Goal: Task Accomplishment & Management: Manage account settings

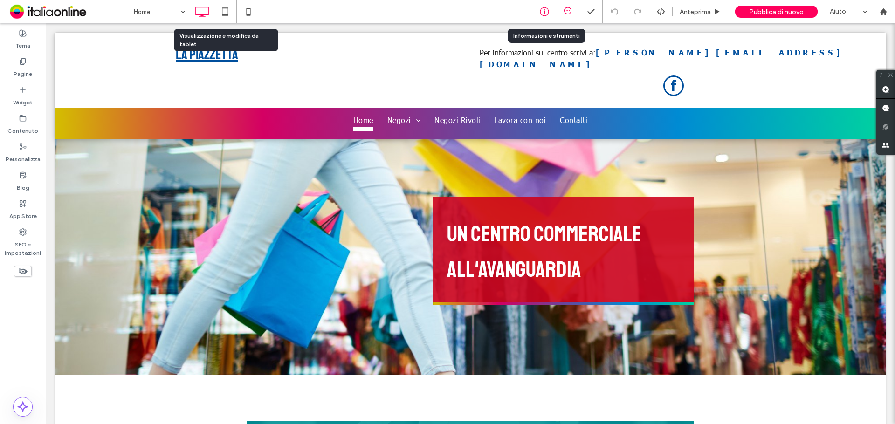
click at [542, 14] on icon at bounding box center [543, 11] width 9 height 9
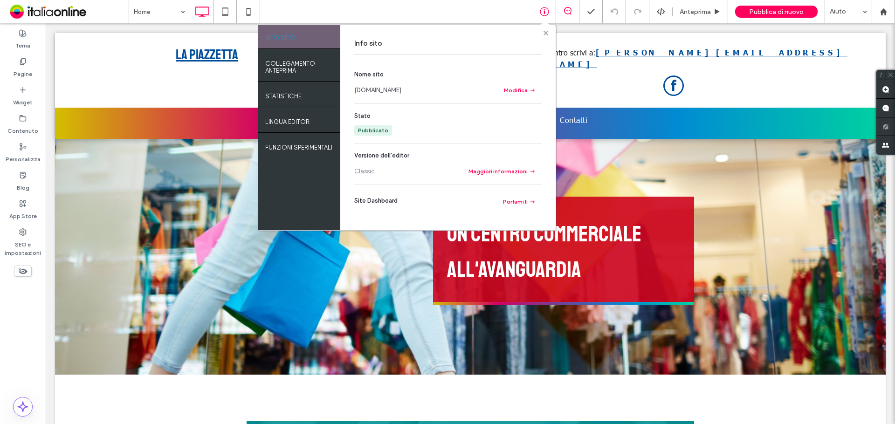
click at [543, 34] on icon at bounding box center [545, 33] width 5 height 5
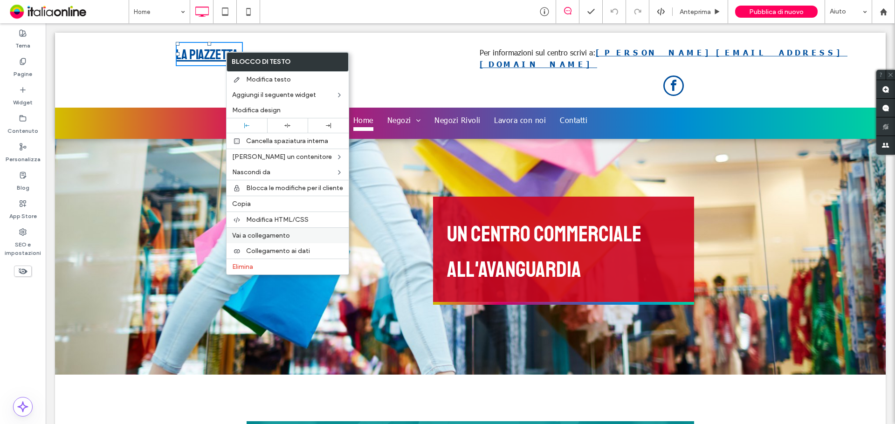
click at [273, 236] on span "Vai a collegamento" at bounding box center [261, 236] width 58 height 8
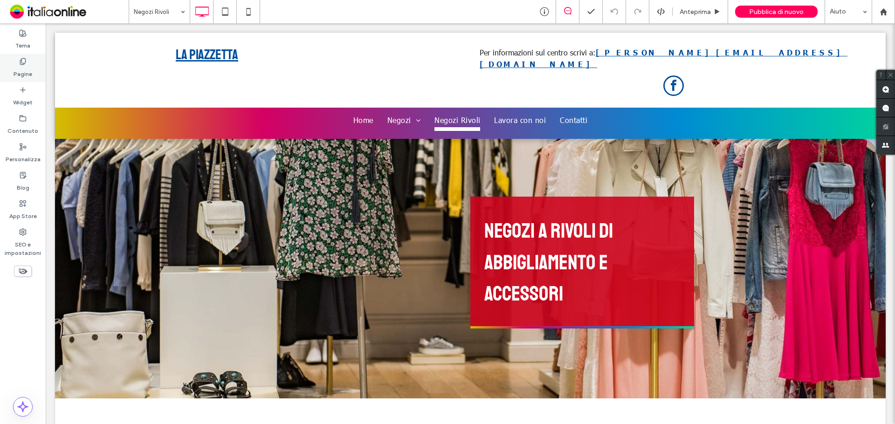
click at [26, 70] on label "Pagine" at bounding box center [23, 71] width 19 height 13
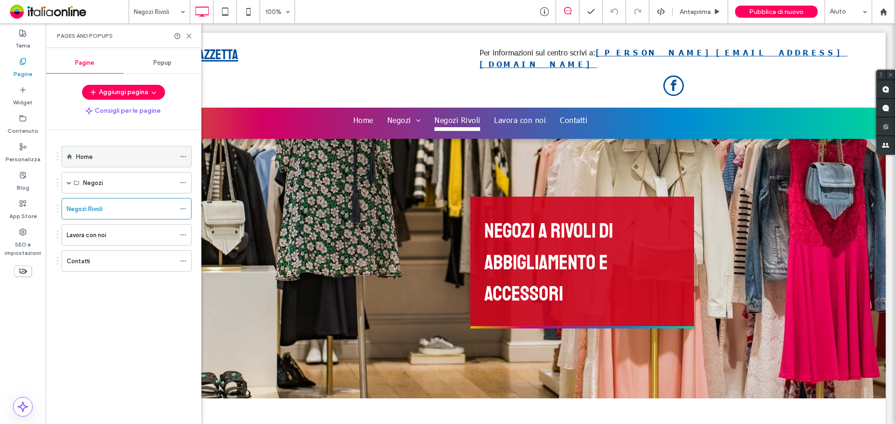
click at [117, 163] on div "Home" at bounding box center [125, 156] width 99 height 20
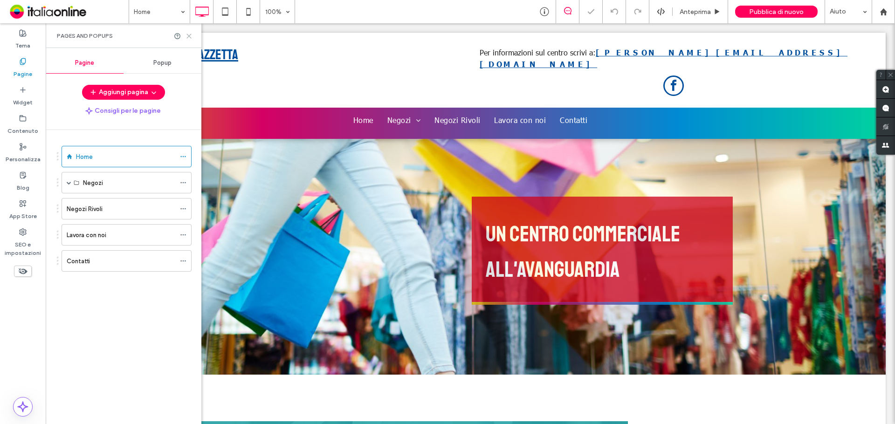
click at [190, 36] on use at bounding box center [189, 36] width 4 height 4
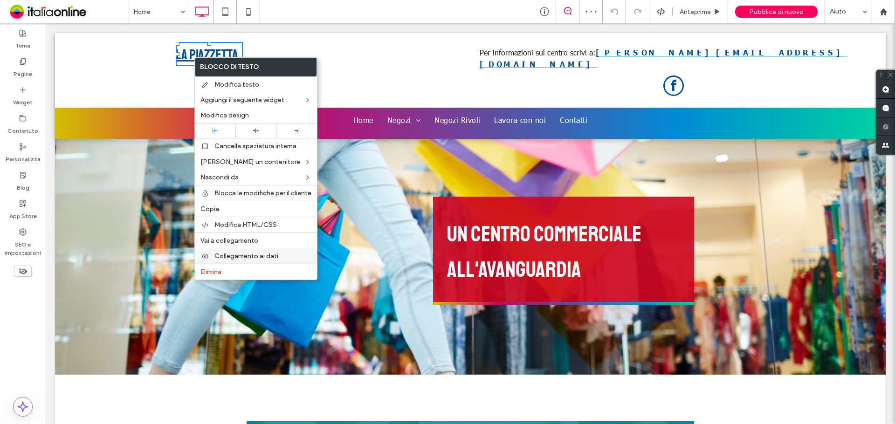
click at [240, 258] on span "Collegamento ai dati" at bounding box center [246, 256] width 64 height 8
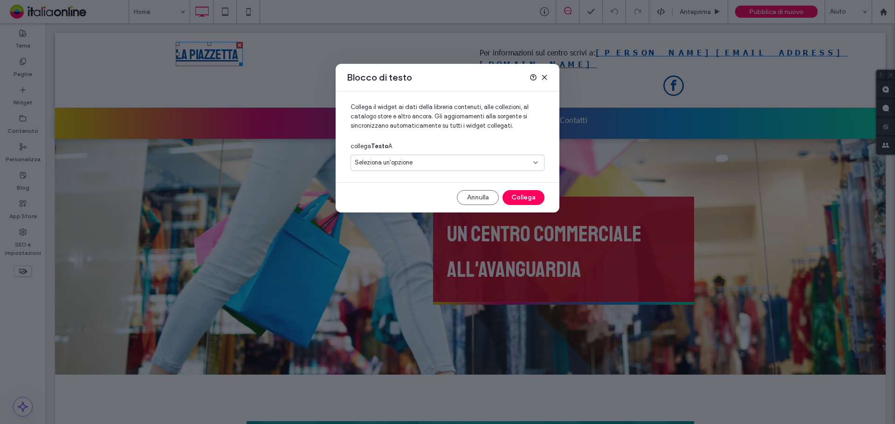
click at [422, 163] on div "Seleziona un'opzione" at bounding box center [442, 162] width 174 height 9
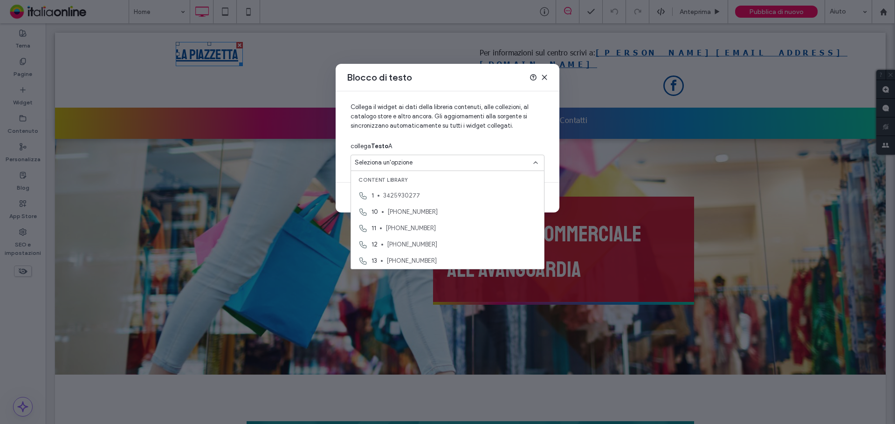
click at [543, 75] on icon at bounding box center [543, 77] width 7 height 7
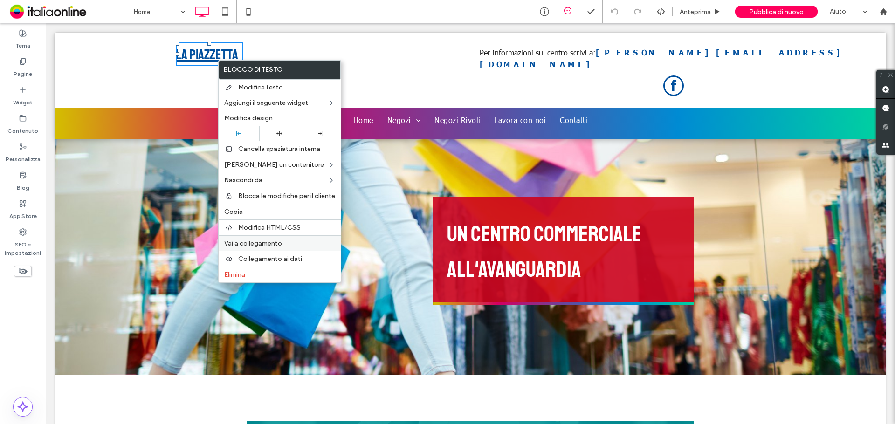
click at [280, 241] on span "Vai a collegamento" at bounding box center [253, 243] width 58 height 8
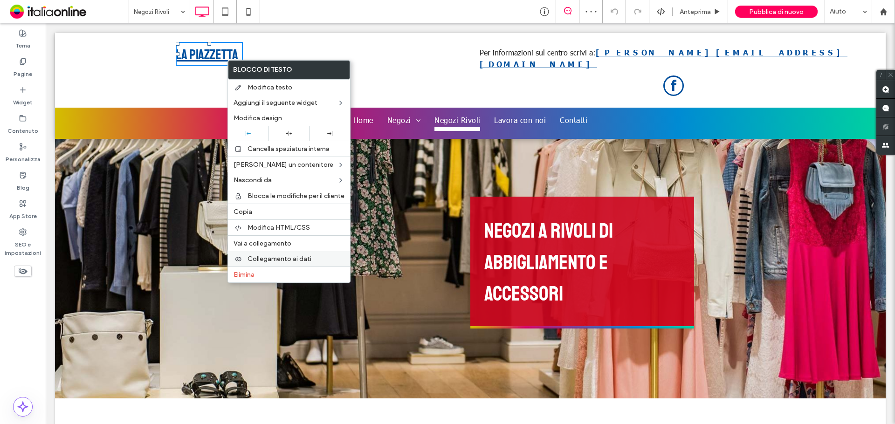
click at [287, 258] on span "Collegamento ai dati" at bounding box center [279, 259] width 64 height 8
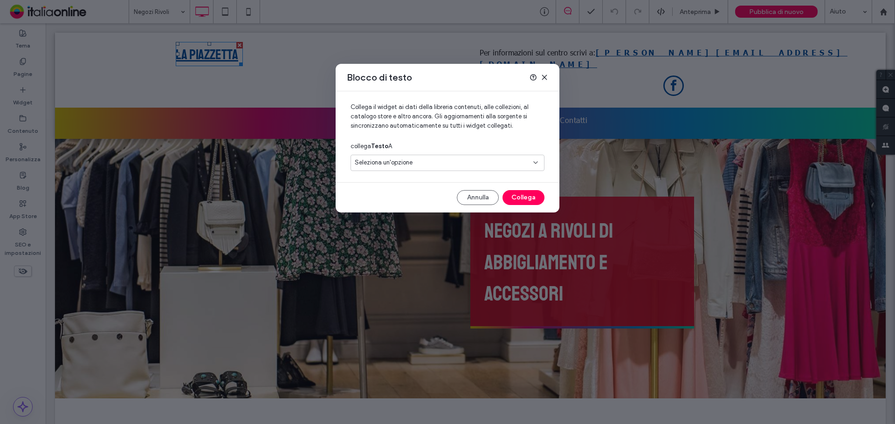
click at [398, 158] on span "Seleziona un'opzione" at bounding box center [384, 162] width 58 height 9
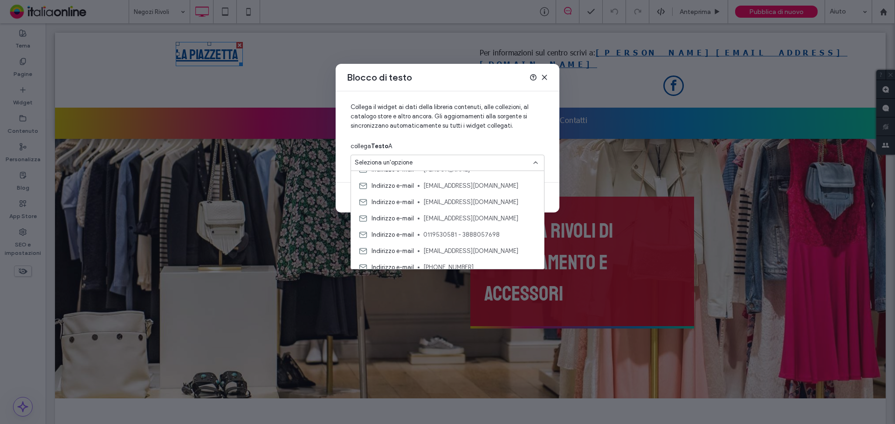
scroll to position [815, 0]
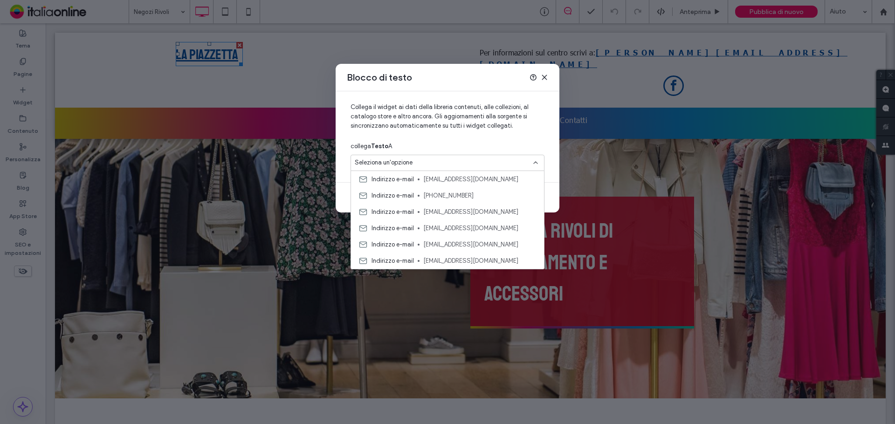
click at [546, 75] on icon at bounding box center [543, 77] width 7 height 7
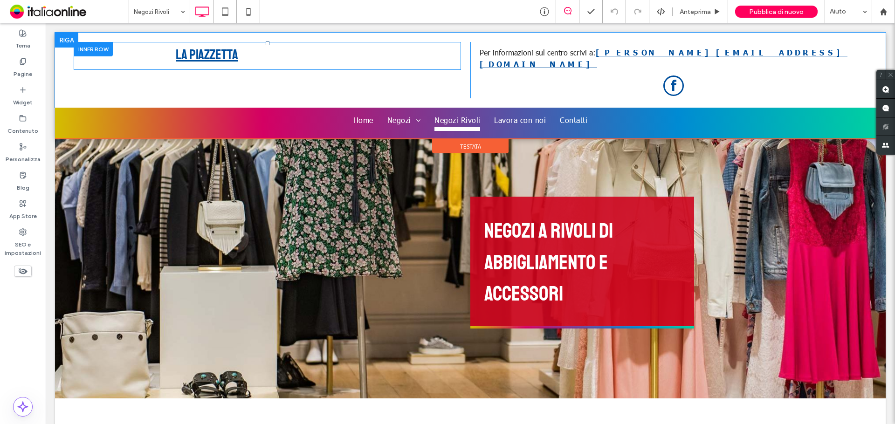
click at [96, 50] on div at bounding box center [93, 49] width 39 height 14
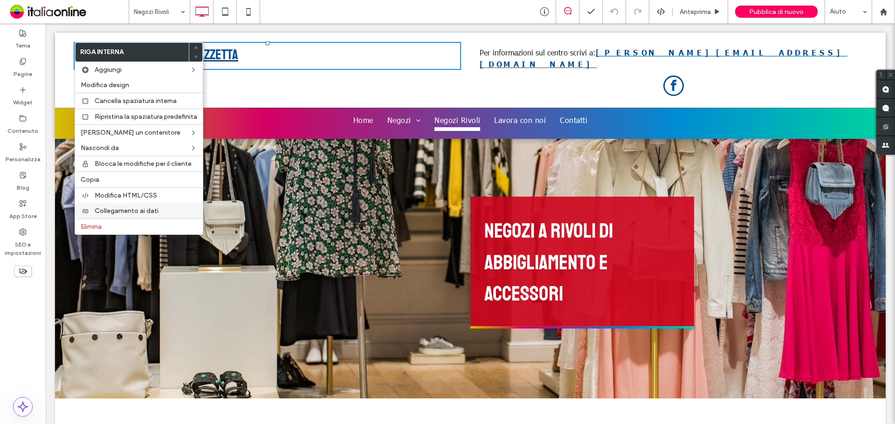
click at [164, 209] on label "Collegamento ai dati" at bounding box center [146, 211] width 102 height 8
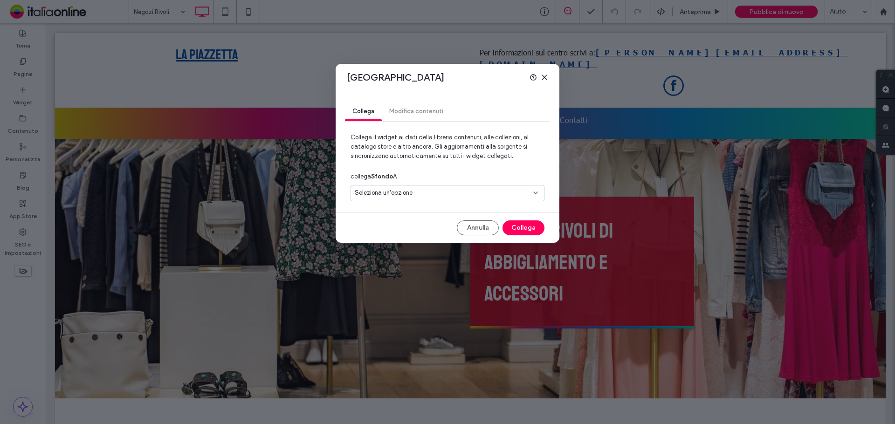
click at [428, 112] on div "Collega Modifica contenuti" at bounding box center [447, 111] width 205 height 19
click at [424, 108] on div "Collega Modifica contenuti" at bounding box center [447, 111] width 205 height 19
click at [408, 112] on div "Collega Modifica contenuti" at bounding box center [447, 111] width 205 height 19
click at [400, 113] on div "Collega Modifica contenuti" at bounding box center [447, 111] width 205 height 19
click at [444, 191] on div "Seleziona un'opzione" at bounding box center [442, 192] width 174 height 9
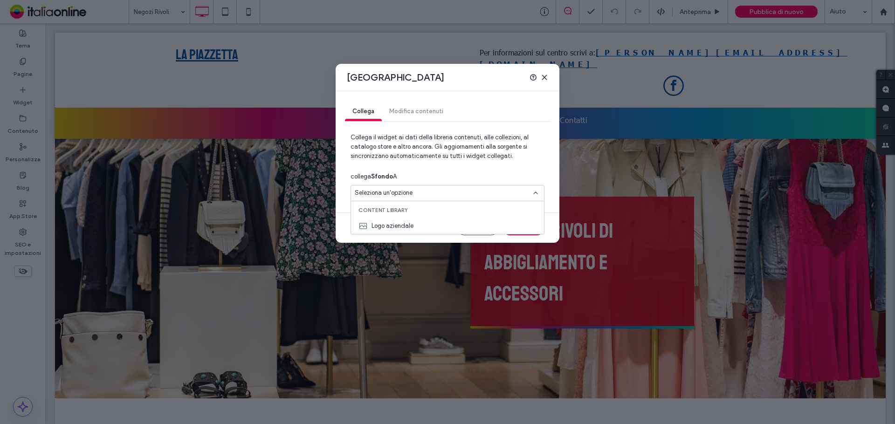
click at [543, 77] on icon at bounding box center [543, 77] width 7 height 7
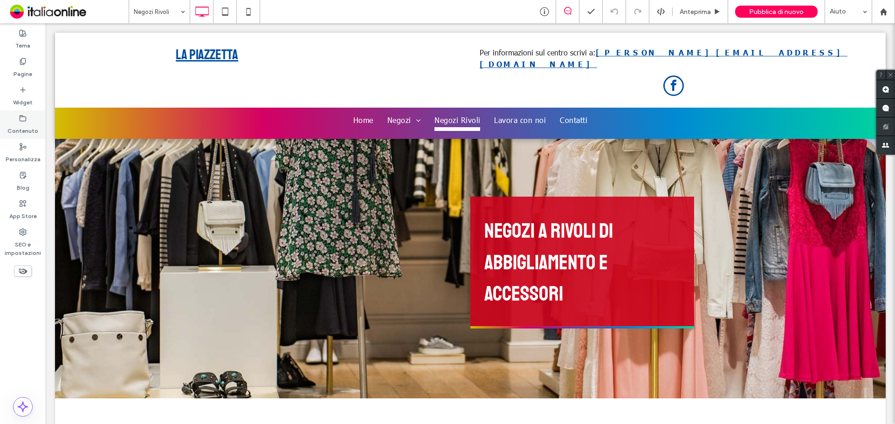
click at [22, 132] on label "Contenuto" at bounding box center [22, 128] width 31 height 13
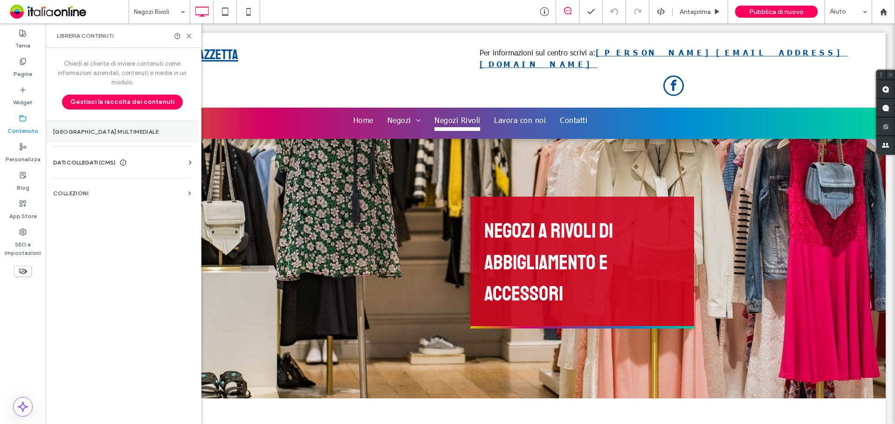
click at [114, 134] on label "Gestore multimediale" at bounding box center [122, 132] width 138 height 7
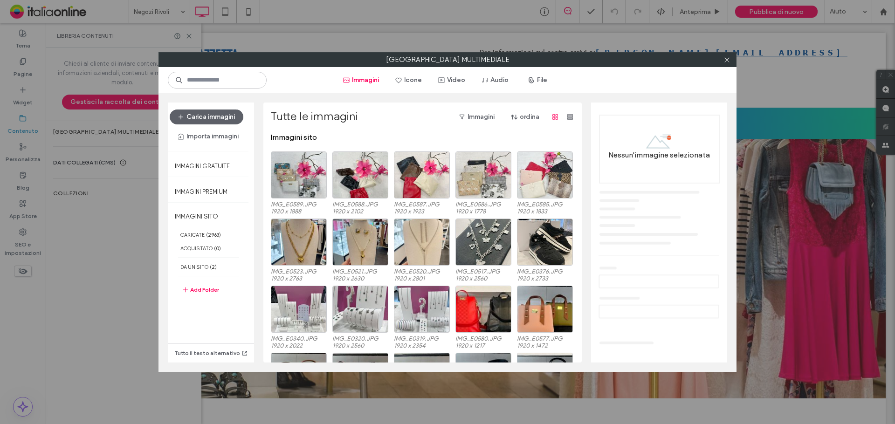
drag, startPoint x: 96, startPoint y: 192, endPoint x: 305, endPoint y: 124, distance: 219.8
click at [96, 192] on div "Gestore multimediale Immagini Icone Video Audio File Carica immagini Importa im…" at bounding box center [447, 212] width 895 height 424
click at [535, 82] on icon "button" at bounding box center [530, 79] width 7 height 7
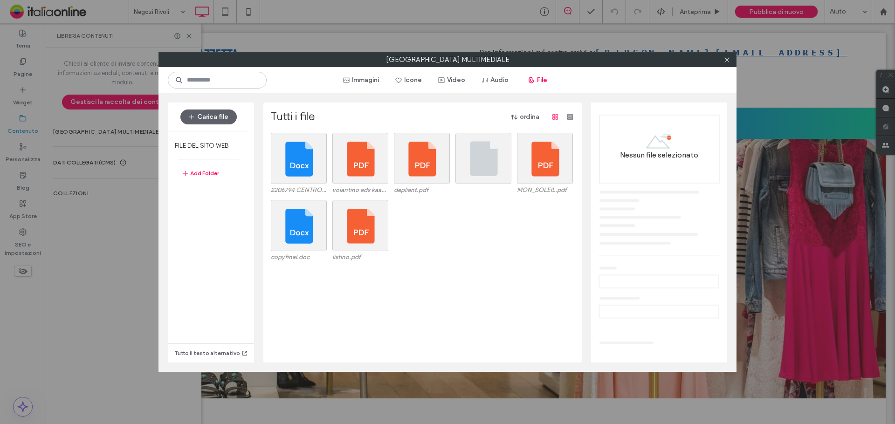
drag, startPoint x: 724, startPoint y: 63, endPoint x: 621, endPoint y: 98, distance: 108.9
click at [724, 63] on icon at bounding box center [726, 59] width 7 height 7
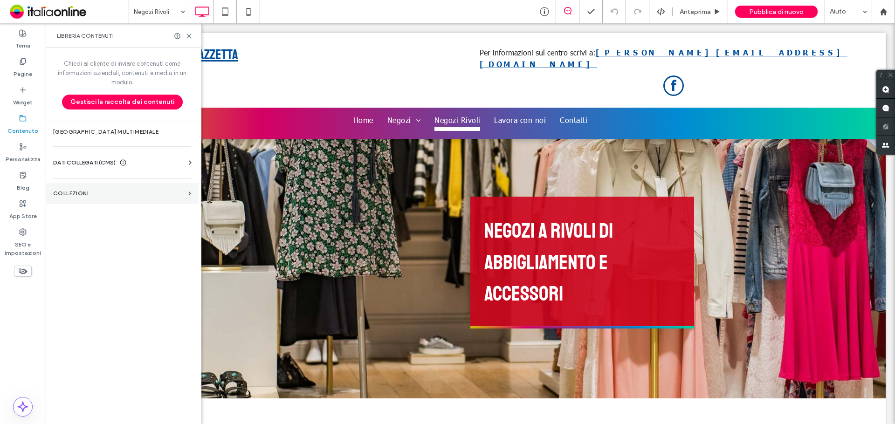
click at [98, 188] on section "COLLEZIONI" at bounding box center [122, 193] width 153 height 21
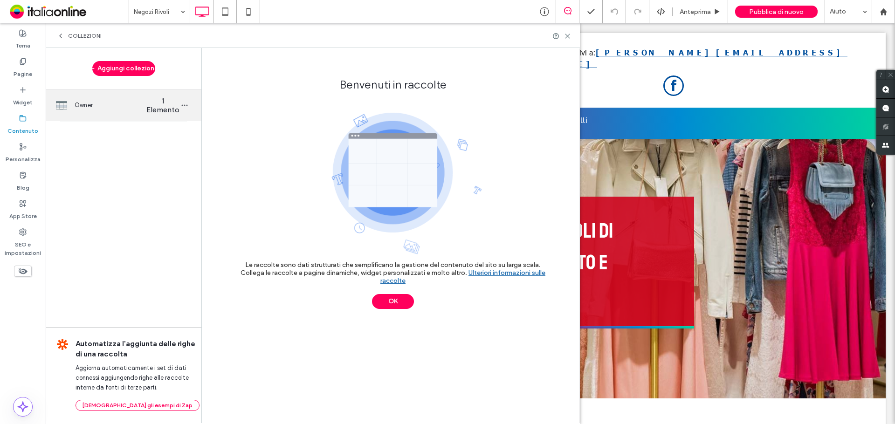
click at [88, 106] on span "Owner" at bounding box center [111, 105] width 72 height 9
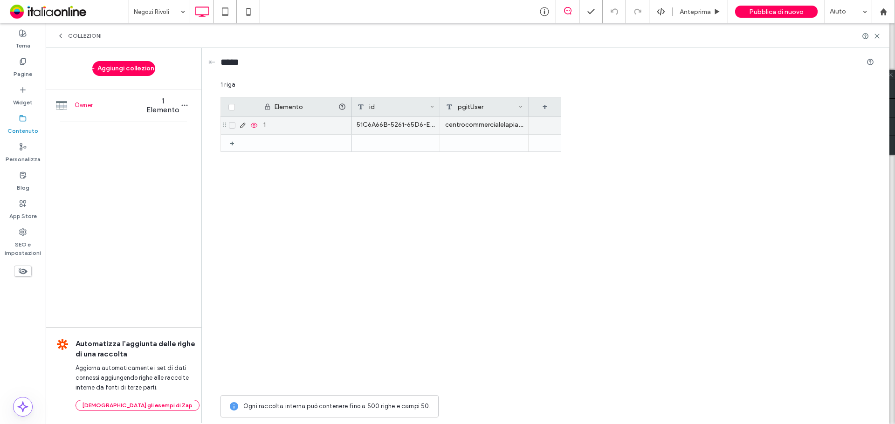
click at [451, 127] on div "centrocommercialelapiazzetta" at bounding box center [484, 125] width 89 height 18
click at [459, 125] on div "centrocommercialelapiazzetta" at bounding box center [484, 125] width 89 height 18
drag, startPoint x: 459, startPoint y: 125, endPoint x: 424, endPoint y: 127, distance: 35.5
click at [460, 125] on div "centrocommercialelapiazzetta" at bounding box center [484, 125] width 89 height 18
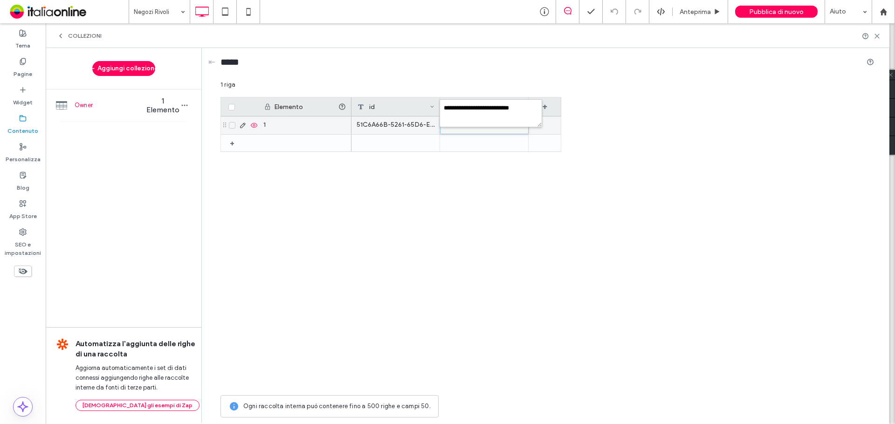
click at [412, 124] on div "51C6A66B-5261-65D6-E050-1AACBE0608E4" at bounding box center [395, 125] width 89 height 18
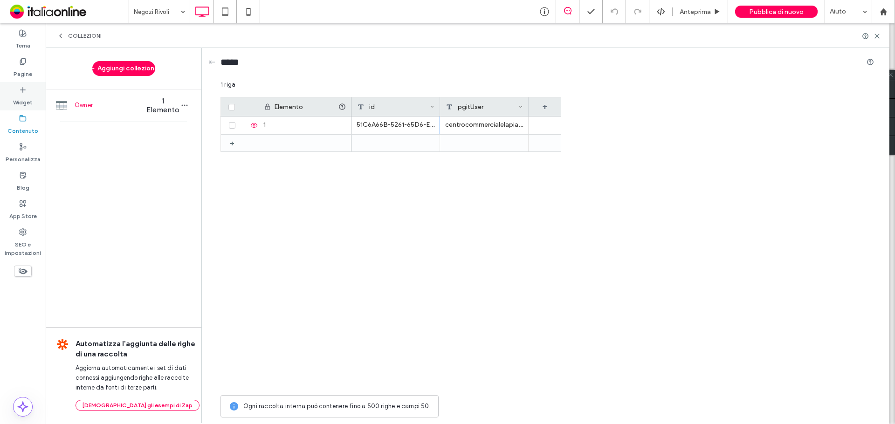
click at [21, 97] on label "Widget" at bounding box center [23, 100] width 20 height 13
click at [21, 67] on label "Pagine" at bounding box center [23, 71] width 19 height 13
click at [29, 154] on label "Personalizza" at bounding box center [23, 156] width 35 height 13
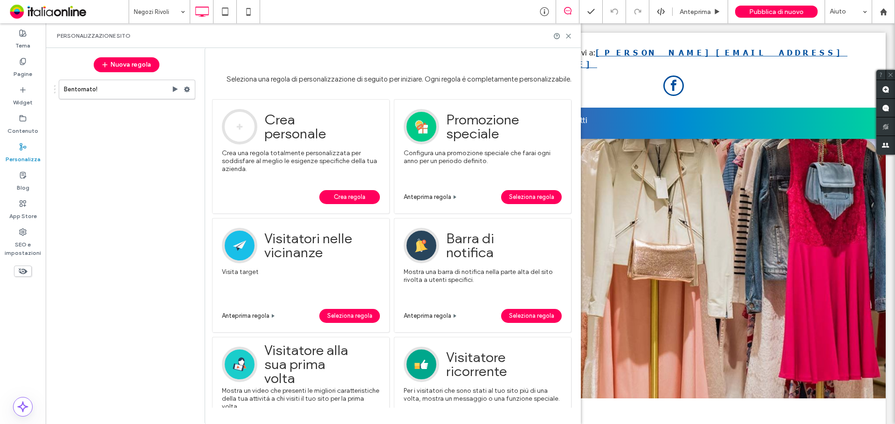
scroll to position [0, 0]
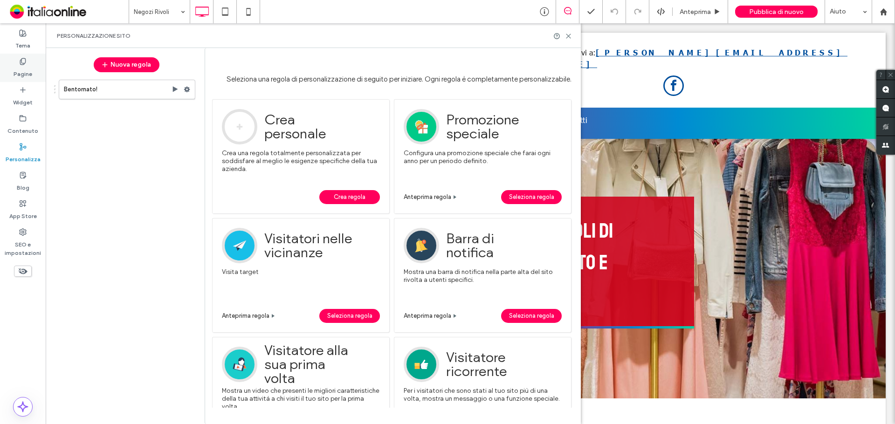
click at [27, 70] on label "Pagine" at bounding box center [23, 71] width 19 height 13
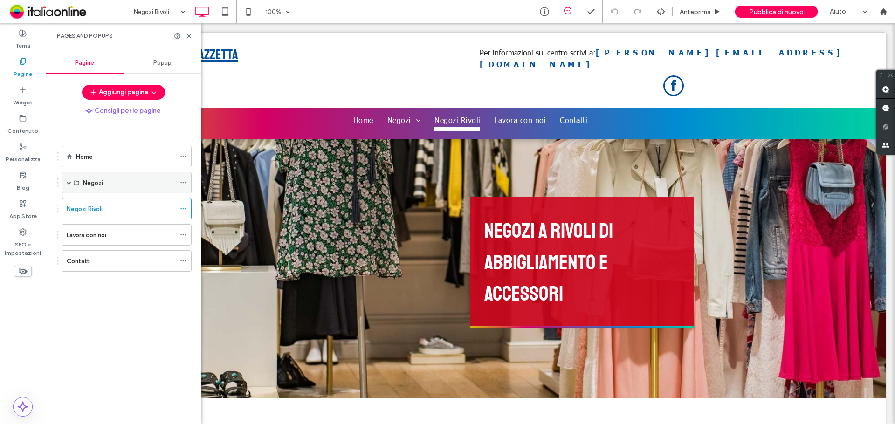
click at [69, 182] on span at bounding box center [69, 182] width 5 height 5
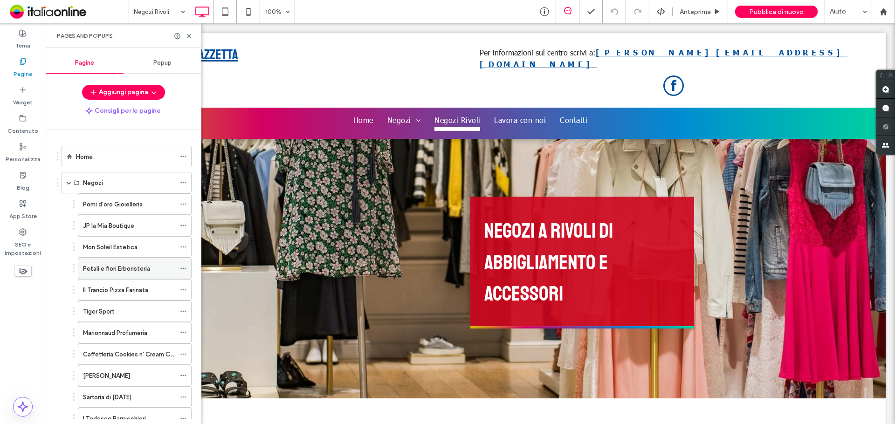
click at [179, 266] on div "Petali e fiori Erboristeria" at bounding box center [135, 268] width 114 height 21
click at [182, 267] on icon at bounding box center [183, 268] width 7 height 7
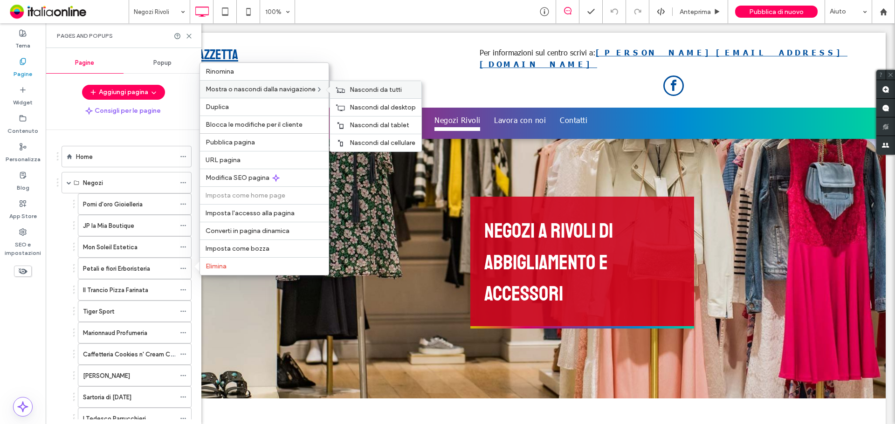
click at [355, 88] on span "Nascondi da tutti" at bounding box center [375, 90] width 52 height 8
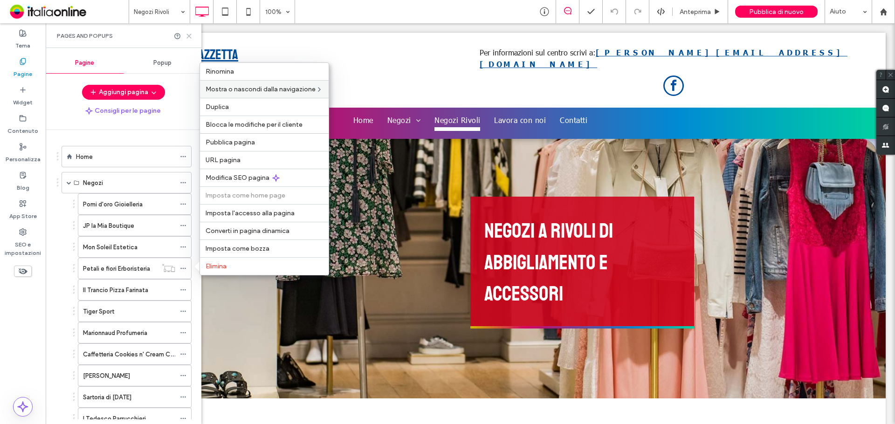
click at [190, 36] on icon at bounding box center [188, 36] width 7 height 7
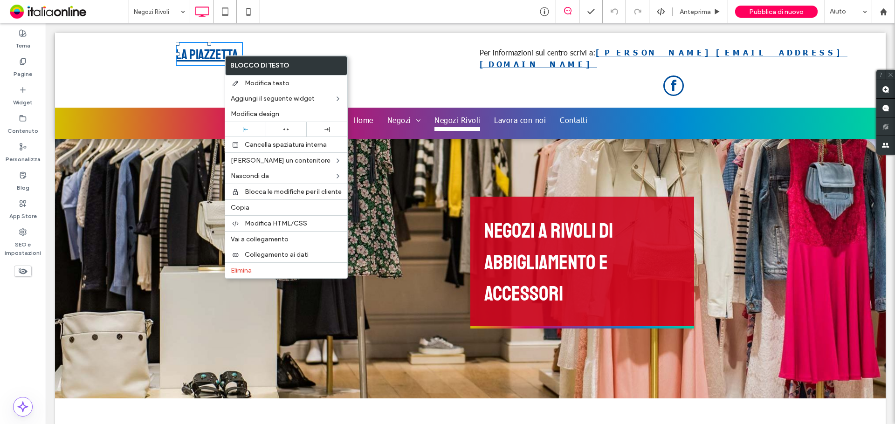
click at [104, 34] on div "LA PIAZZETTA Click To Paste Click To Paste Per informazioni sul centro scrivi a…" at bounding box center [470, 70] width 830 height 75
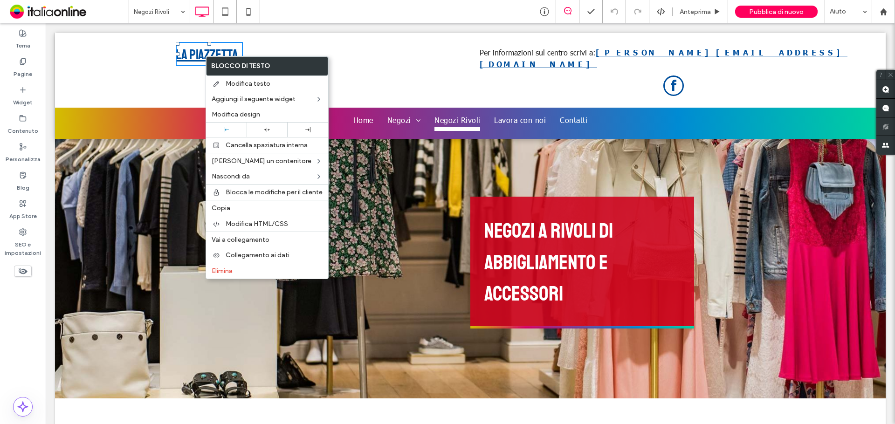
click at [194, 56] on link "LA PIAZZETTA" at bounding box center [207, 55] width 62 height 18
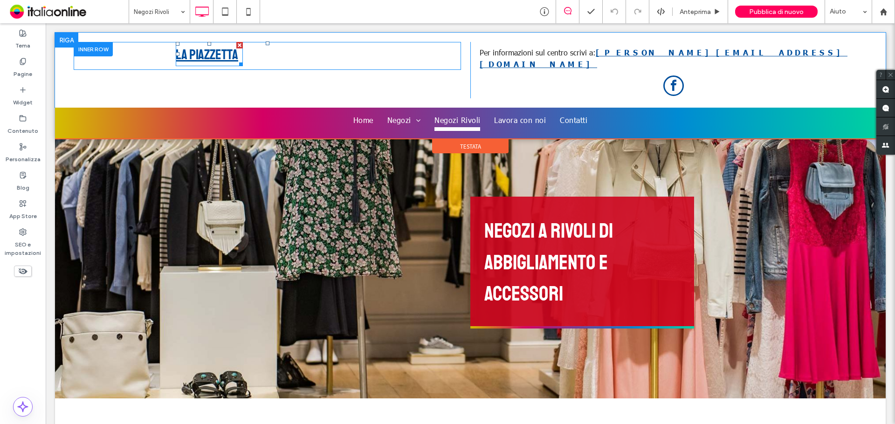
click at [214, 54] on link "LA PIAZZETTA" at bounding box center [207, 55] width 62 height 18
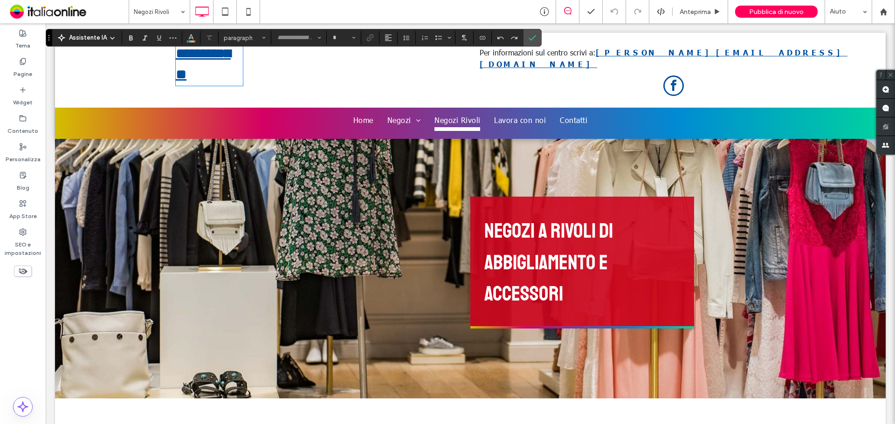
type input "**********"
type input "**"
click at [214, 54] on link "**********" at bounding box center [203, 64] width 55 height 34
drag, startPoint x: 239, startPoint y: 54, endPoint x: 181, endPoint y: 51, distance: 57.8
click at [181, 51] on p "**********" at bounding box center [209, 64] width 67 height 42
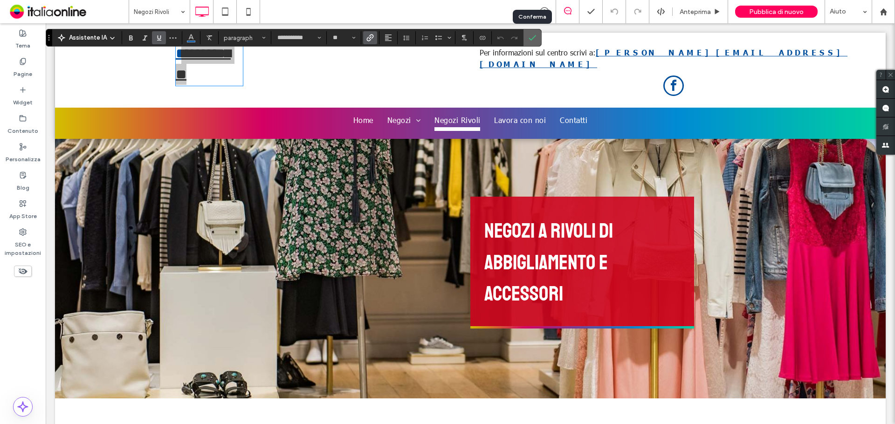
click at [530, 38] on icon "Conferma" at bounding box center [531, 37] width 7 height 7
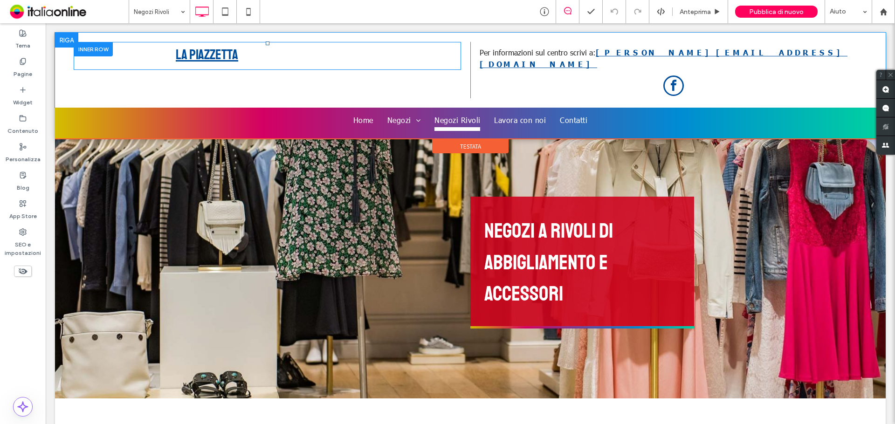
click at [93, 45] on div at bounding box center [93, 49] width 39 height 14
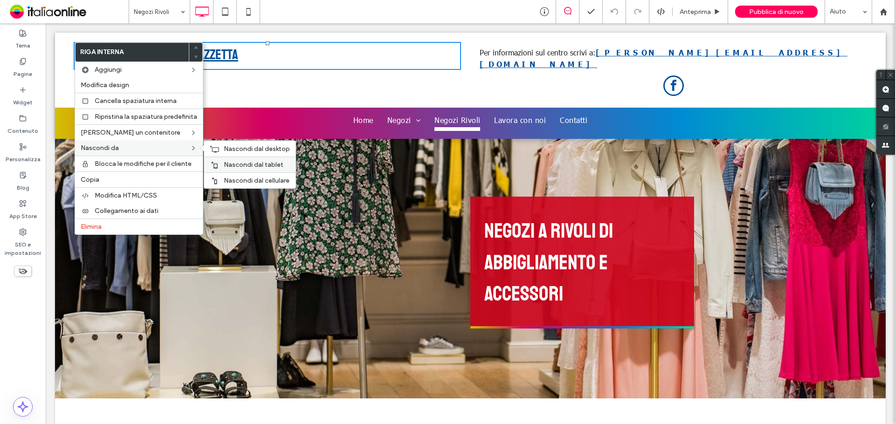
drag, startPoint x: 253, startPoint y: 175, endPoint x: 250, endPoint y: 171, distance: 5.0
click at [253, 175] on div "Nascondi dal cellulare" at bounding box center [249, 180] width 91 height 16
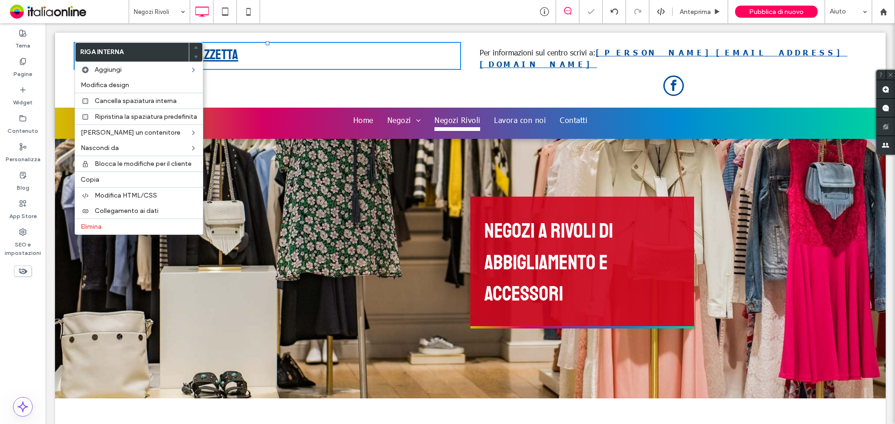
drag, startPoint x: 295, startPoint y: 191, endPoint x: 250, endPoint y: 167, distance: 51.7
click at [250, 167] on div "Click To Paste Negozi a Rivoli di abbigliamento e accessori Click To Paste Riga" at bounding box center [470, 263] width 830 height 272
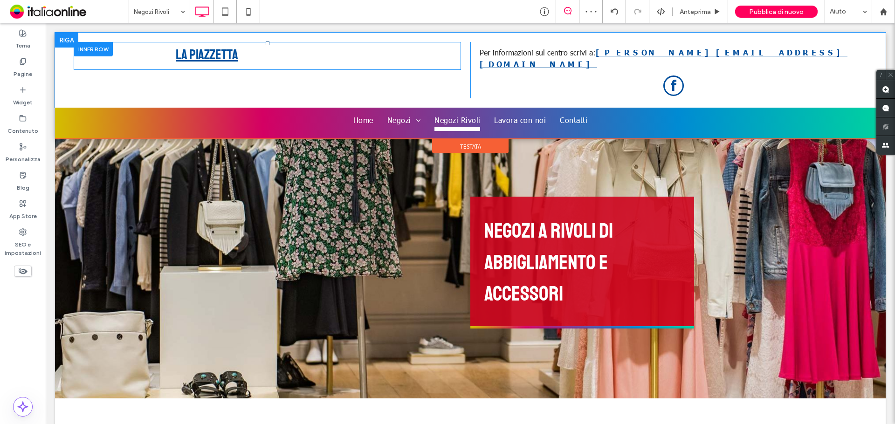
click at [103, 48] on div at bounding box center [93, 49] width 39 height 14
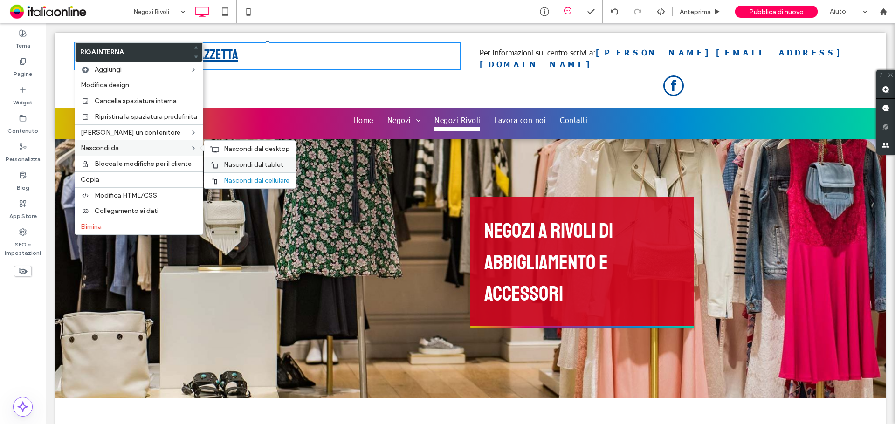
click at [225, 165] on span "Nascondi dal tablet" at bounding box center [254, 165] width 60 height 8
click at [216, 148] on icon at bounding box center [214, 148] width 9 height 7
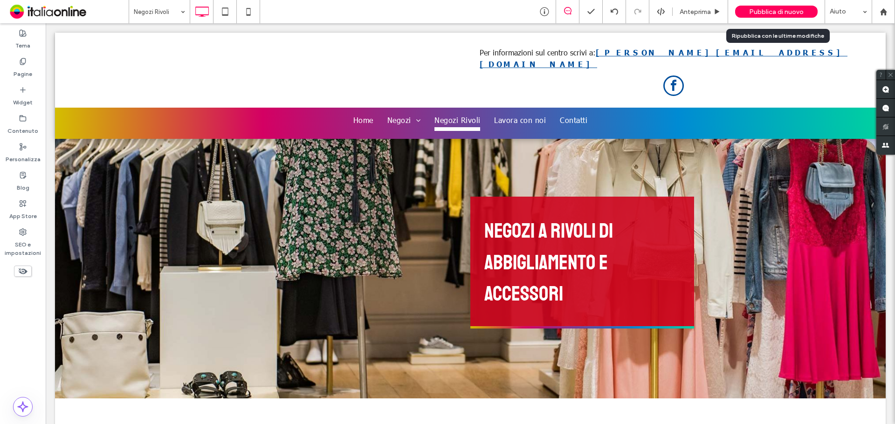
click at [784, 16] on div "Pubblica di nuovo" at bounding box center [776, 12] width 82 height 12
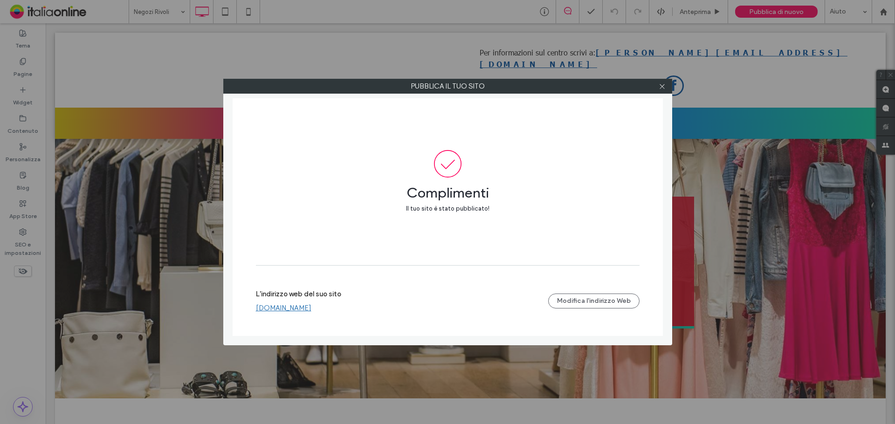
click at [284, 310] on link "www.lapiazzettarivoli.it" at bounding box center [283, 308] width 55 height 8
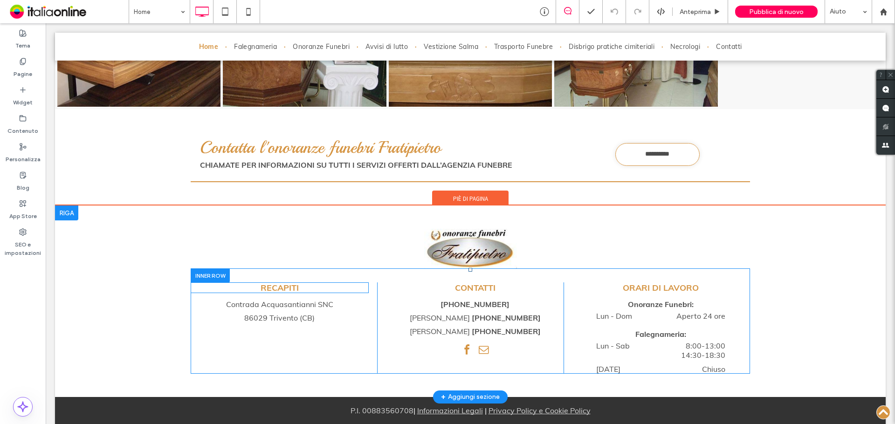
scroll to position [1618, 0]
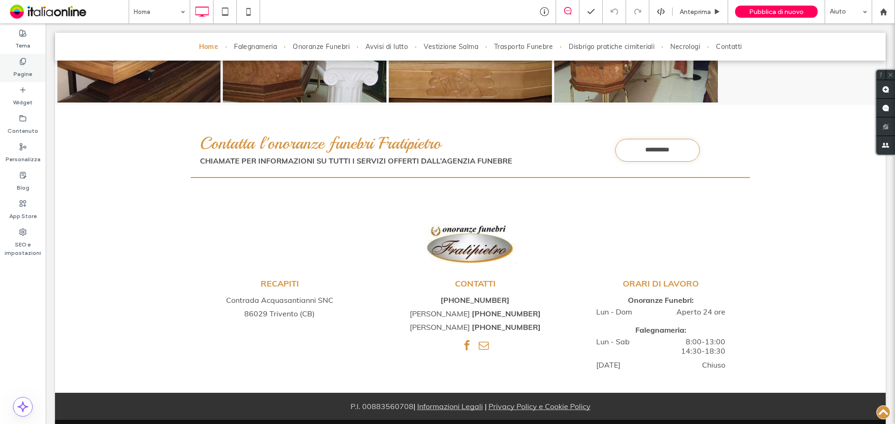
click at [35, 72] on div "Pagine" at bounding box center [23, 68] width 46 height 28
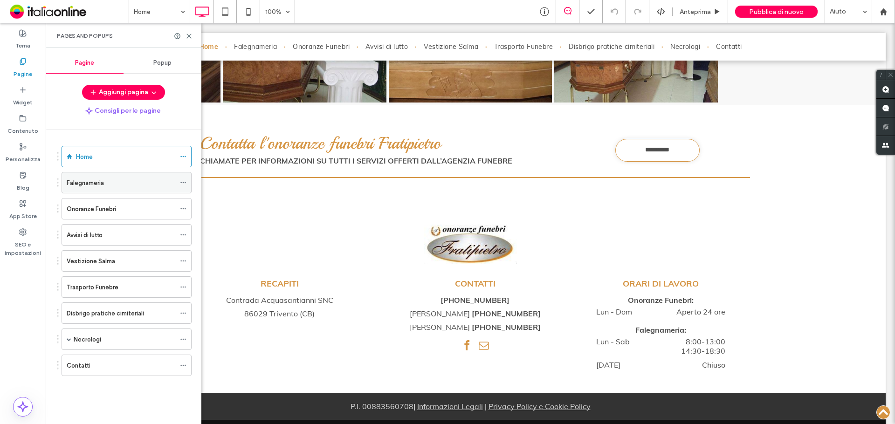
click at [110, 183] on div "Falegnameria" at bounding box center [121, 183] width 109 height 10
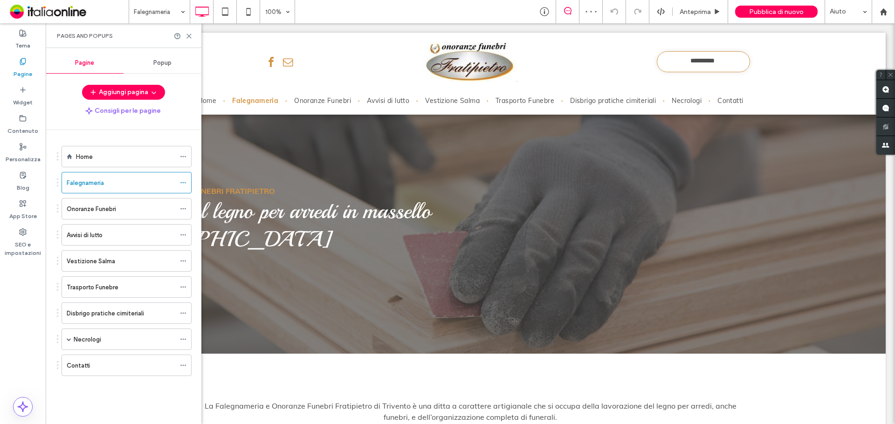
click at [80, 335] on label "Necrologi" at bounding box center [87, 339] width 27 height 16
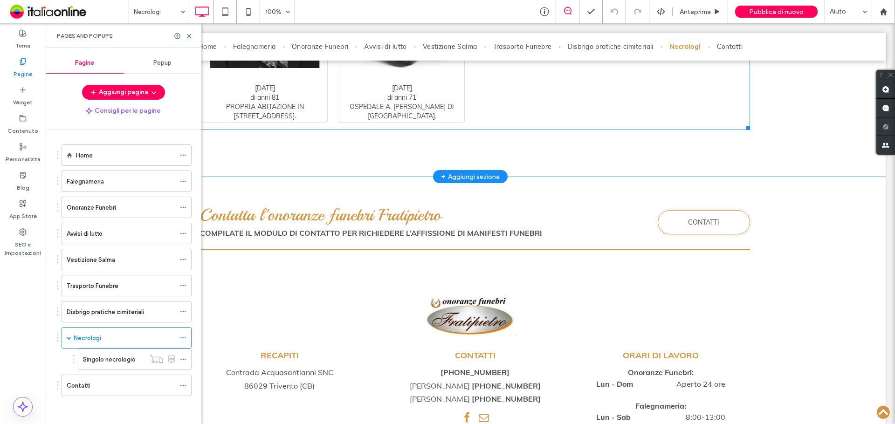
scroll to position [1086, 0]
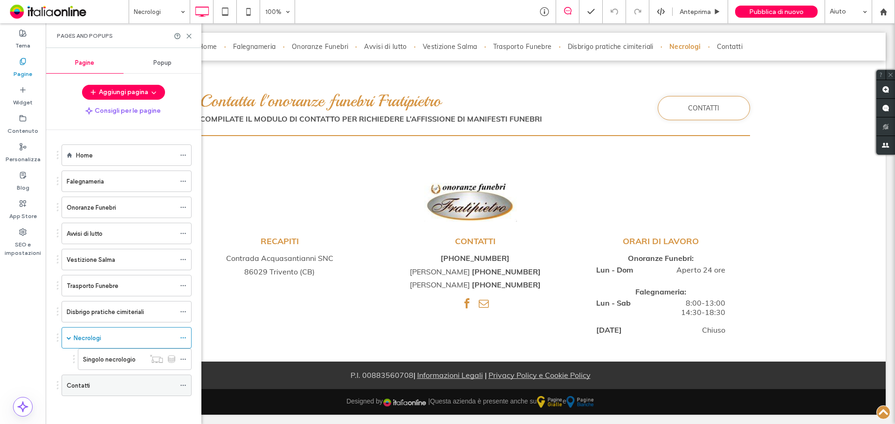
click at [96, 379] on div "Contatti" at bounding box center [121, 385] width 109 height 20
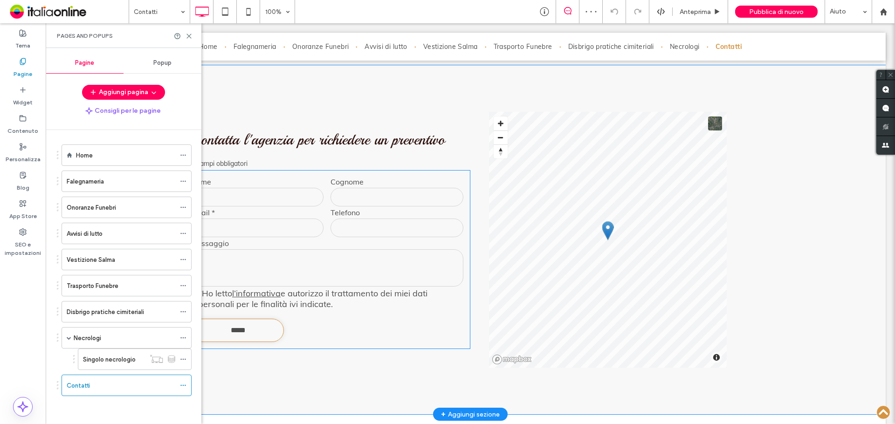
scroll to position [699, 0]
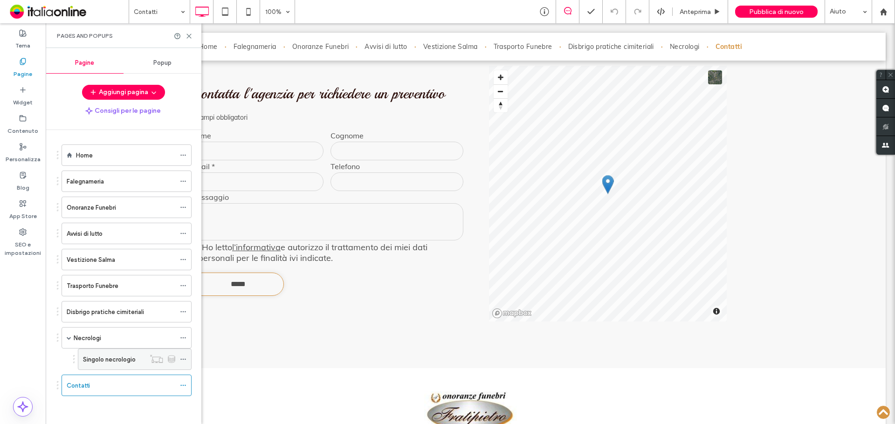
click at [122, 361] on label "Singolo necrologio" at bounding box center [109, 359] width 53 height 16
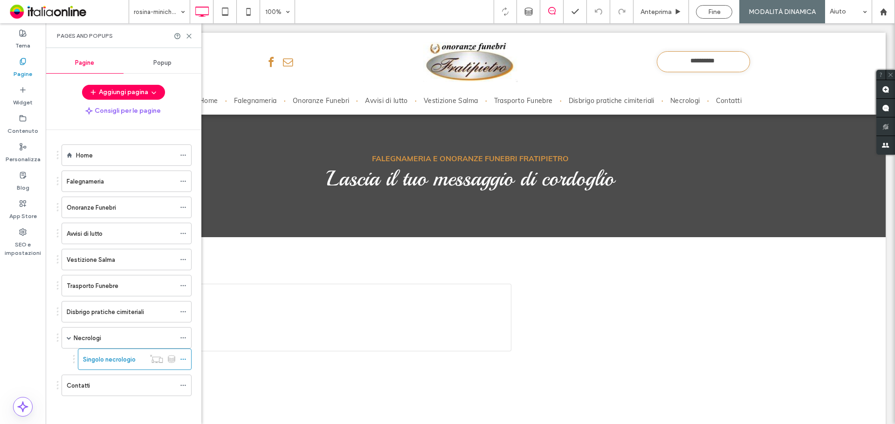
scroll to position [0, 0]
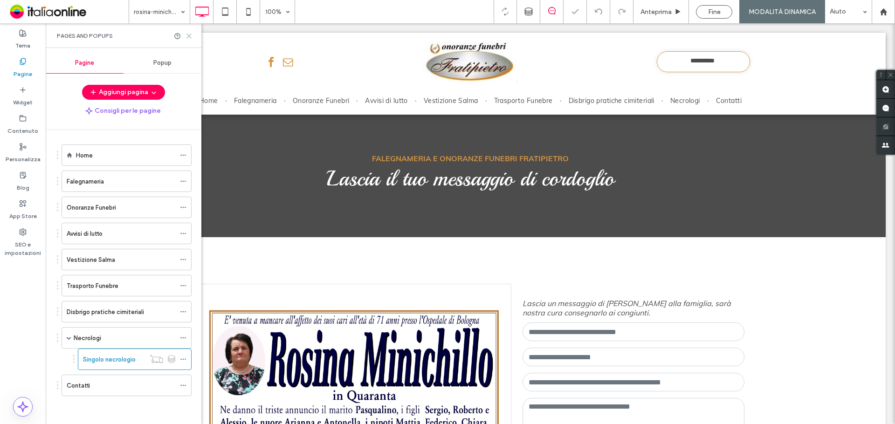
click at [188, 35] on use at bounding box center [189, 36] width 4 height 4
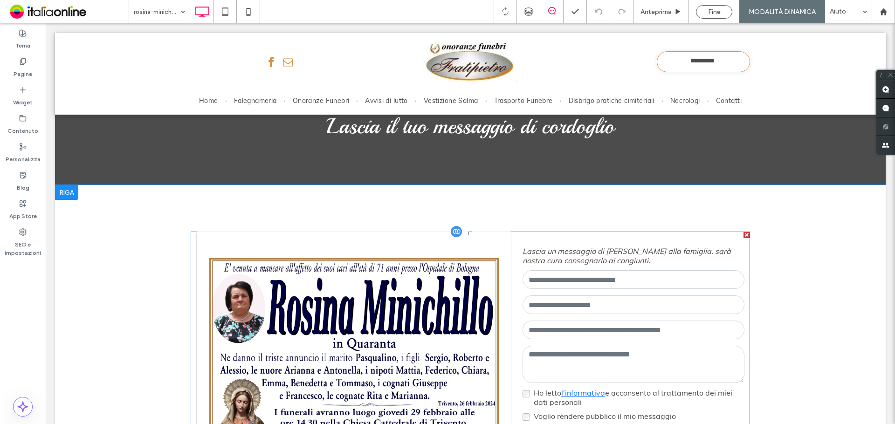
scroll to position [47, 0]
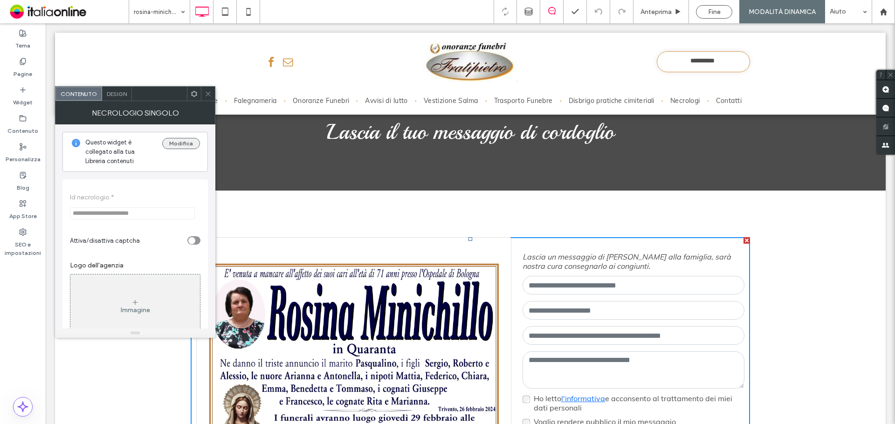
click at [182, 145] on button "Modifica" at bounding box center [181, 143] width 38 height 11
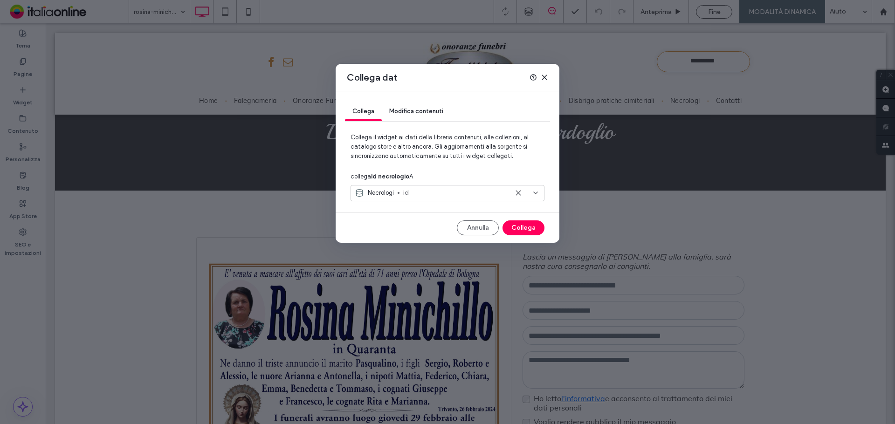
click at [410, 191] on span "id" at bounding box center [455, 192] width 105 height 9
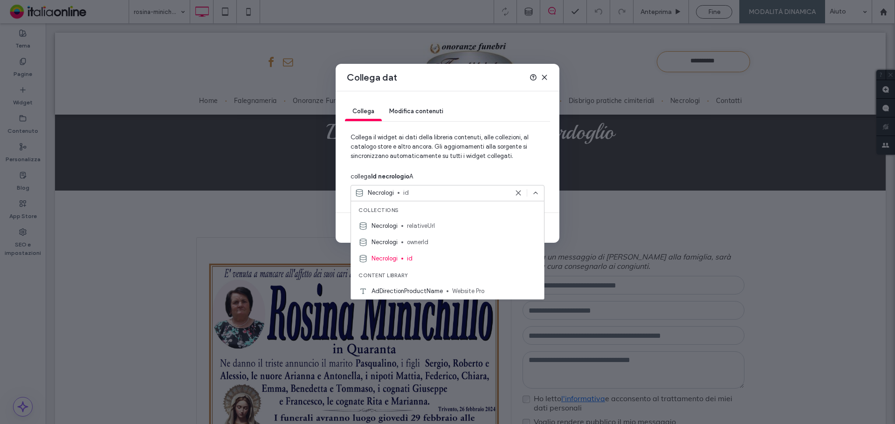
click at [546, 74] on icon at bounding box center [543, 77] width 7 height 7
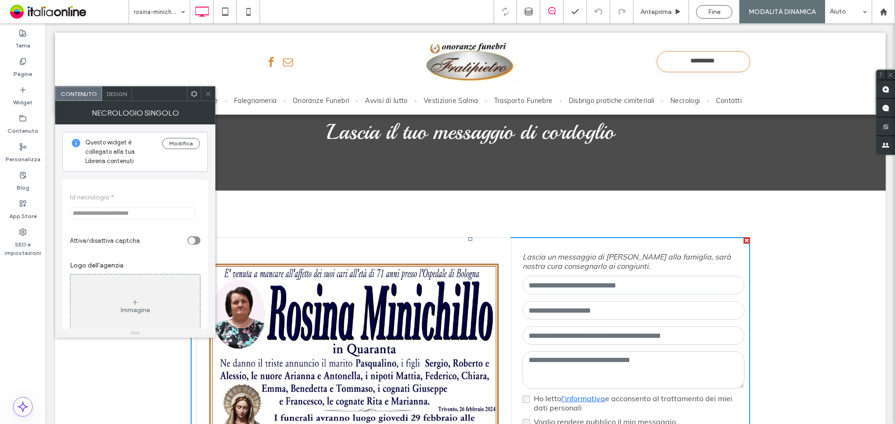
click at [122, 102] on div "Necrologio singolo" at bounding box center [135, 112] width 160 height 23
click at [118, 97] on div "Design" at bounding box center [117, 94] width 30 height 14
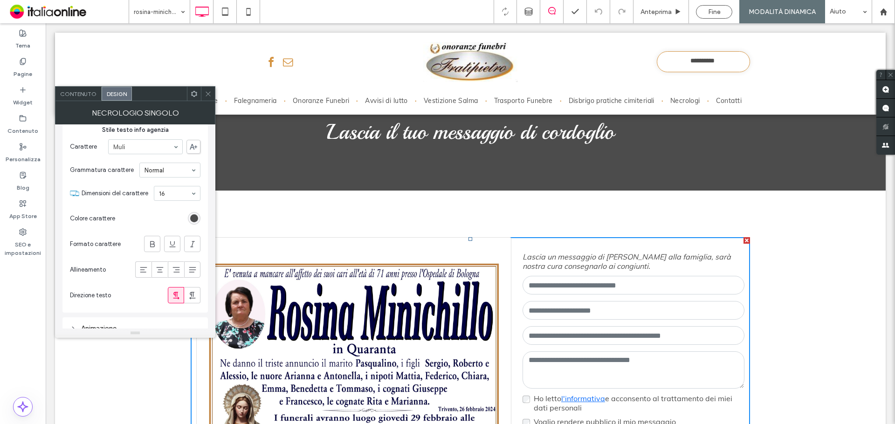
scroll to position [194, 0]
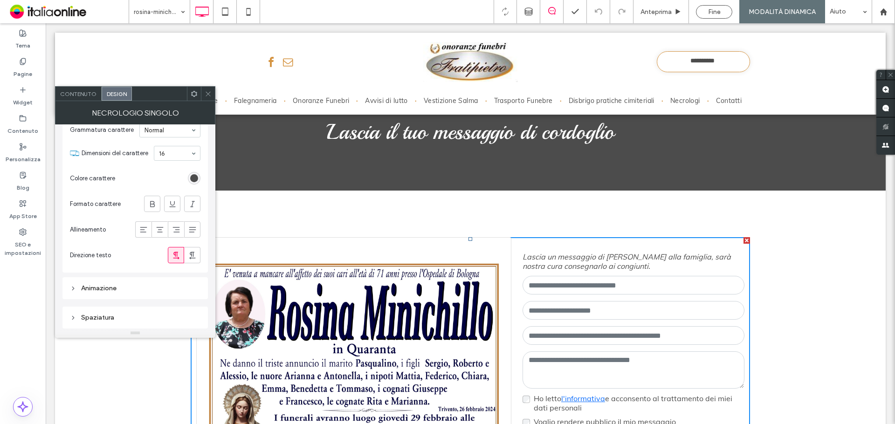
click at [77, 92] on span "Contenuto" at bounding box center [78, 93] width 36 height 7
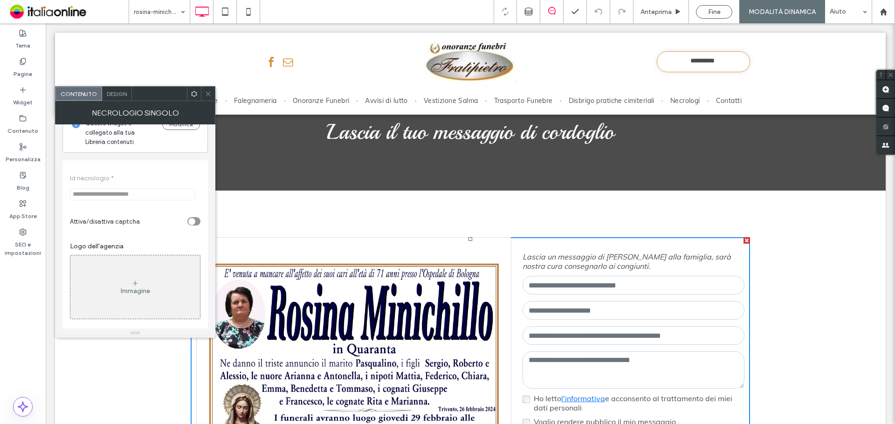
scroll to position [0, 0]
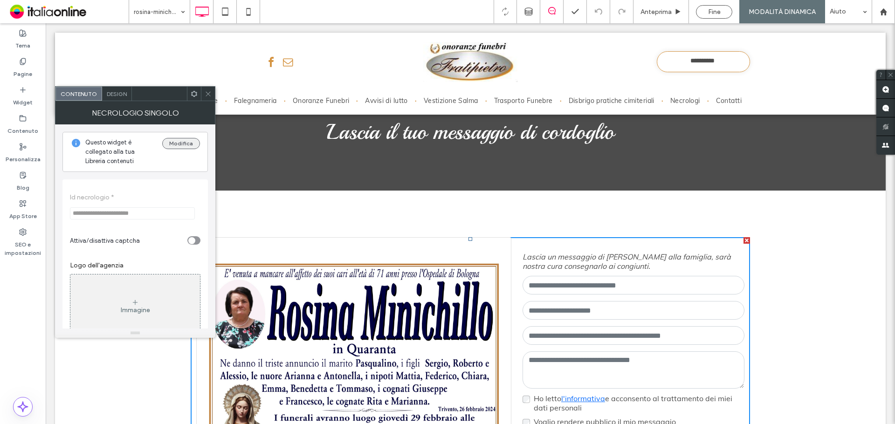
click at [189, 144] on button "Modifica" at bounding box center [181, 143] width 38 height 11
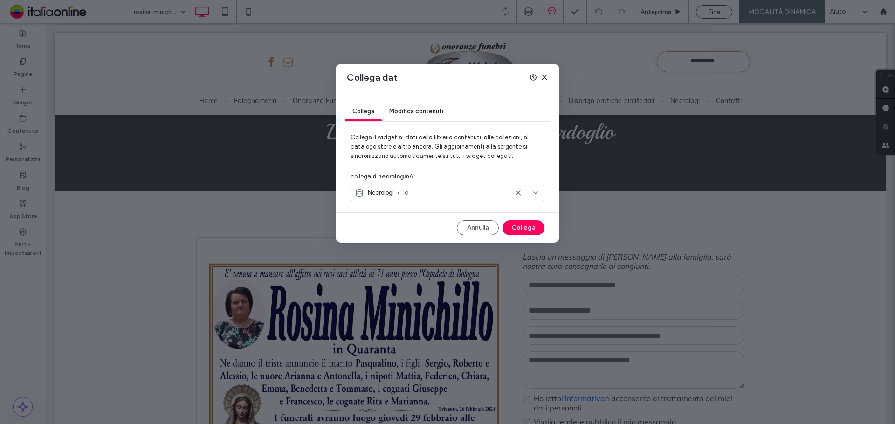
click at [396, 108] on span "Modifica contenuti" at bounding box center [416, 111] width 54 height 7
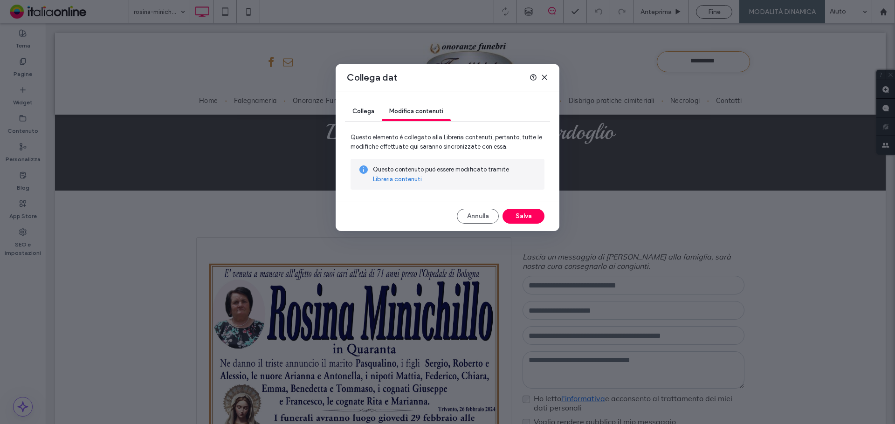
click at [409, 178] on link "Libreria contenuti" at bounding box center [397, 179] width 49 height 9
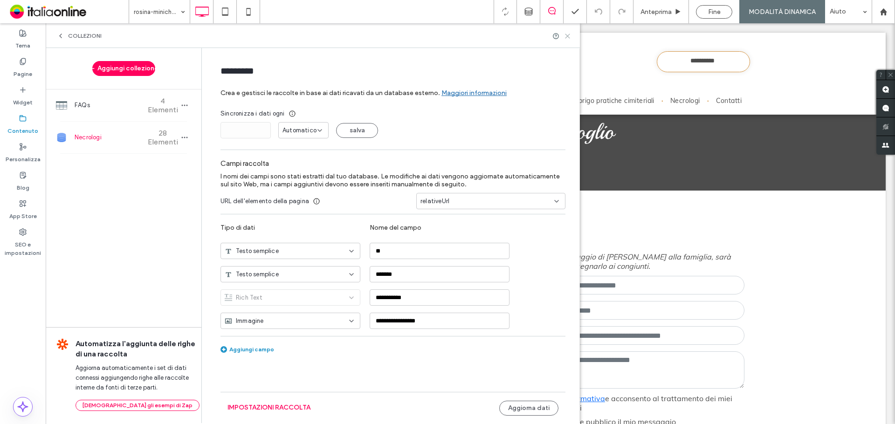
click at [567, 34] on icon at bounding box center [567, 36] width 7 height 7
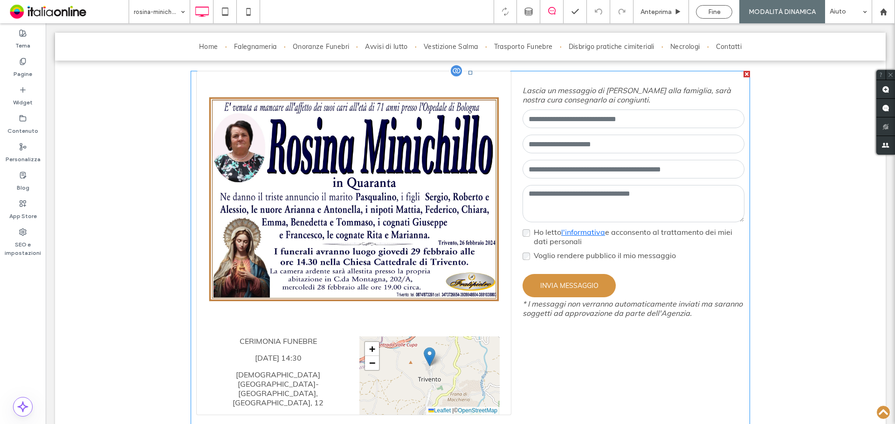
scroll to position [233, 0]
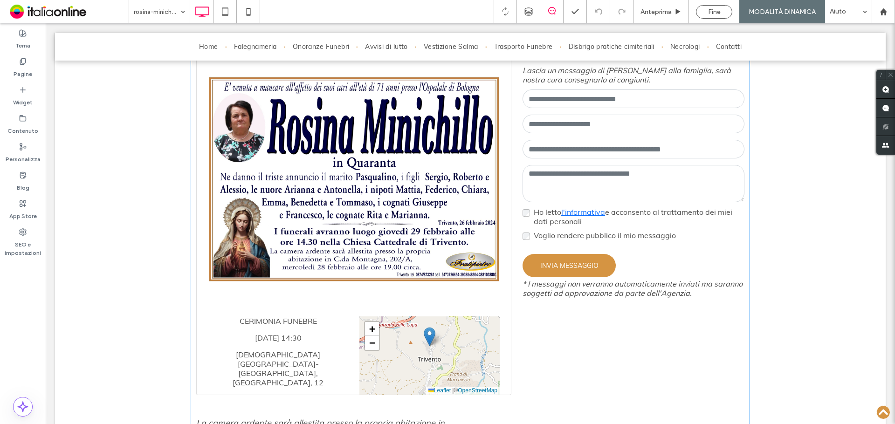
click at [621, 283] on span at bounding box center [470, 261] width 559 height 421
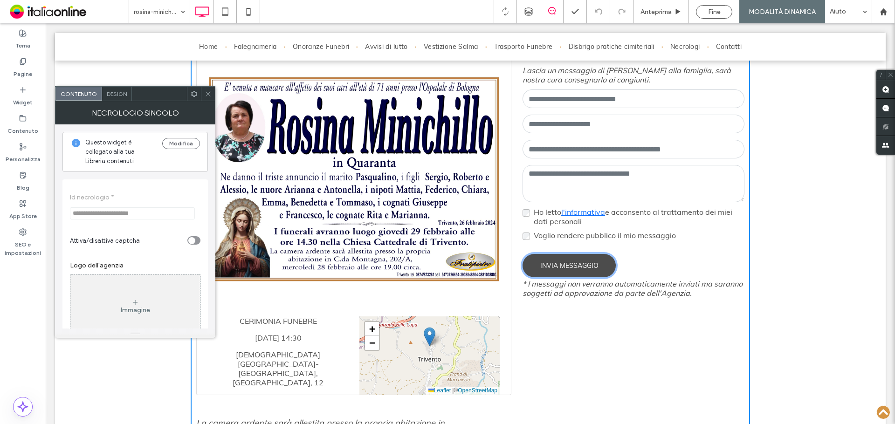
click at [591, 263] on button "INVIA MESSAGGIO" at bounding box center [568, 265] width 93 height 23
click at [608, 244] on form "Ho letto l'informativa e acconsento al trattamento dei miei dati personali Vogl…" at bounding box center [633, 193] width 222 height 210
click at [608, 235] on label "Voglio rendere pubblico il mio messaggio" at bounding box center [604, 235] width 142 height 9
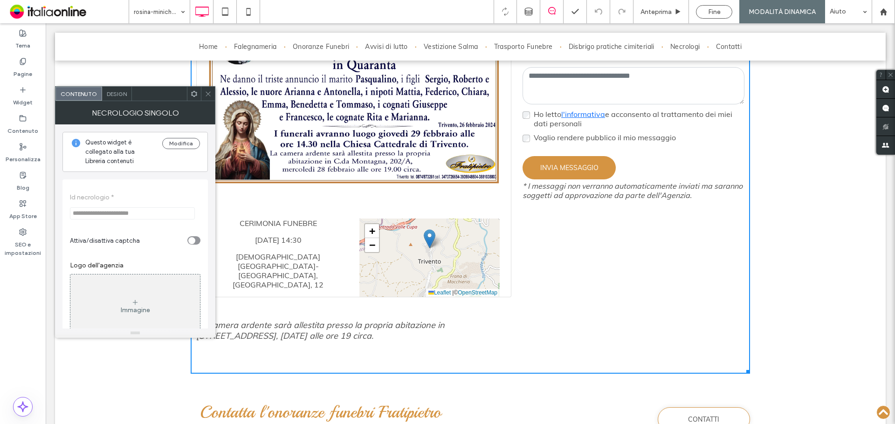
scroll to position [466, 0]
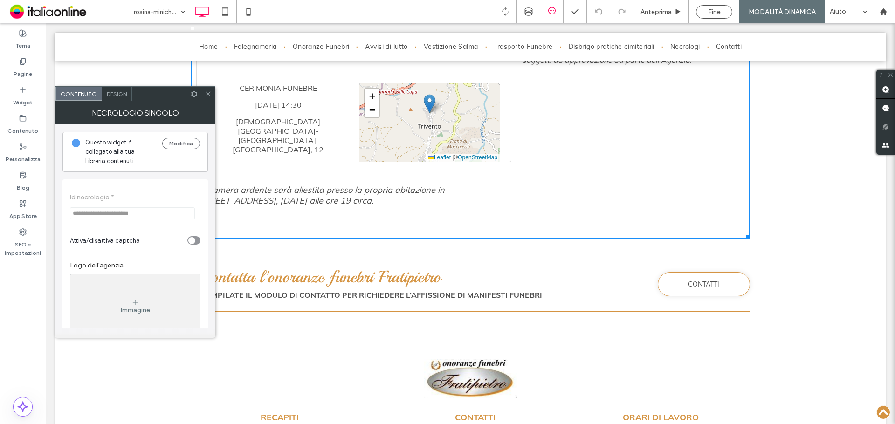
click at [209, 94] on icon at bounding box center [208, 93] width 7 height 7
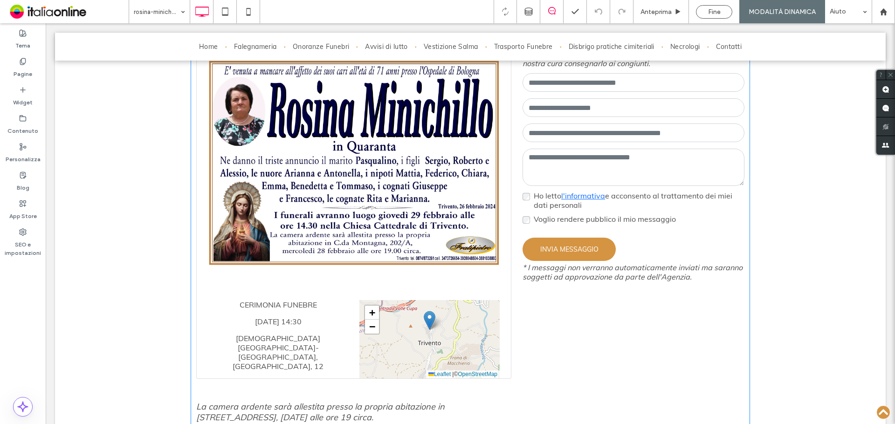
scroll to position [186, 0]
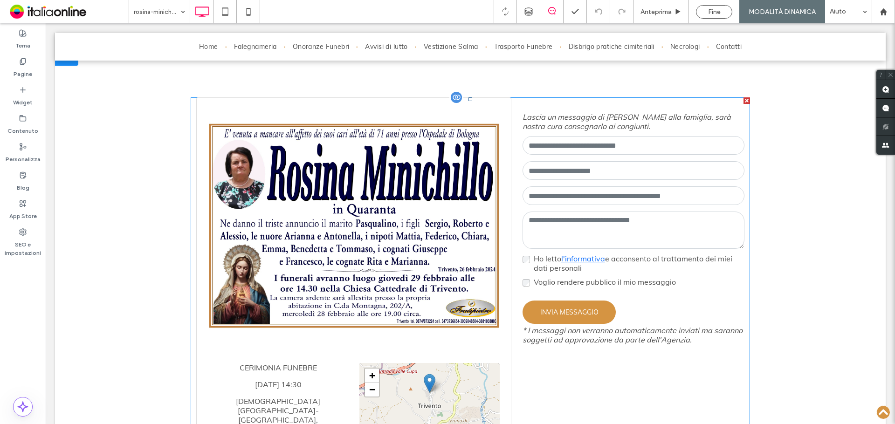
click at [608, 167] on span at bounding box center [470, 307] width 559 height 421
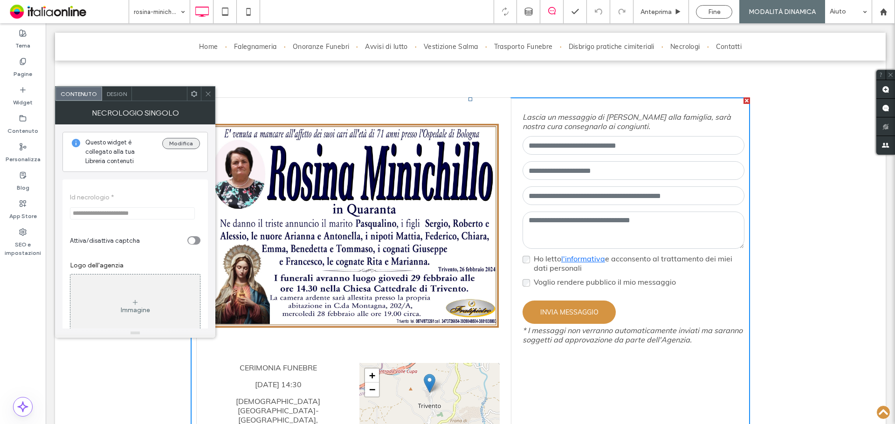
click at [182, 146] on button "Modifica" at bounding box center [181, 143] width 38 height 11
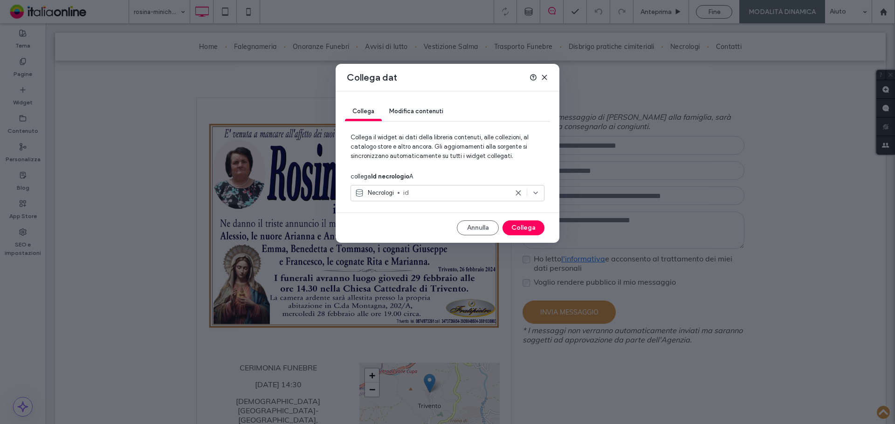
click at [426, 110] on span "Modifica contenuti" at bounding box center [416, 111] width 54 height 7
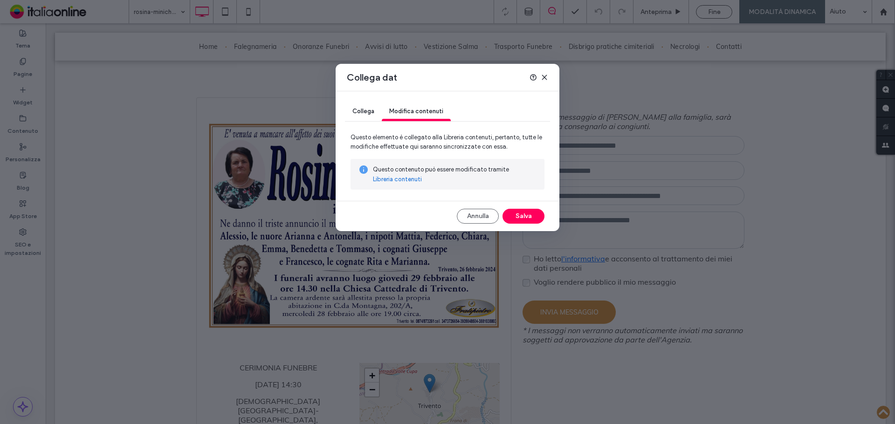
click at [408, 178] on link "Libreria contenuti" at bounding box center [397, 179] width 49 height 9
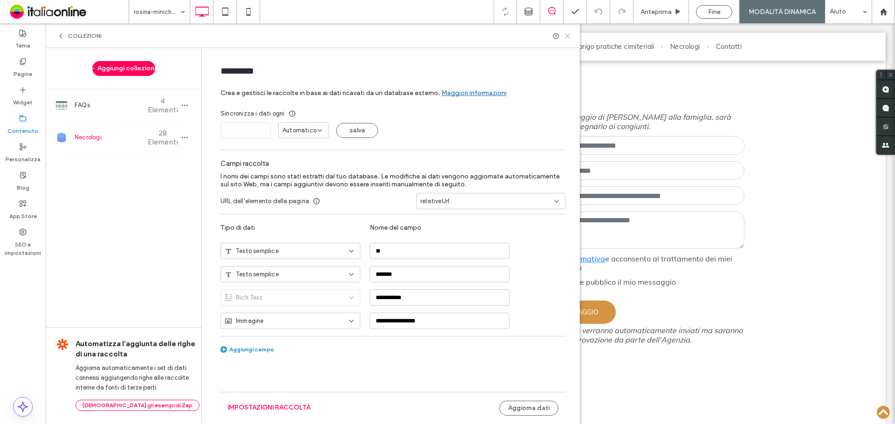
click at [566, 36] on icon at bounding box center [567, 36] width 7 height 7
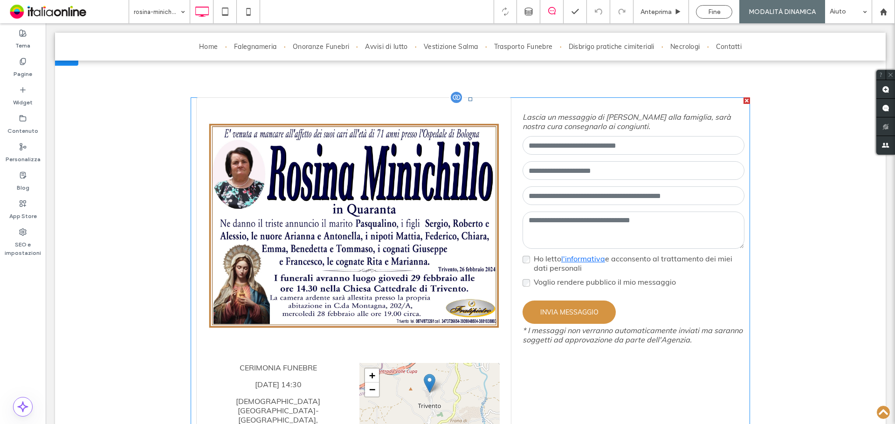
drag, startPoint x: 470, startPoint y: 123, endPoint x: 496, endPoint y: 122, distance: 25.7
click at [470, 124] on span at bounding box center [470, 307] width 559 height 421
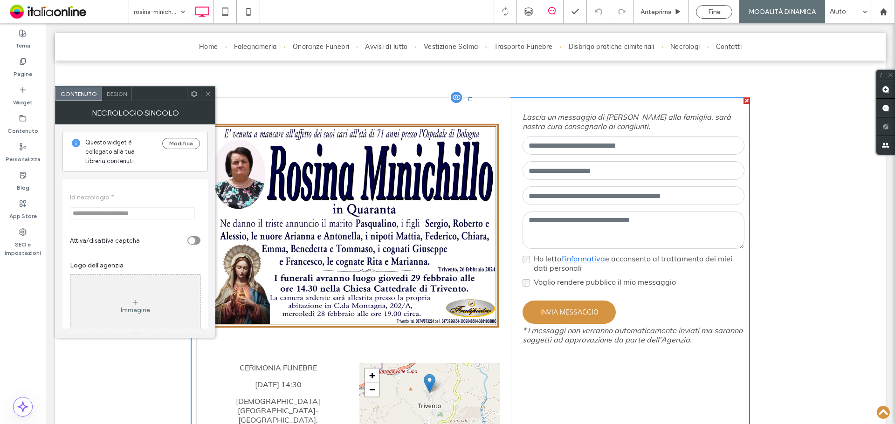
click at [539, 128] on span "Lascia un messaggio di condoglianze alla famiglia, sarà nostra cura consegnarlo…" at bounding box center [626, 121] width 208 height 19
click at [204, 96] on div at bounding box center [208, 94] width 14 height 14
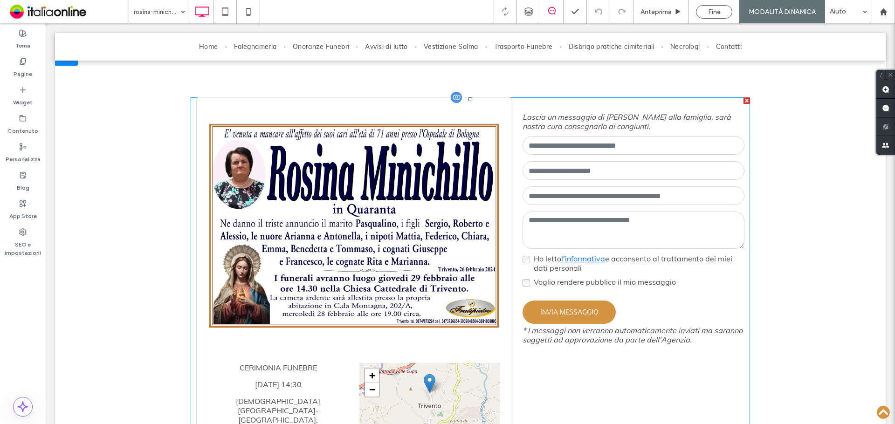
drag, startPoint x: 577, startPoint y: 314, endPoint x: 591, endPoint y: 269, distance: 47.7
click at [577, 314] on span at bounding box center [470, 307] width 559 height 421
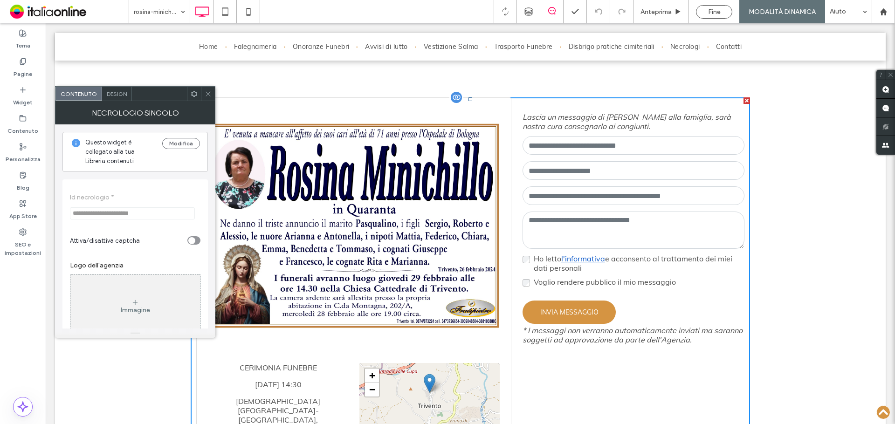
click at [593, 261] on link "l'informativa" at bounding box center [583, 258] width 44 height 9
drag, startPoint x: 210, startPoint y: 92, endPoint x: 203, endPoint y: 92, distance: 7.0
click at [210, 92] on use at bounding box center [207, 93] width 5 height 5
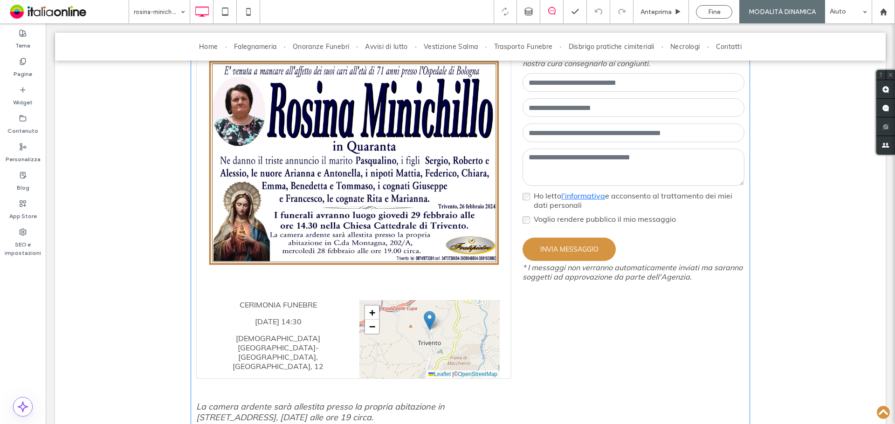
scroll to position [233, 0]
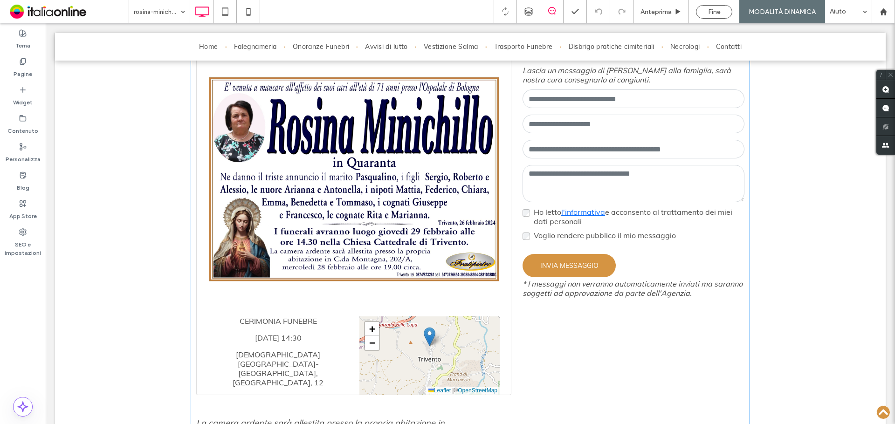
click at [418, 107] on span at bounding box center [470, 261] width 559 height 421
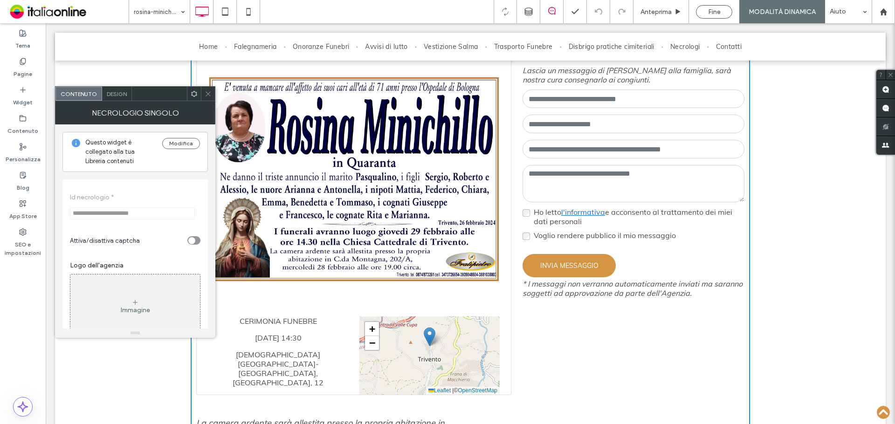
click at [206, 93] on icon at bounding box center [208, 93] width 7 height 7
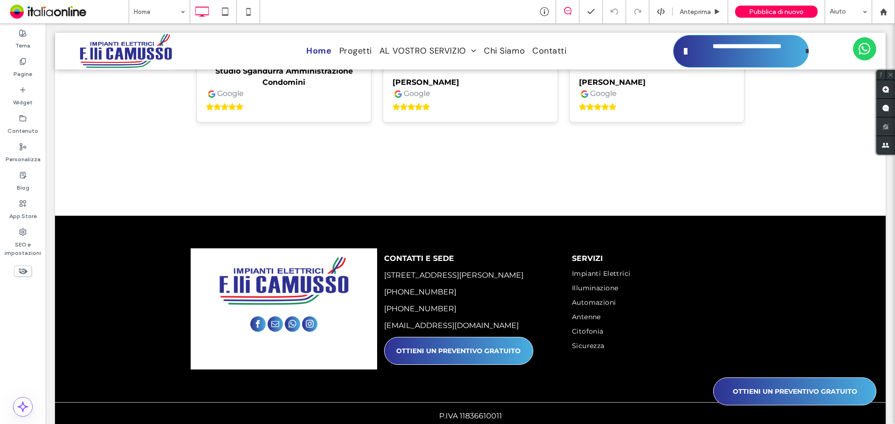
scroll to position [3155, 0]
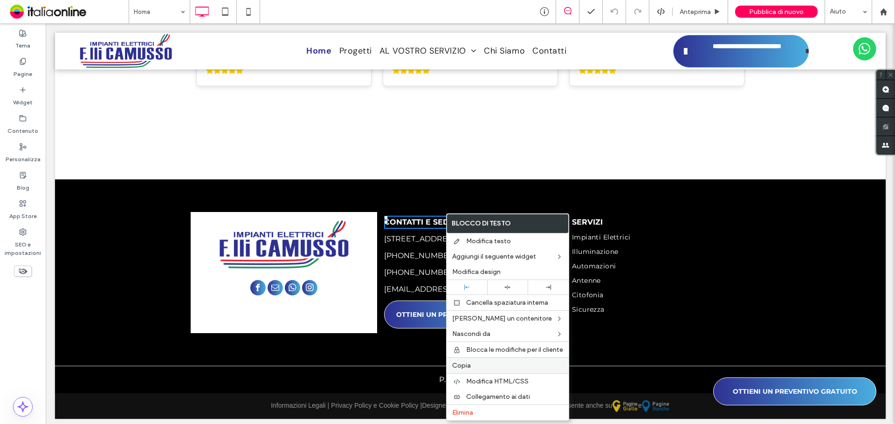
click at [466, 364] on span "Copia" at bounding box center [461, 366] width 19 height 8
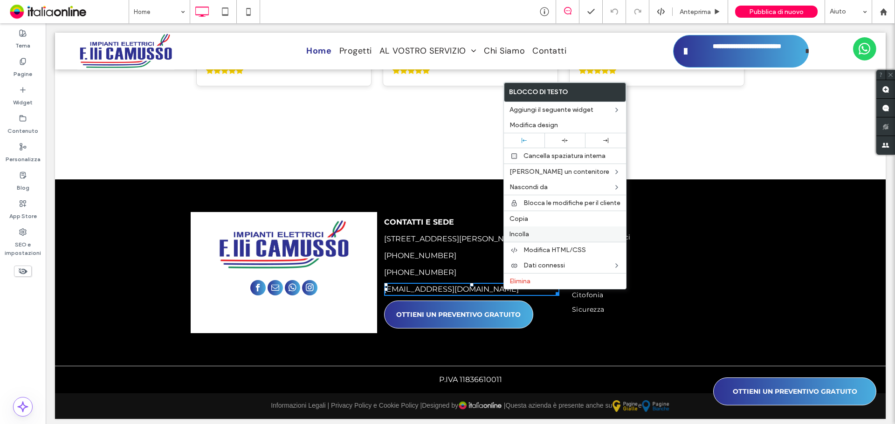
click at [519, 234] on span "Incolla" at bounding box center [519, 234] width 20 height 8
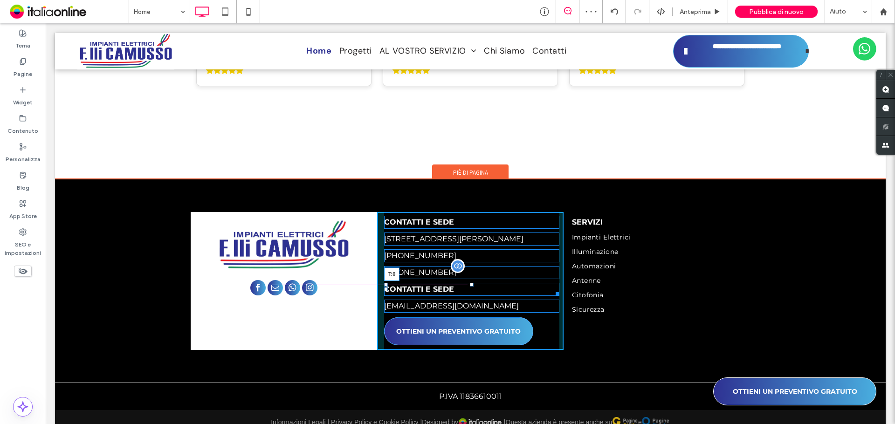
drag, startPoint x: 468, startPoint y: 279, endPoint x: 464, endPoint y: 272, distance: 7.7
click at [464, 272] on div "CONTATTI E SEDE Via Candido Viberti, 3/a - 10141 Torino (TO) +39 011 4116738 +3…" at bounding box center [470, 281] width 186 height 138
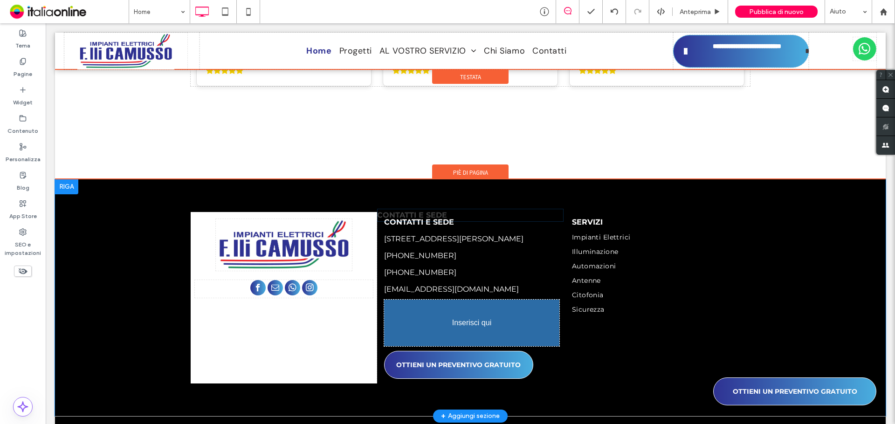
drag, startPoint x: 447, startPoint y: 282, endPoint x: 488, endPoint y: 368, distance: 94.4
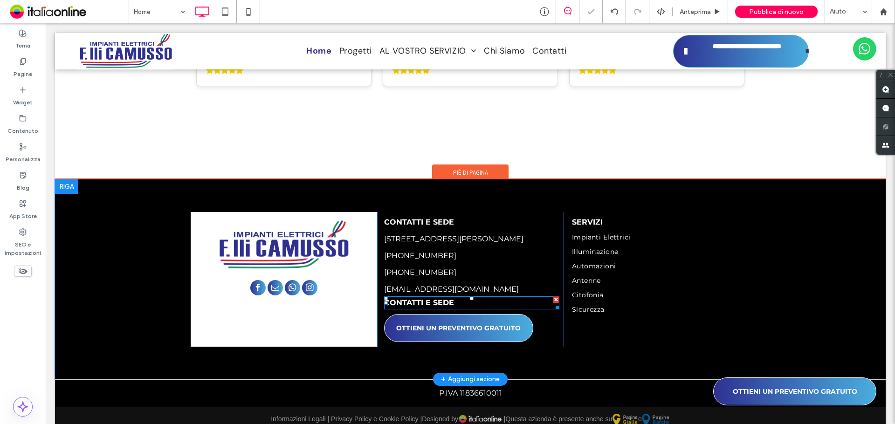
click at [425, 300] on span "CONTATTI E SEDE" at bounding box center [419, 302] width 70 height 9
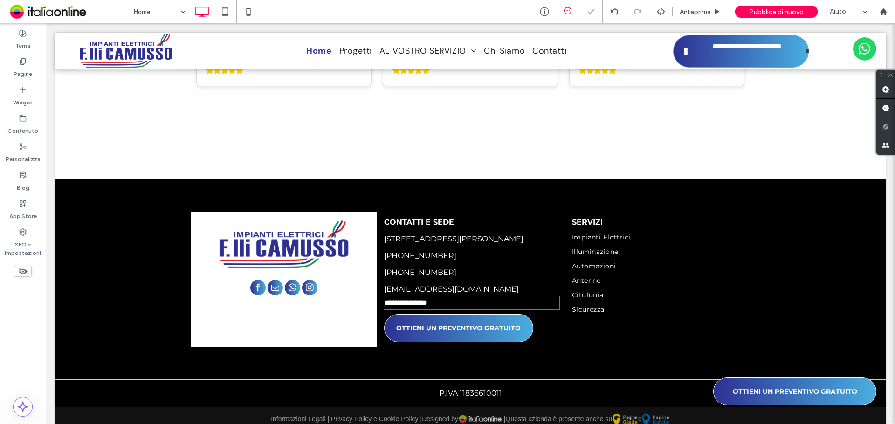
click at [427, 299] on strong "**********" at bounding box center [405, 302] width 43 height 7
type input "**********"
type input "**"
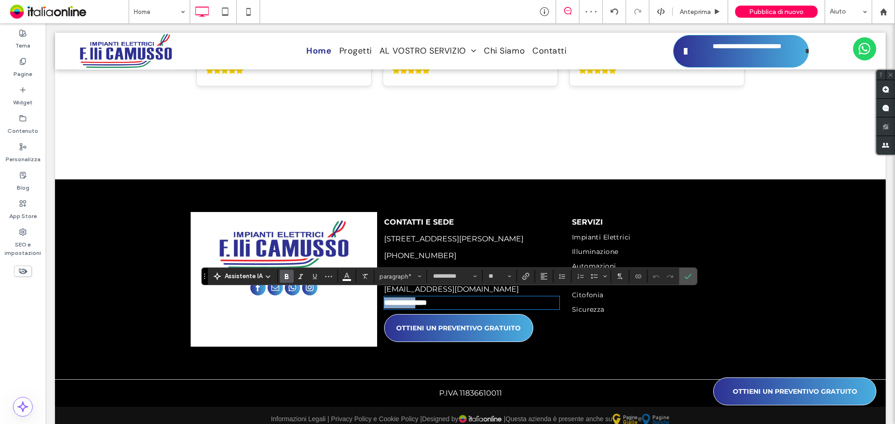
drag, startPoint x: 429, startPoint y: 297, endPoint x: 328, endPoint y: 293, distance: 100.7
click at [328, 293] on div "**********" at bounding box center [470, 279] width 559 height 135
click at [404, 298] on p "****" at bounding box center [471, 302] width 175 height 11
click at [686, 274] on icon "Conferma" at bounding box center [687, 276] width 7 height 7
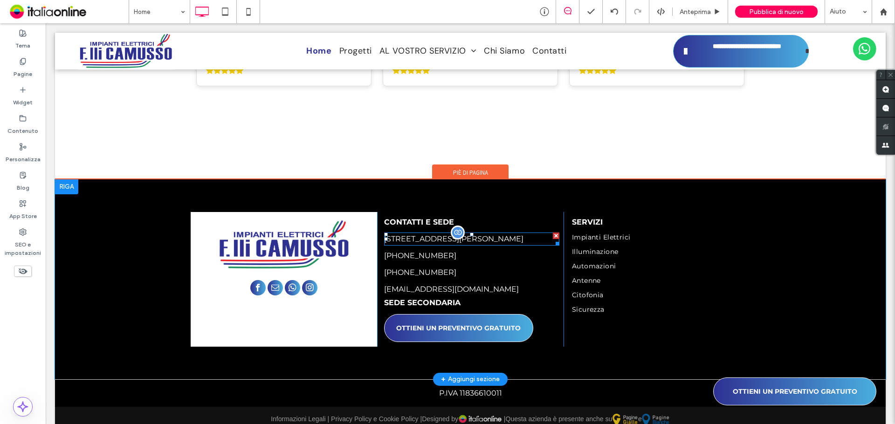
click at [451, 226] on div at bounding box center [458, 232] width 14 height 14
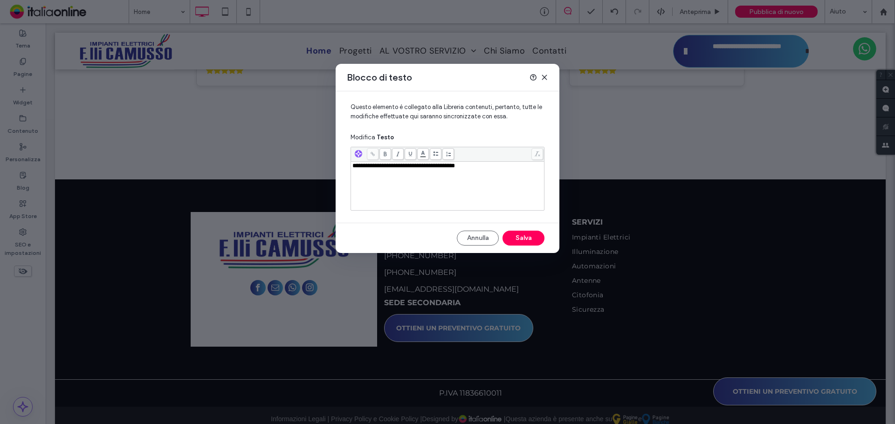
click at [545, 75] on icon at bounding box center [543, 77] width 7 height 7
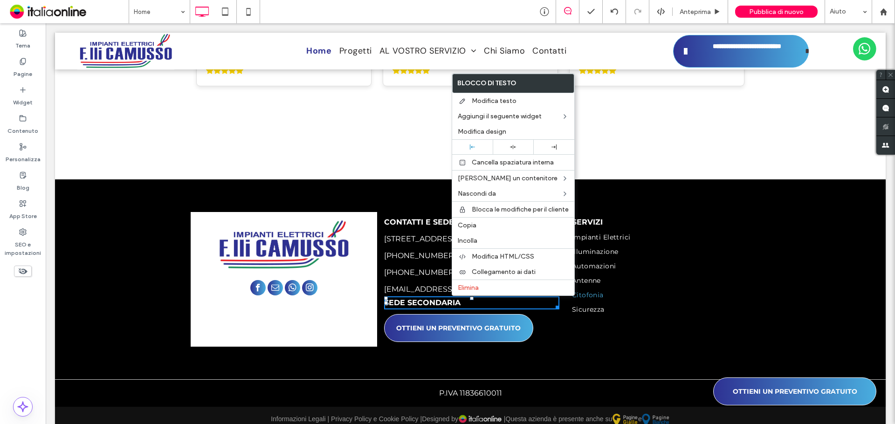
click at [609, 290] on link "Citofonia" at bounding box center [597, 297] width 50 height 14
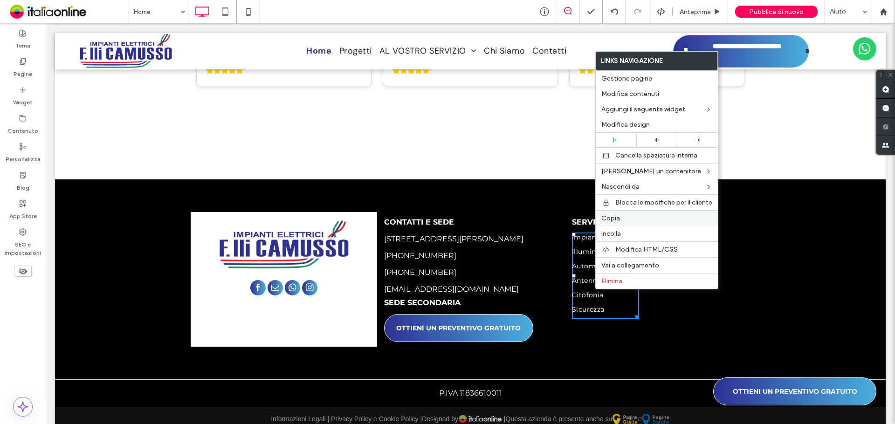
click at [616, 219] on span "Copia" at bounding box center [610, 218] width 19 height 8
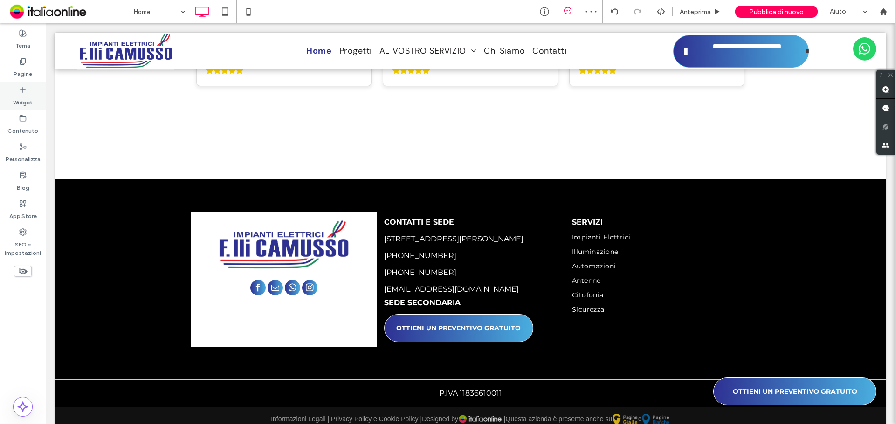
click at [27, 102] on label "Widget" at bounding box center [23, 100] width 20 height 13
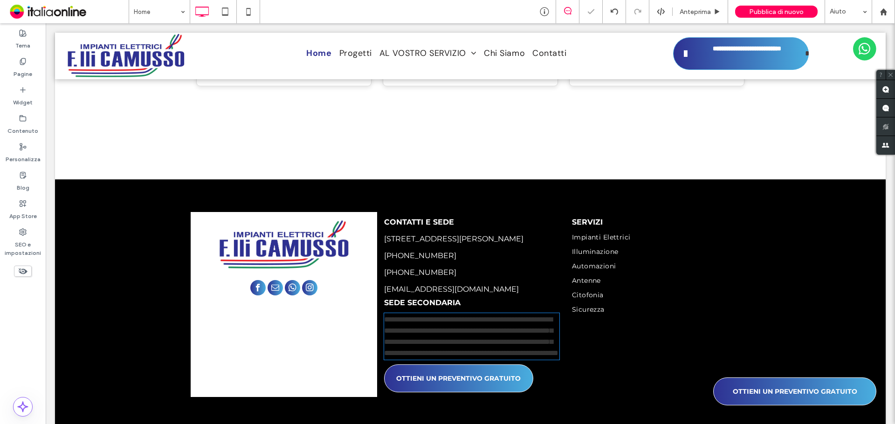
type input "**********"
type input "**"
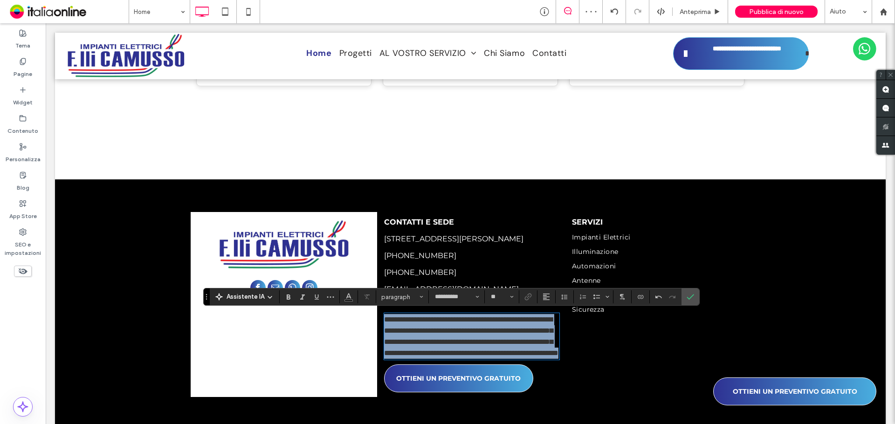
scroll to position [0, 0]
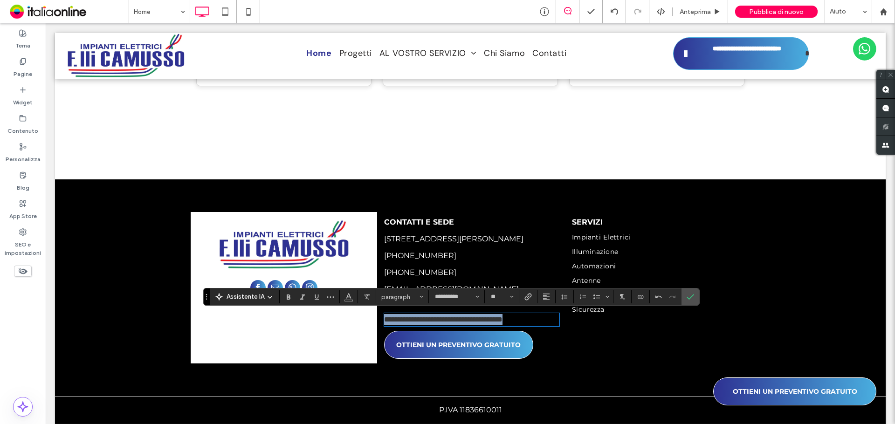
drag, startPoint x: 554, startPoint y: 314, endPoint x: 376, endPoint y: 306, distance: 178.2
click at [377, 307] on div "**********" at bounding box center [470, 287] width 186 height 151
click at [342, 294] on button "Colore" at bounding box center [348, 296] width 14 height 13
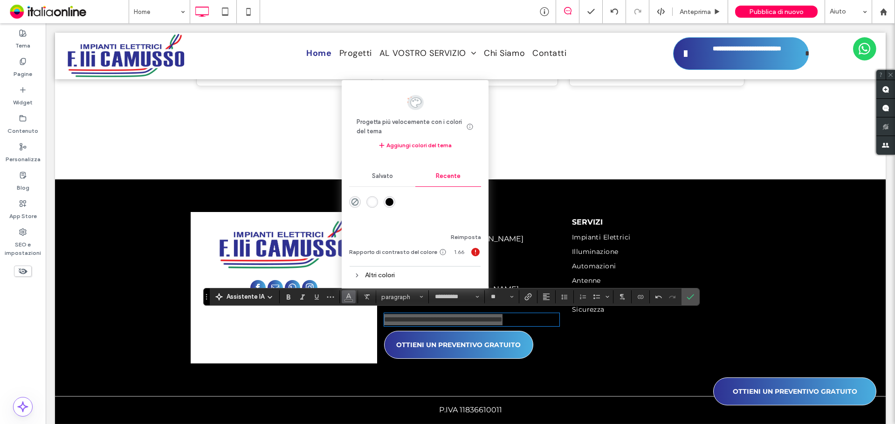
click at [369, 204] on div "rgba(255, 255, 255, 1)" at bounding box center [372, 202] width 8 height 8
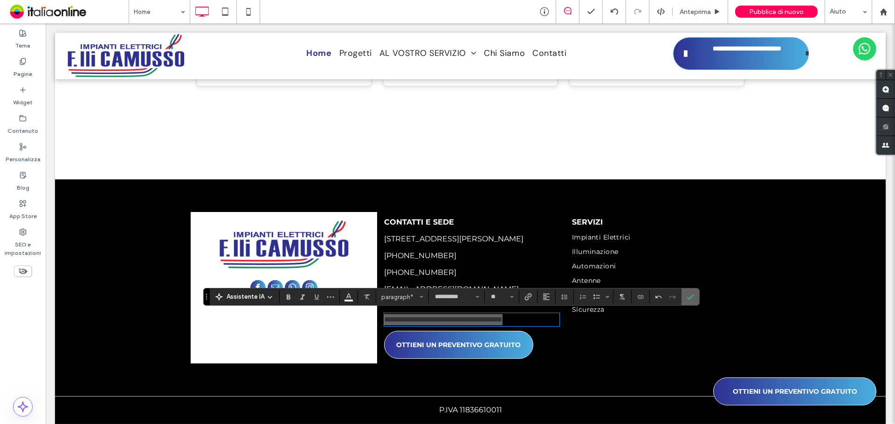
drag, startPoint x: 695, startPoint y: 296, endPoint x: 649, endPoint y: 273, distance: 51.7
click at [695, 296] on label "Conferma" at bounding box center [690, 296] width 14 height 17
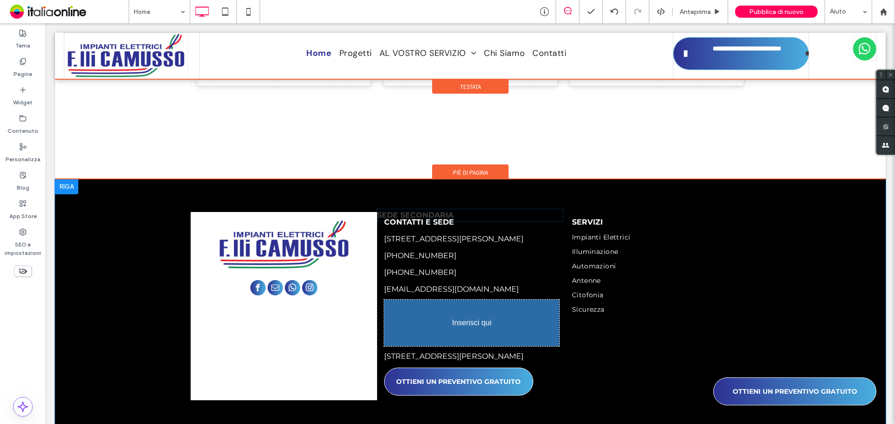
drag, startPoint x: 464, startPoint y: 293, endPoint x: 462, endPoint y: 304, distance: 11.1
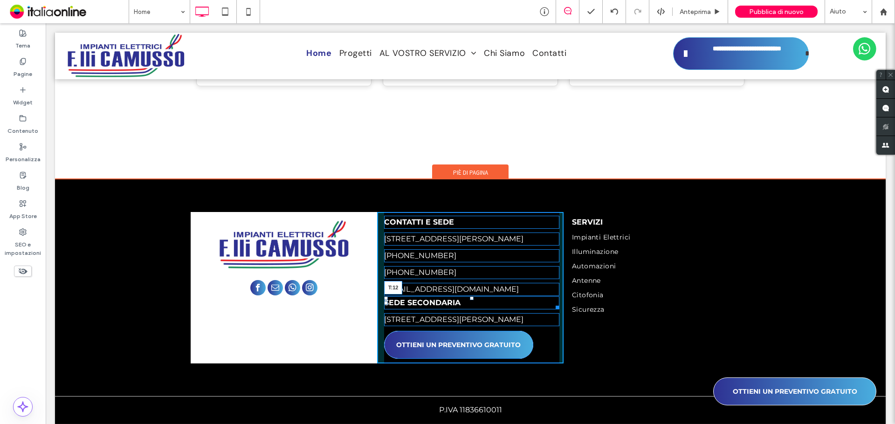
drag, startPoint x: 467, startPoint y: 292, endPoint x: 461, endPoint y: 301, distance: 10.5
click at [461, 301] on div "SEDE SECONDARIA T:12" at bounding box center [471, 302] width 175 height 13
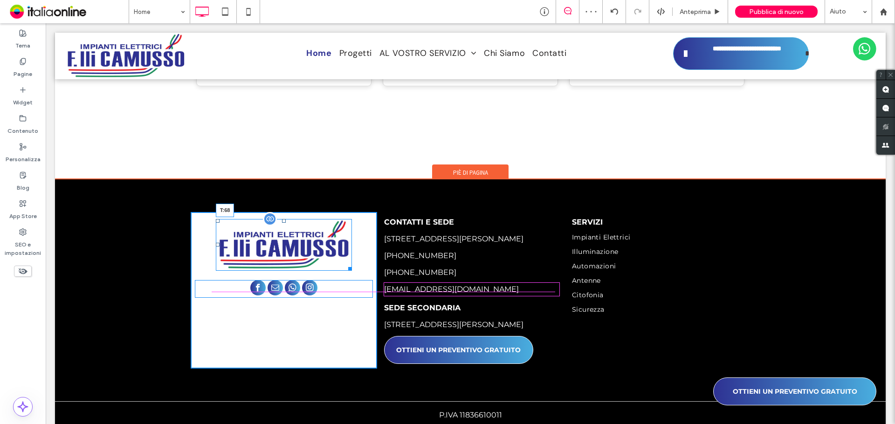
drag, startPoint x: 280, startPoint y: 216, endPoint x: 277, endPoint y: 239, distance: 23.5
click at [277, 239] on div "T:68" at bounding box center [284, 245] width 136 height 52
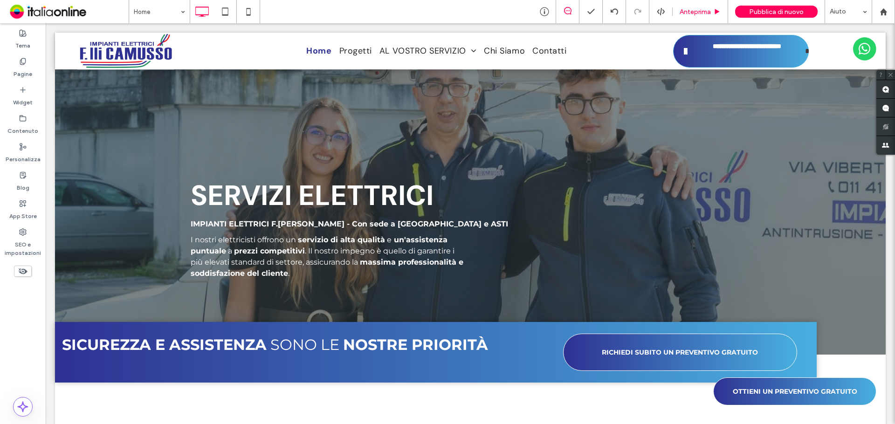
scroll to position [3167, 0]
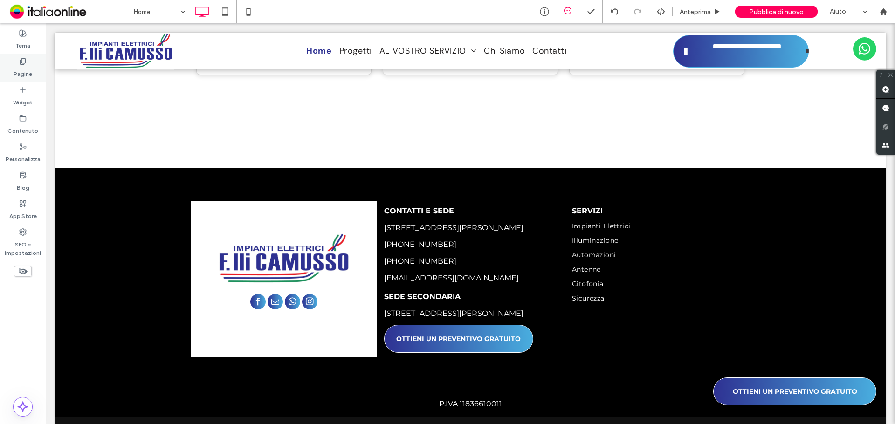
drag, startPoint x: 8, startPoint y: 62, endPoint x: 44, endPoint y: 74, distance: 37.7
click at [8, 62] on div "Pagine" at bounding box center [23, 68] width 46 height 28
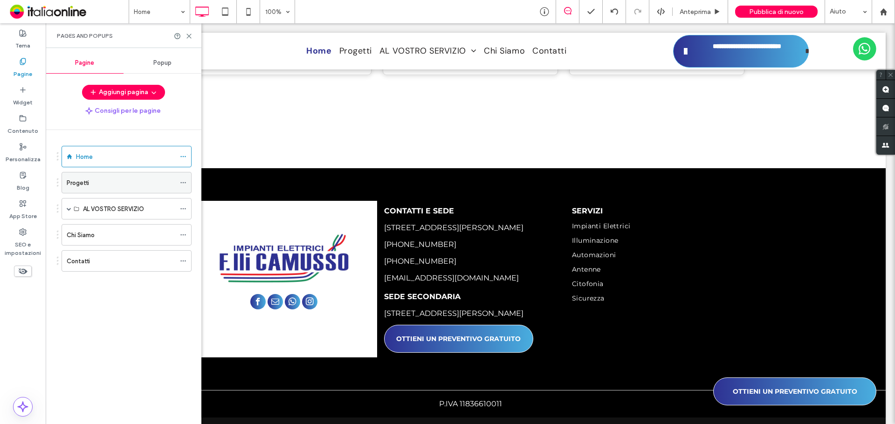
click at [112, 181] on div "Progetti" at bounding box center [121, 183] width 109 height 10
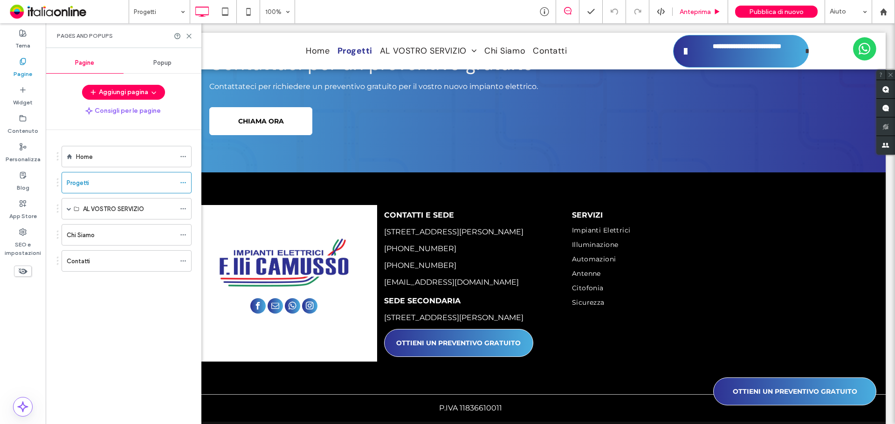
scroll to position [142, 0]
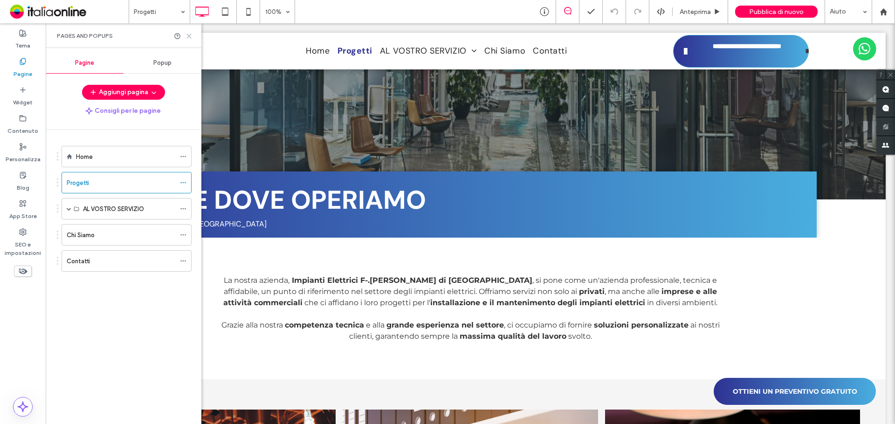
click at [189, 36] on use at bounding box center [189, 36] width 4 height 4
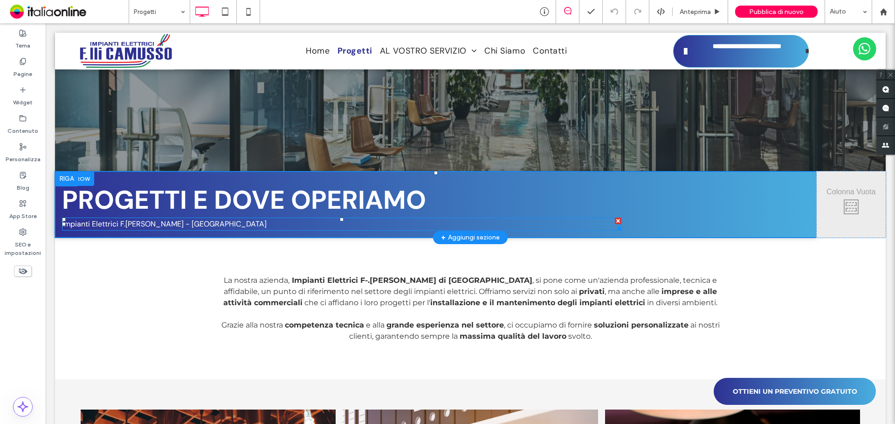
click at [201, 221] on p "Impianti Elettrici F.lli Camusso - Torino" at bounding box center [341, 224] width 559 height 11
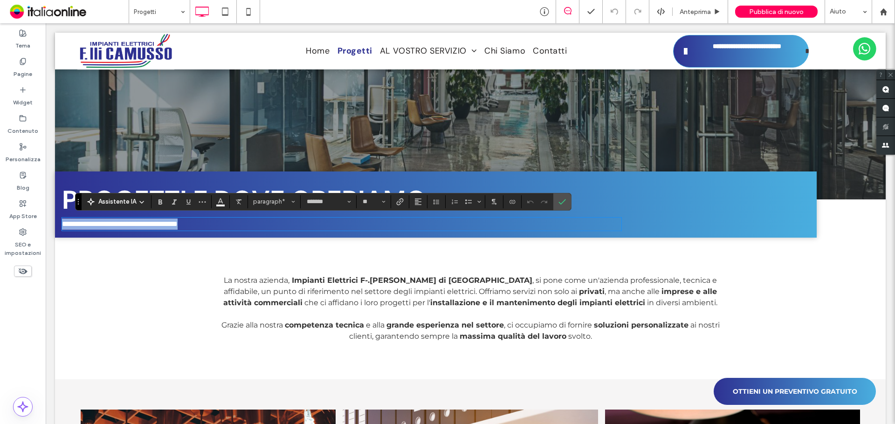
click at [199, 221] on p "**********" at bounding box center [341, 224] width 559 height 11
click at [555, 207] on div at bounding box center [562, 201] width 14 height 17
click at [564, 204] on icon "Conferma" at bounding box center [561, 201] width 7 height 7
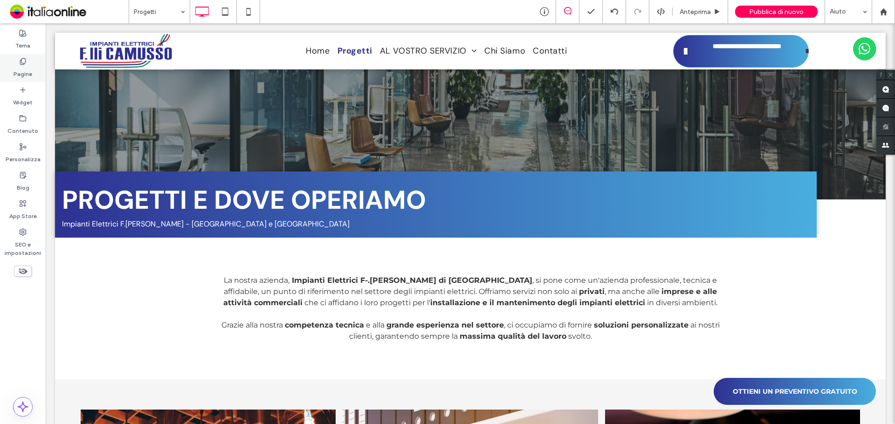
click at [31, 66] on label "Pagine" at bounding box center [23, 71] width 19 height 13
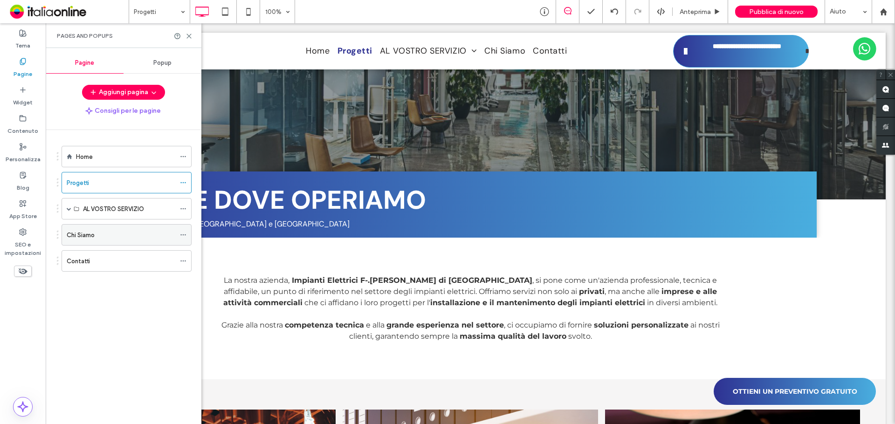
click at [84, 231] on label "Chi Siamo" at bounding box center [81, 235] width 28 height 16
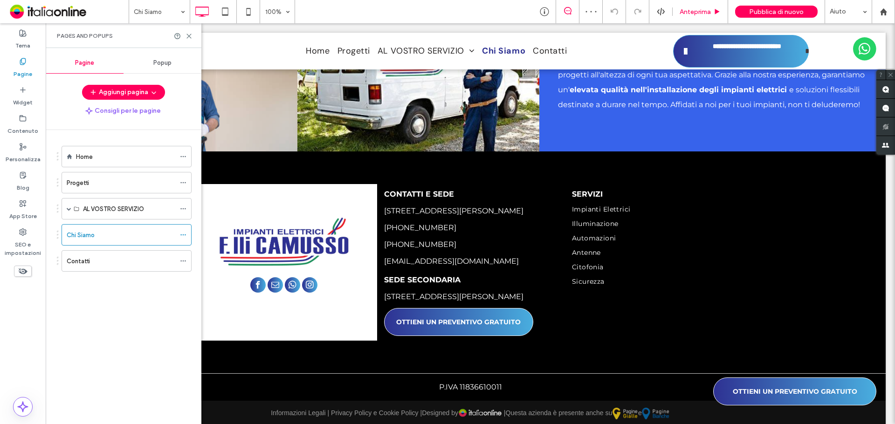
scroll to position [98, 0]
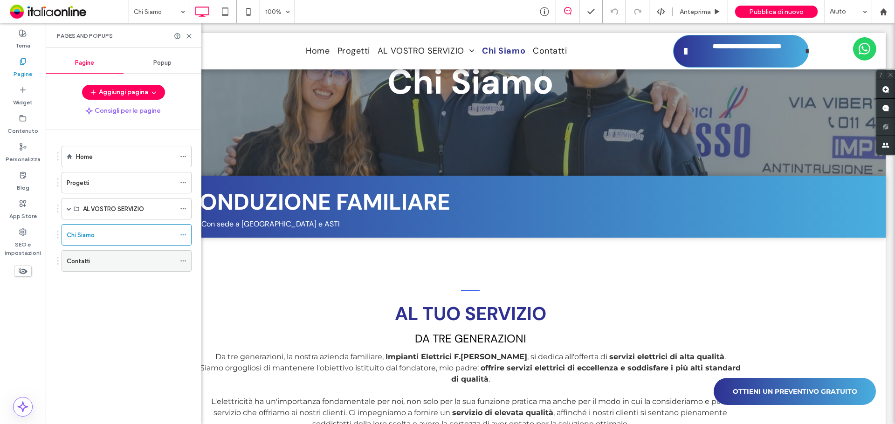
click at [95, 262] on div "Contatti" at bounding box center [121, 261] width 109 height 10
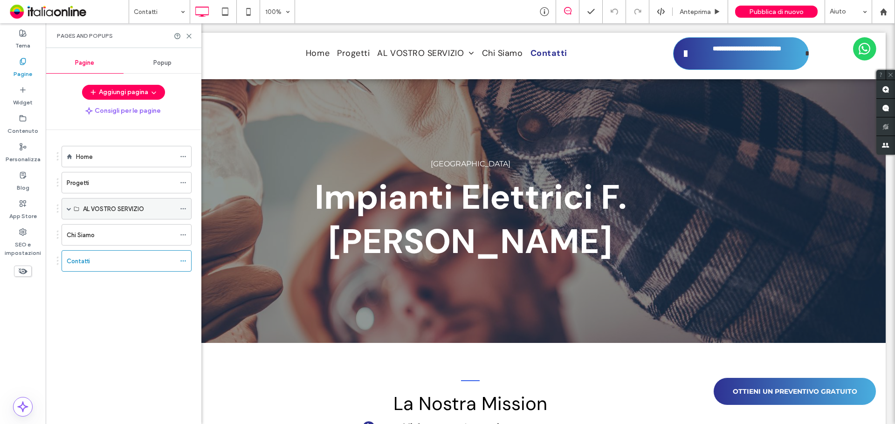
click at [116, 203] on div "AL VOSTRO SERVIZIO" at bounding box center [129, 208] width 92 height 20
click at [70, 208] on span at bounding box center [69, 208] width 5 height 5
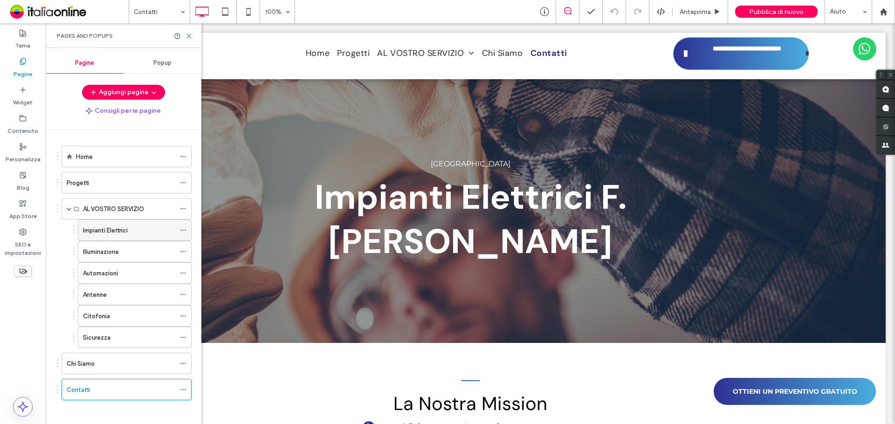
click at [96, 232] on label "Impianti Elettrici" at bounding box center [105, 230] width 45 height 16
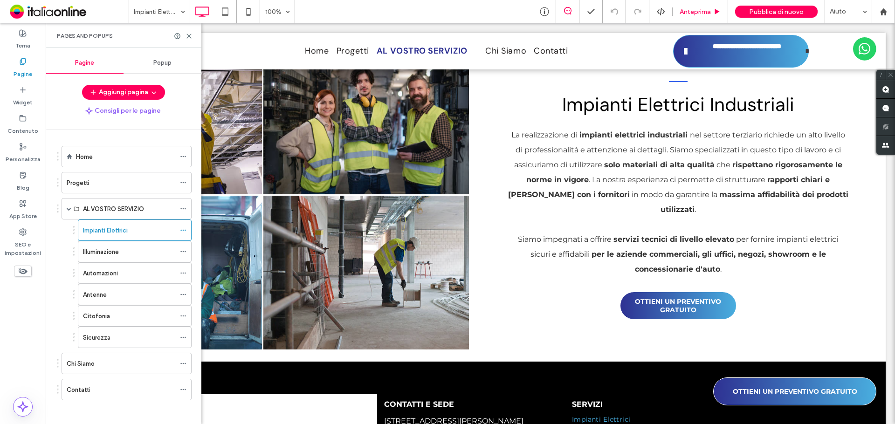
scroll to position [78, 0]
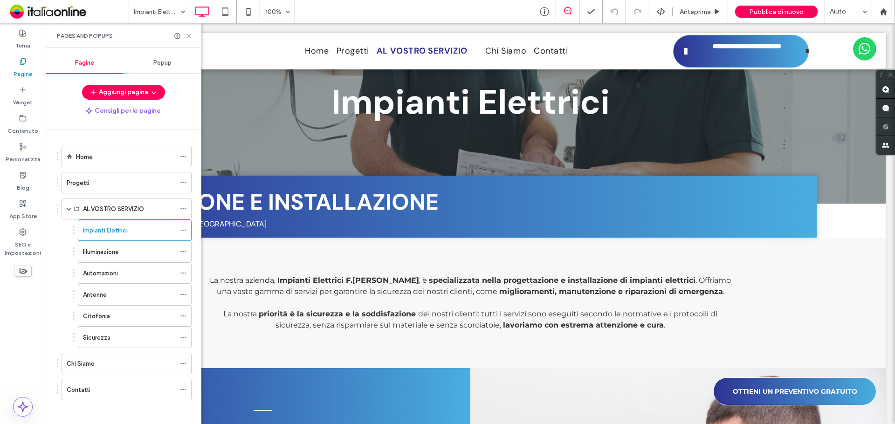
click at [187, 35] on icon at bounding box center [188, 36] width 7 height 7
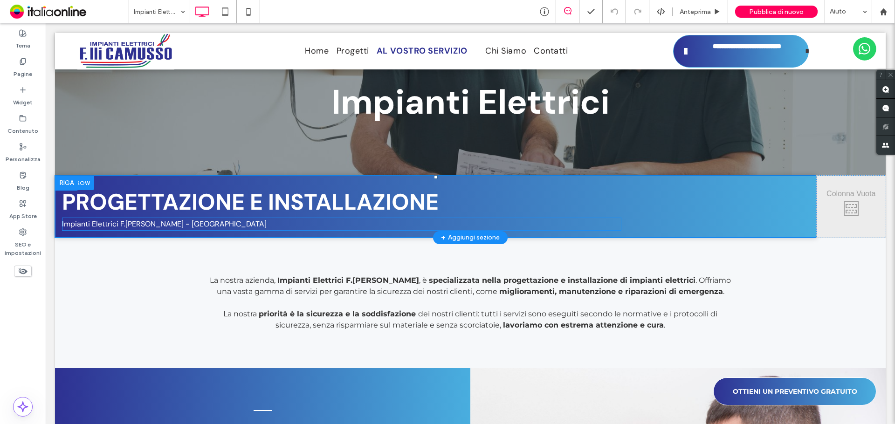
click at [200, 219] on p "Impianti Elettrici F.lli Camusso - Torino" at bounding box center [341, 224] width 559 height 11
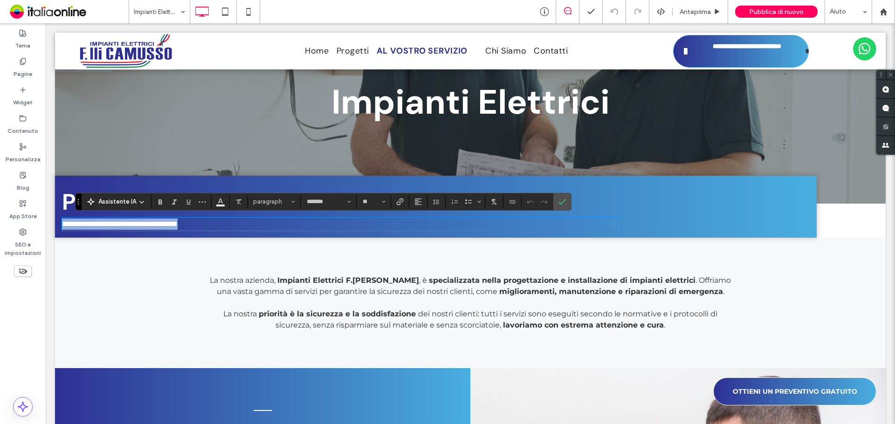
click at [199, 223] on p "**********" at bounding box center [341, 224] width 559 height 11
click at [566, 198] on label "Conferma" at bounding box center [562, 201] width 14 height 17
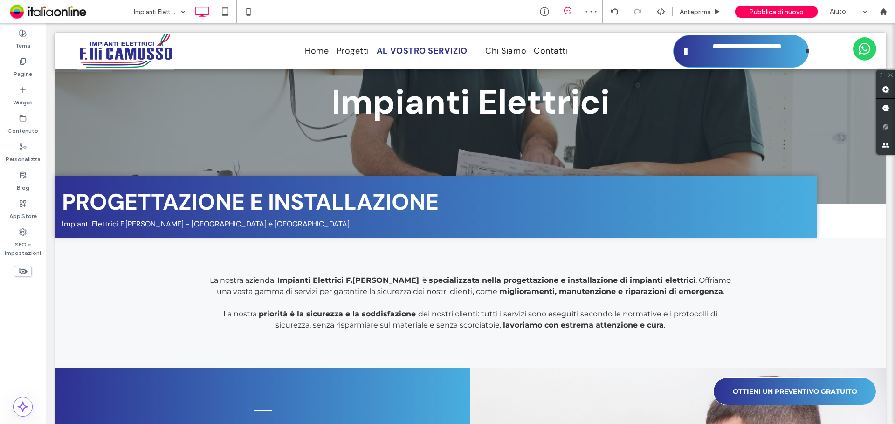
scroll to position [1451, 0]
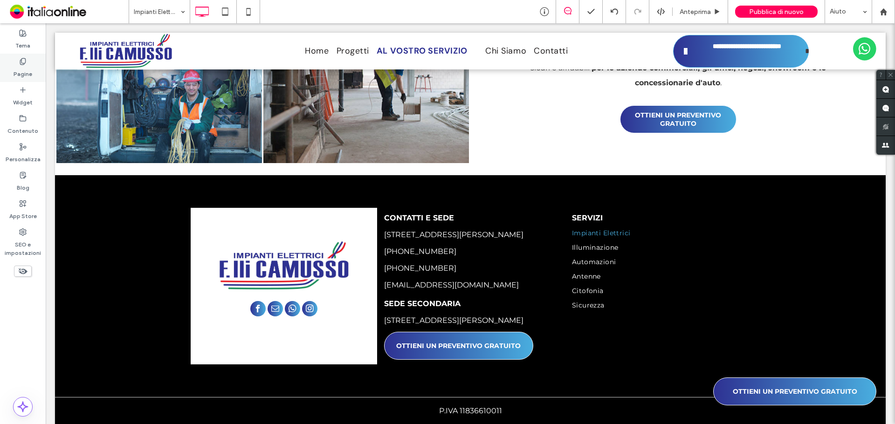
drag, startPoint x: 21, startPoint y: 63, endPoint x: 34, endPoint y: 70, distance: 14.4
click at [22, 63] on icon at bounding box center [22, 61] width 7 height 7
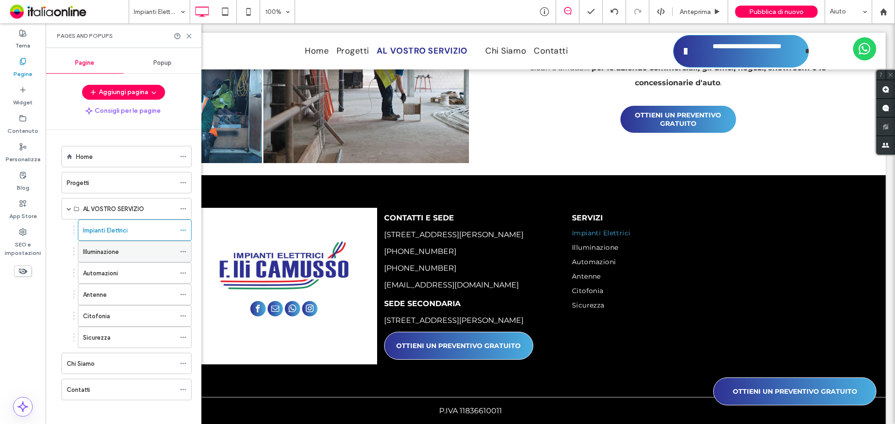
click at [106, 252] on label "Illuminazione" at bounding box center [101, 252] width 36 height 16
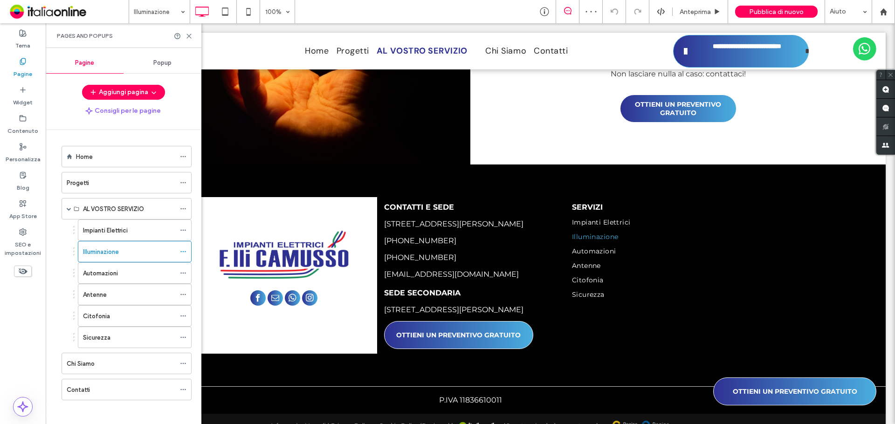
scroll to position [78, 0]
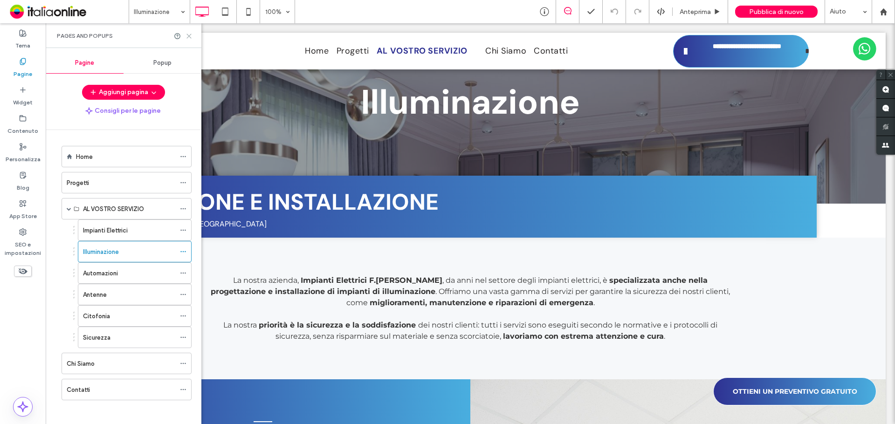
drag, startPoint x: 190, startPoint y: 35, endPoint x: 144, endPoint y: 13, distance: 50.8
click at [190, 35] on use at bounding box center [189, 36] width 4 height 4
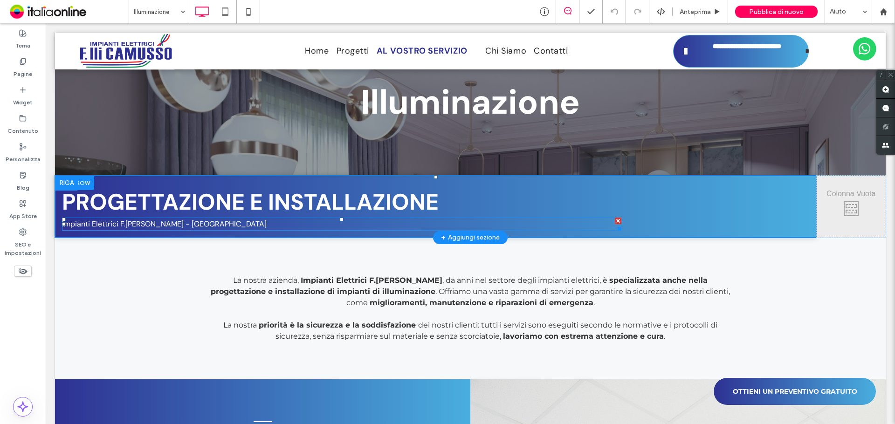
click at [195, 221] on p "Impianti Elettrici F.lli Camusso - Torino" at bounding box center [341, 224] width 559 height 11
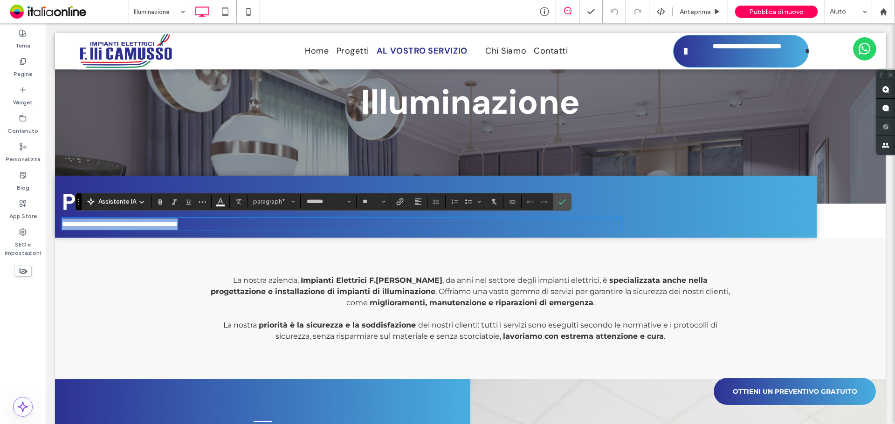
click at [198, 221] on p "**********" at bounding box center [341, 224] width 559 height 11
click at [198, 226] on p "**********" at bounding box center [341, 224] width 559 height 11
click at [197, 224] on span "**********" at bounding box center [129, 223] width 135 height 7
drag, startPoint x: 218, startPoint y: 222, endPoint x: 196, endPoint y: 223, distance: 21.9
click at [196, 223] on p "**********" at bounding box center [341, 224] width 559 height 11
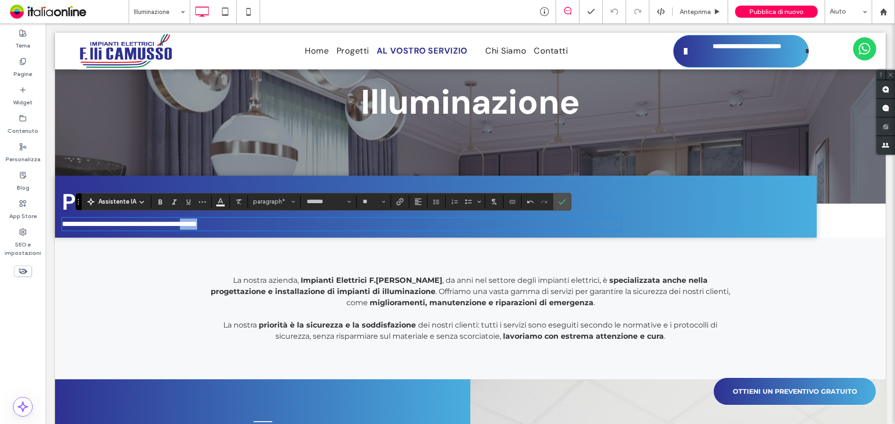
copy span "******"
click at [14, 74] on label "Pagine" at bounding box center [23, 71] width 19 height 13
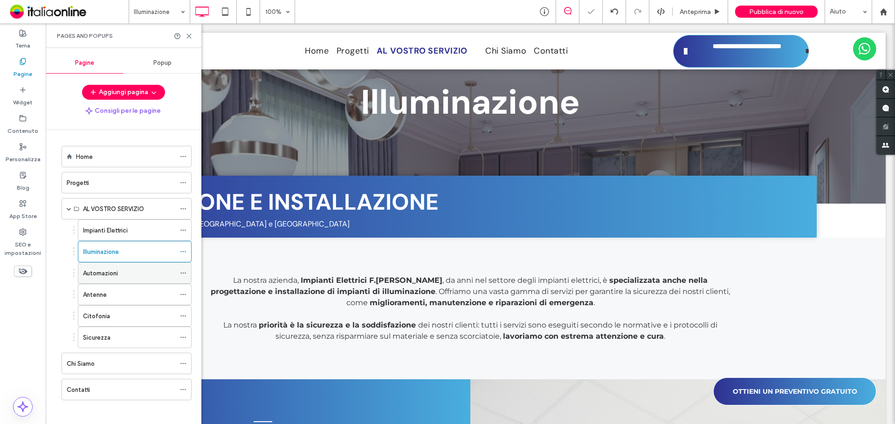
click at [103, 266] on div "Automazioni" at bounding box center [129, 273] width 92 height 20
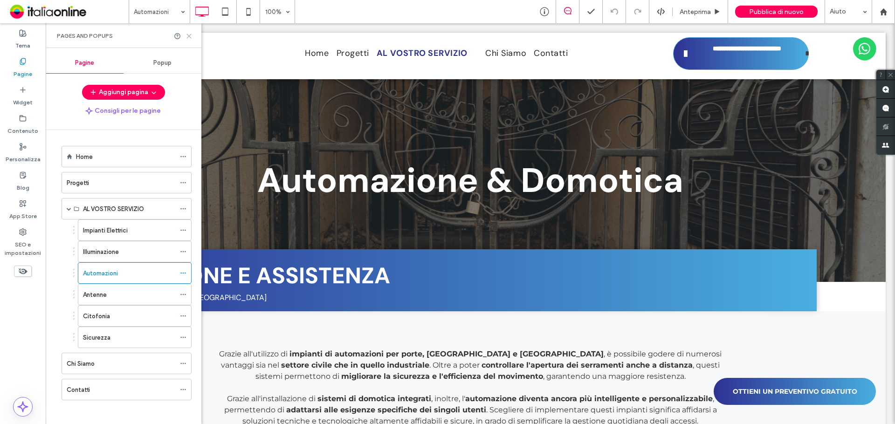
drag, startPoint x: 188, startPoint y: 36, endPoint x: 146, endPoint y: 37, distance: 42.4
click at [188, 36] on icon at bounding box center [188, 36] width 7 height 7
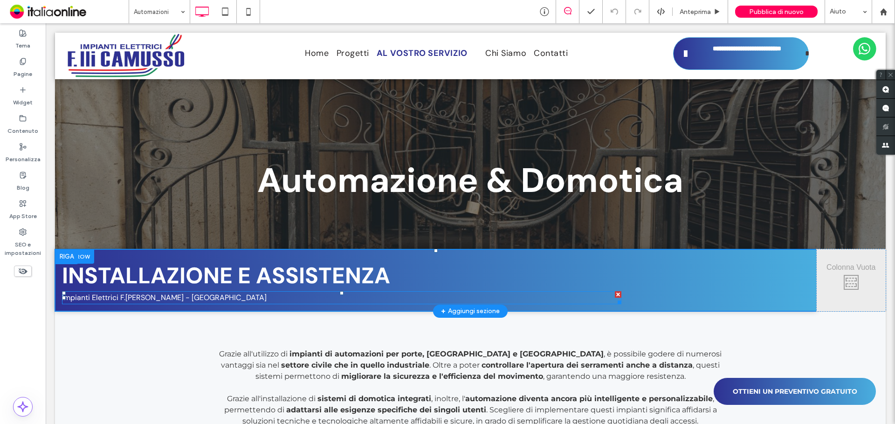
click at [199, 300] on p "Impianti Elettrici F.lli Camusso - Torino" at bounding box center [341, 297] width 559 height 11
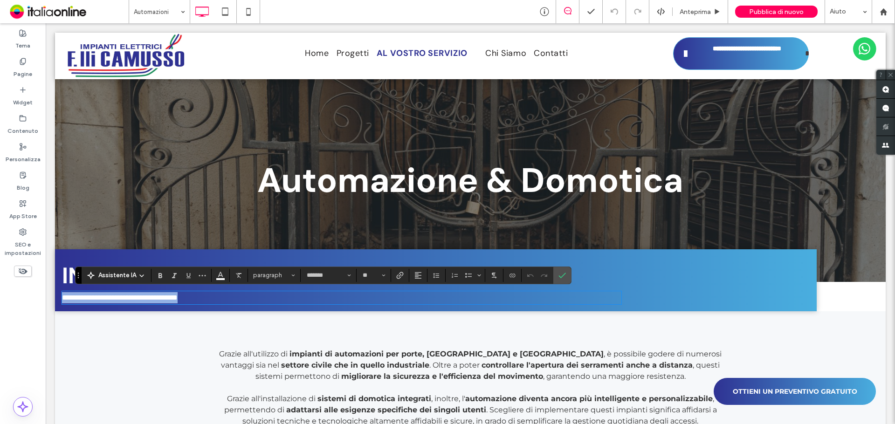
click at [199, 300] on p "**********" at bounding box center [341, 297] width 559 height 11
type input "**********"
type input "**"
click at [556, 273] on label "Conferma" at bounding box center [562, 275] width 14 height 17
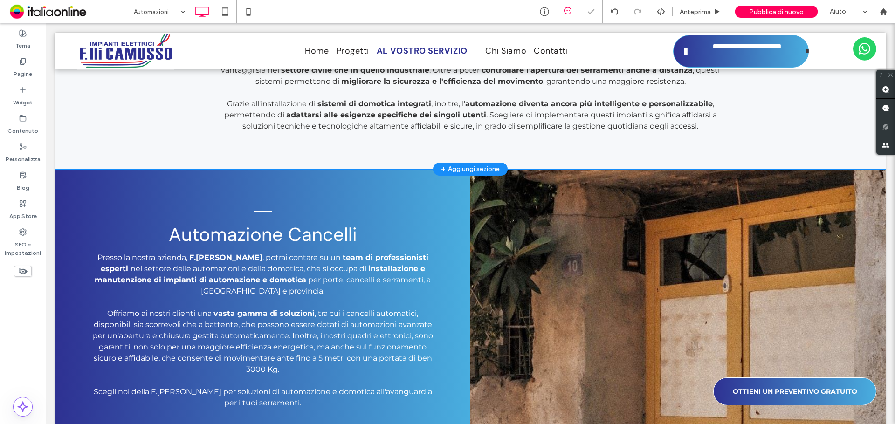
scroll to position [326, 0]
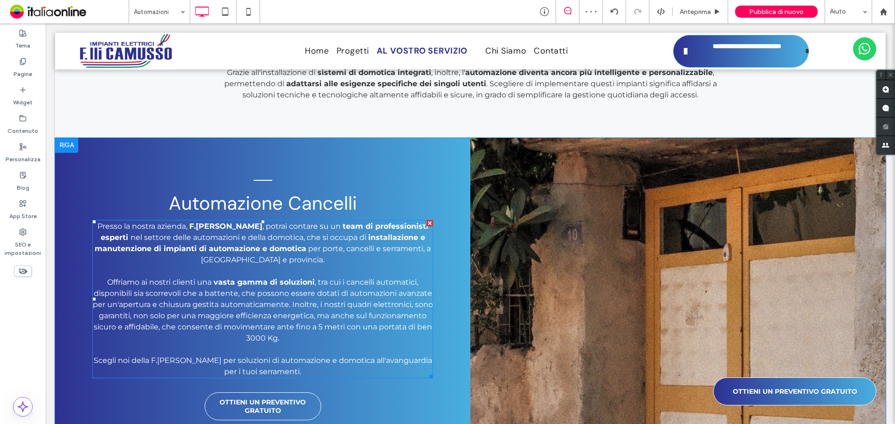
click at [250, 258] on span ", a Torino e provincia." at bounding box center [316, 254] width 230 height 20
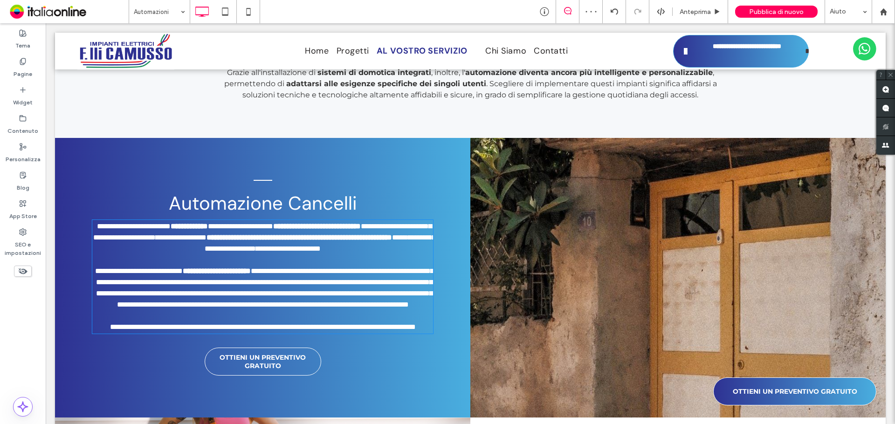
type input "**********"
type input "**"
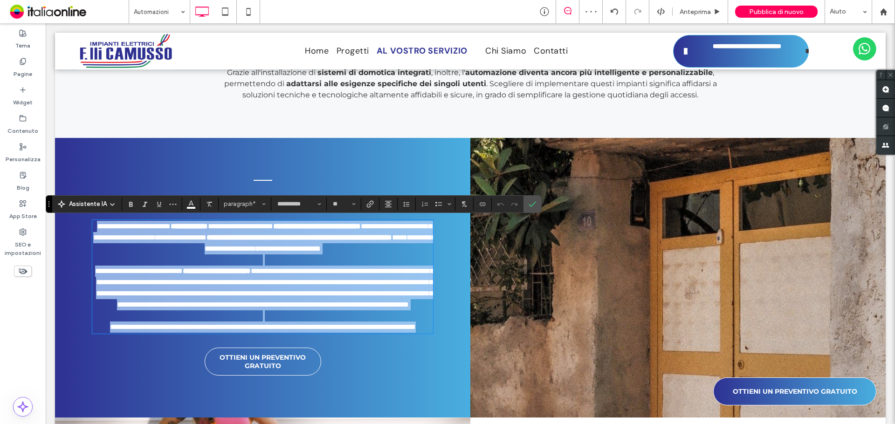
click at [256, 252] on span "**********" at bounding box center [288, 248] width 65 height 7
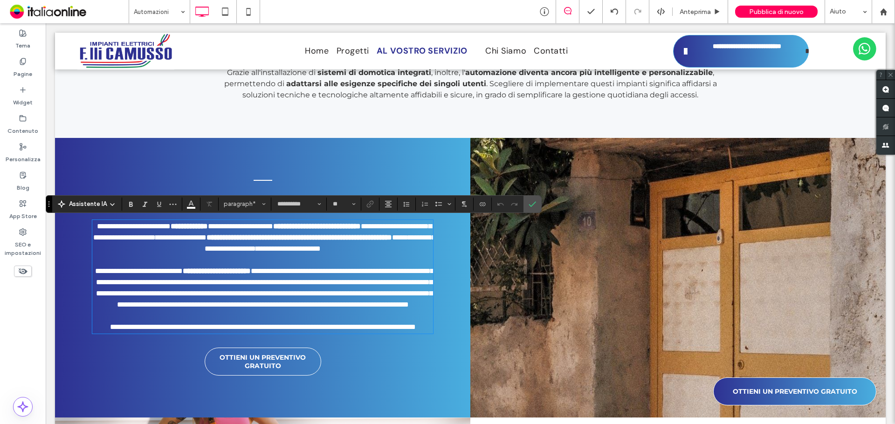
click at [321, 249] on span "**********" at bounding box center [288, 248] width 65 height 7
click at [245, 252] on span "**********" at bounding box center [288, 248] width 87 height 7
click at [533, 198] on span "Conferma" at bounding box center [531, 204] width 7 height 16
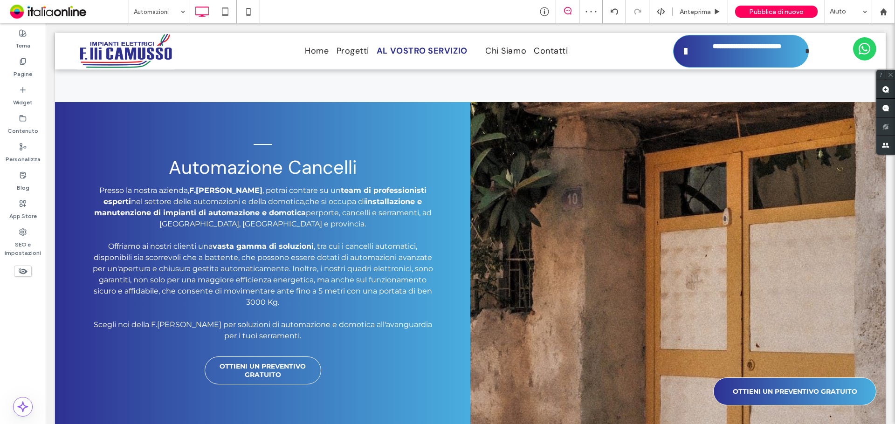
scroll to position [1686, 0]
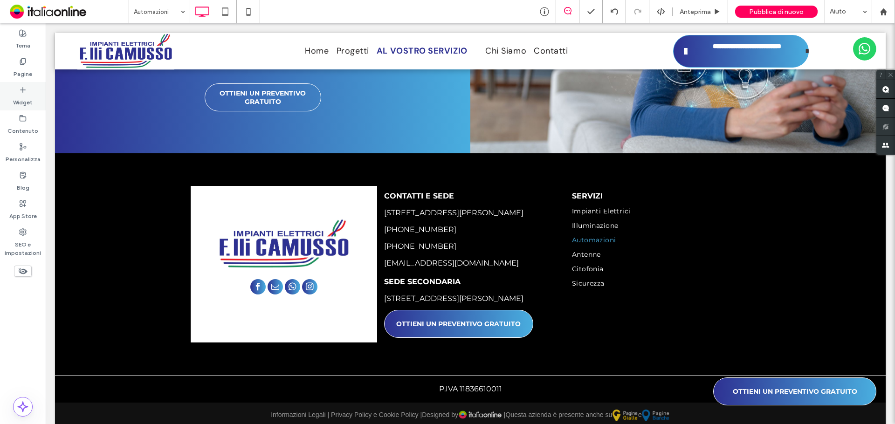
drag, startPoint x: 16, startPoint y: 66, endPoint x: 27, endPoint y: 109, distance: 44.7
click at [16, 66] on label "Pagine" at bounding box center [23, 71] width 19 height 13
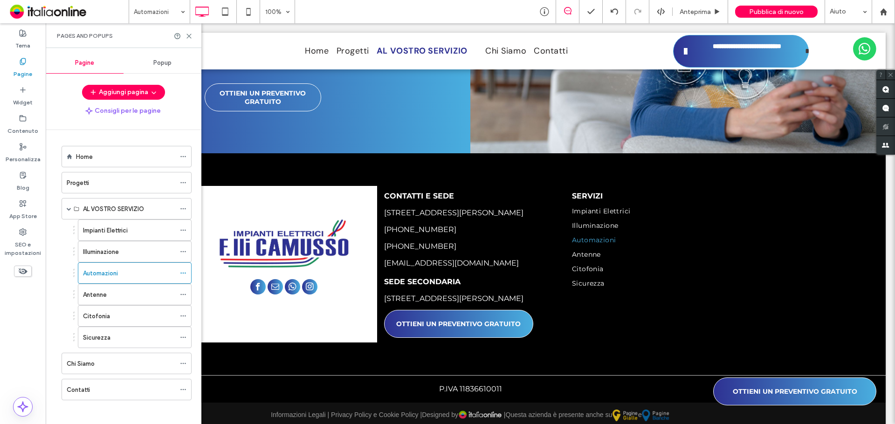
click at [90, 287] on div "Antenne" at bounding box center [129, 294] width 92 height 20
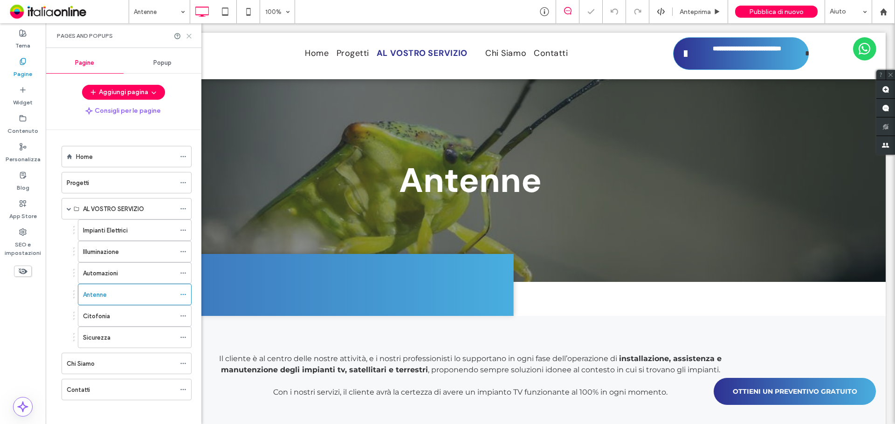
click at [188, 38] on icon at bounding box center [188, 36] width 7 height 7
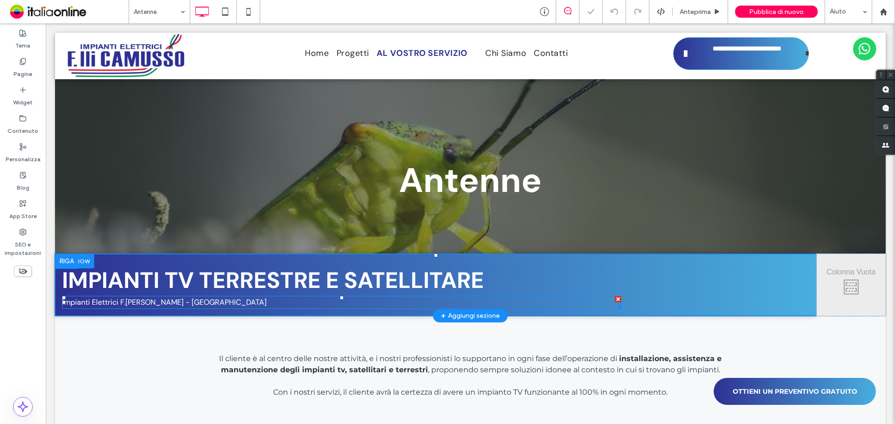
click at [192, 304] on span "Impianti Elettrici F.lli Camusso - Torino" at bounding box center [164, 302] width 205 height 10
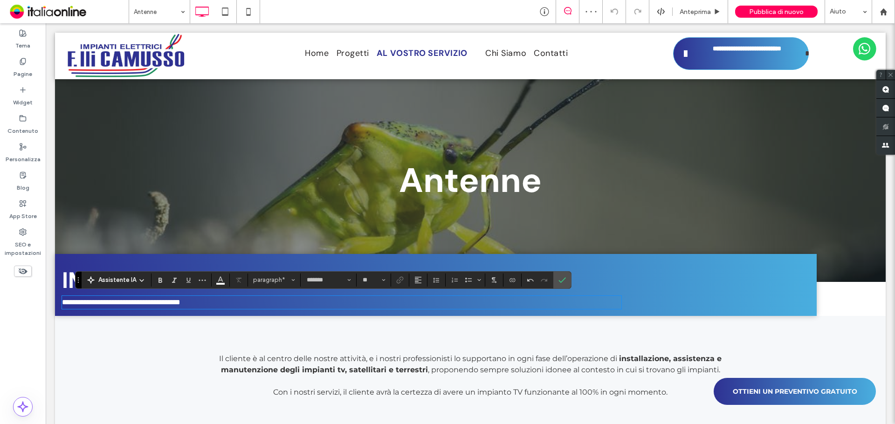
type input "**********"
type input "**"
click at [560, 275] on span "Conferma" at bounding box center [560, 280] width 4 height 17
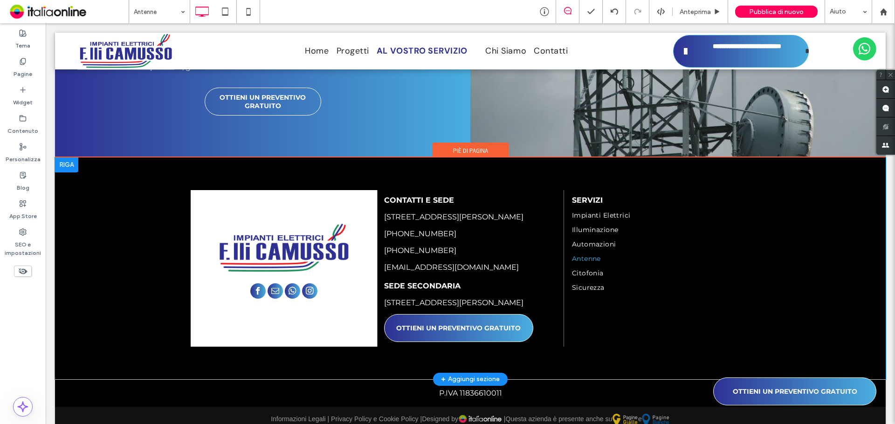
scroll to position [1100, 0]
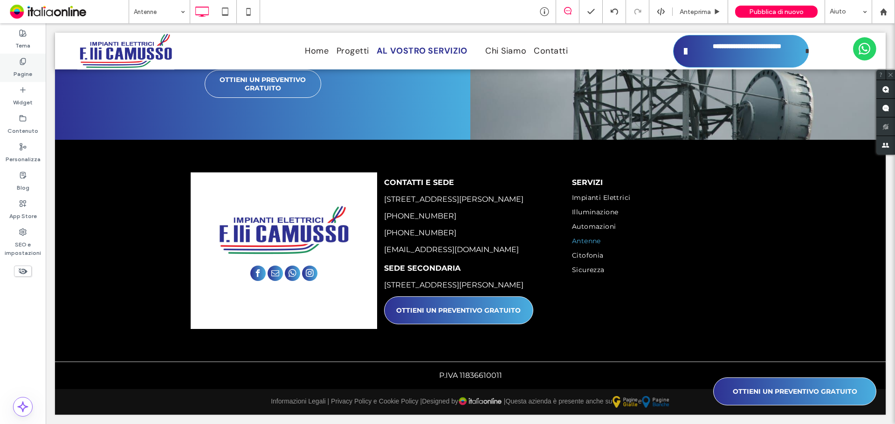
drag, startPoint x: 15, startPoint y: 88, endPoint x: 22, endPoint y: 77, distance: 12.4
click at [22, 77] on label "Pagine" at bounding box center [23, 71] width 19 height 13
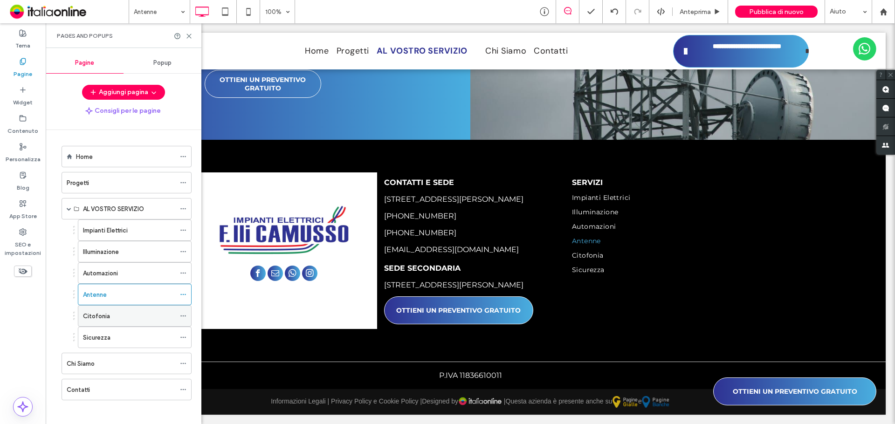
click at [121, 316] on div "Citofonia" at bounding box center [129, 316] width 92 height 10
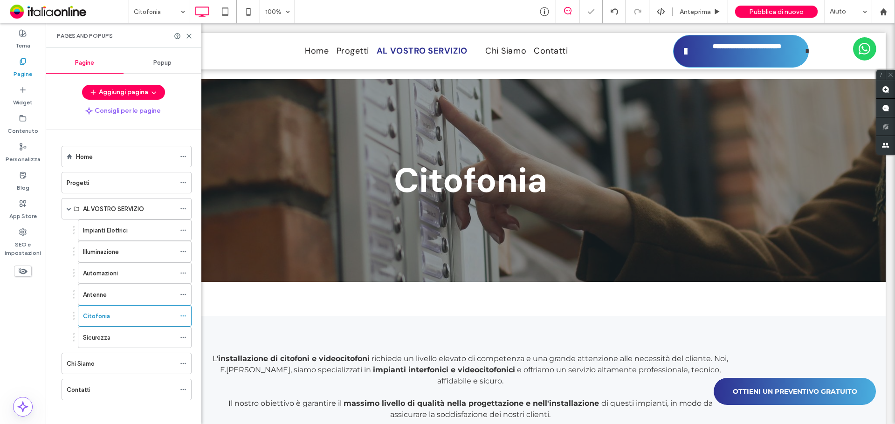
scroll to position [557, 0]
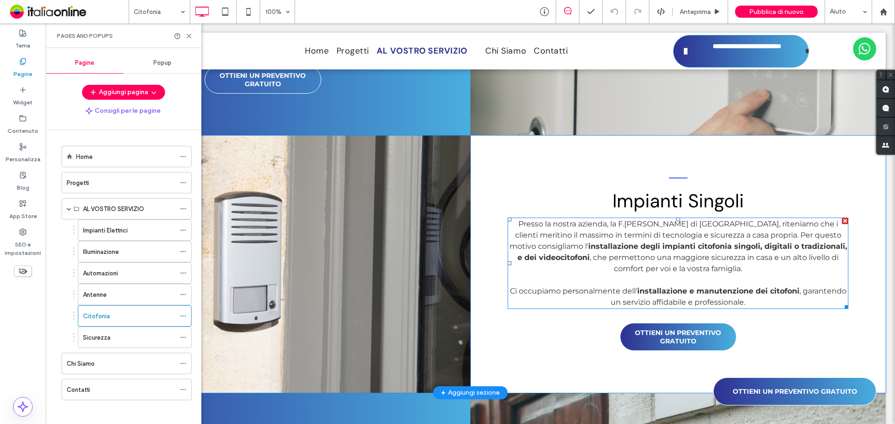
click at [700, 222] on span "Presso la nostra azienda, la F.lli Camusso di Torino, riteniamo che i clienti m…" at bounding box center [675, 234] width 332 height 31
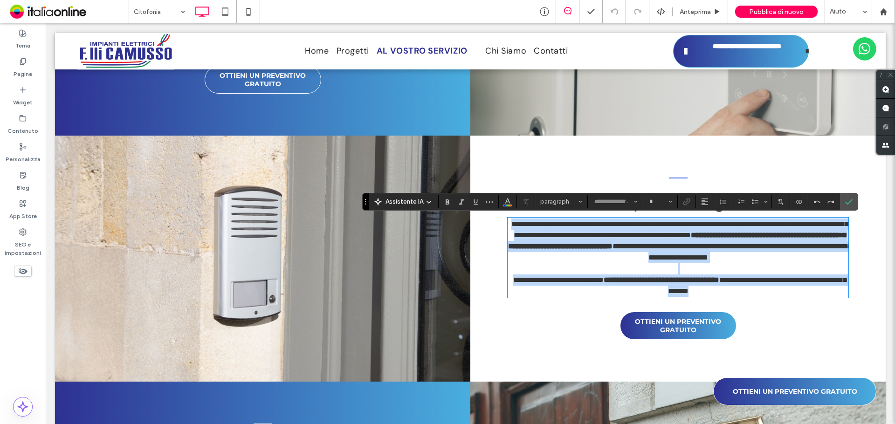
type input "**********"
type input "**"
click at [701, 226] on span "**********" at bounding box center [679, 229] width 336 height 18
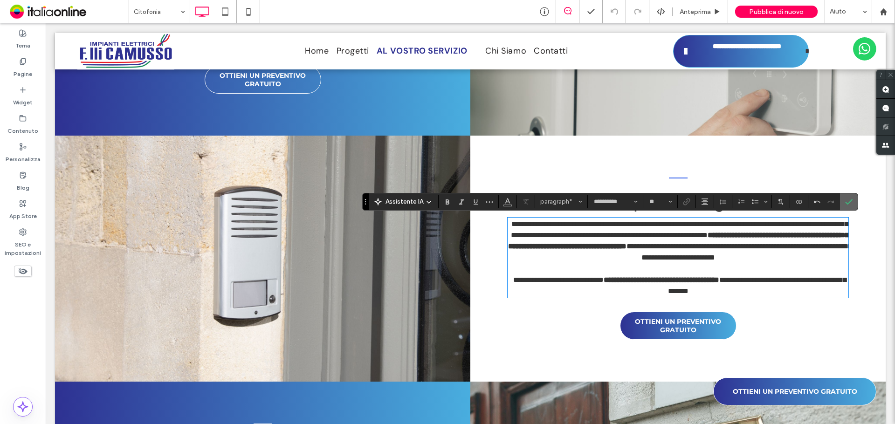
click at [846, 205] on icon "Conferma" at bounding box center [848, 201] width 7 height 7
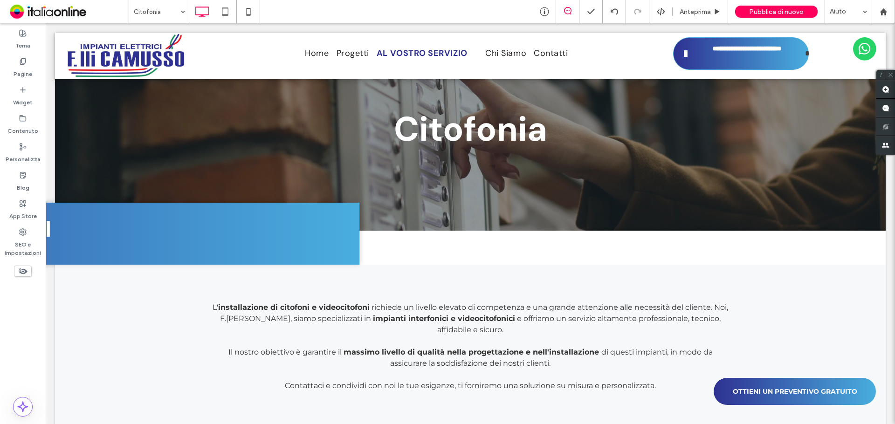
scroll to position [0, 0]
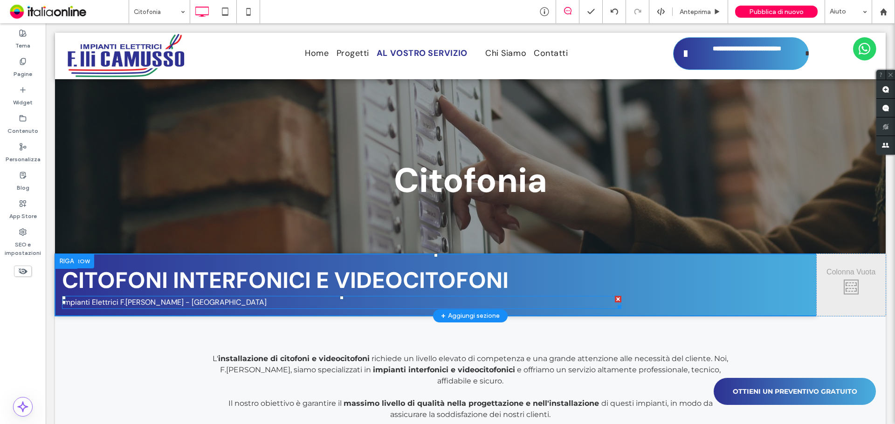
click at [206, 306] on p "Impianti Elettrici F.lli Camusso - Torino" at bounding box center [341, 302] width 559 height 11
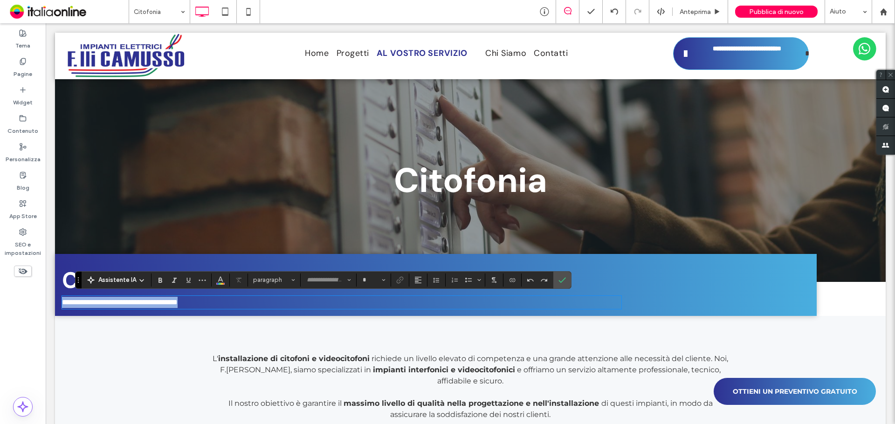
type input "*******"
type input "**"
click at [206, 306] on p "**********" at bounding box center [341, 302] width 559 height 11
type input "**********"
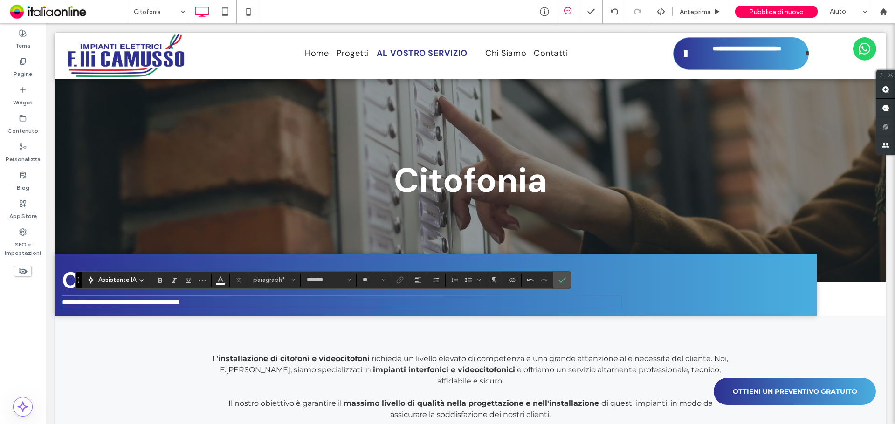
type input "**"
click at [559, 281] on icon "Conferma" at bounding box center [561, 279] width 7 height 7
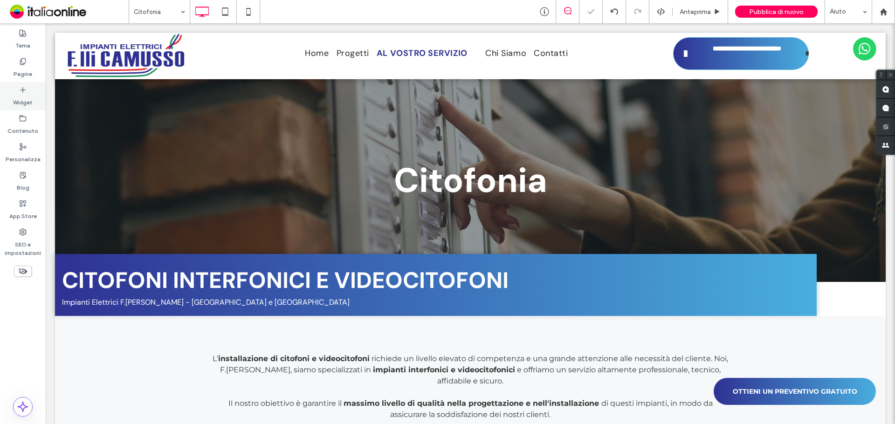
drag, startPoint x: 24, startPoint y: 60, endPoint x: 44, endPoint y: 104, distance: 48.0
click at [24, 60] on icon at bounding box center [22, 61] width 7 height 7
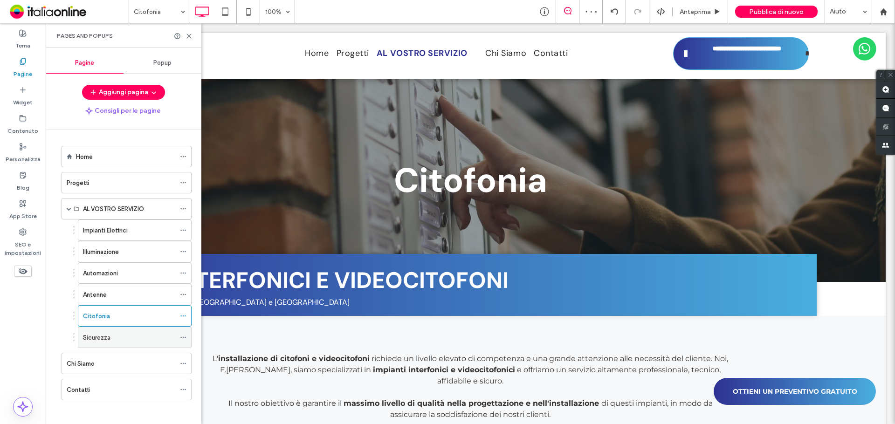
click at [121, 338] on div "Sicurezza" at bounding box center [129, 338] width 92 height 10
click at [187, 35] on icon at bounding box center [188, 36] width 7 height 7
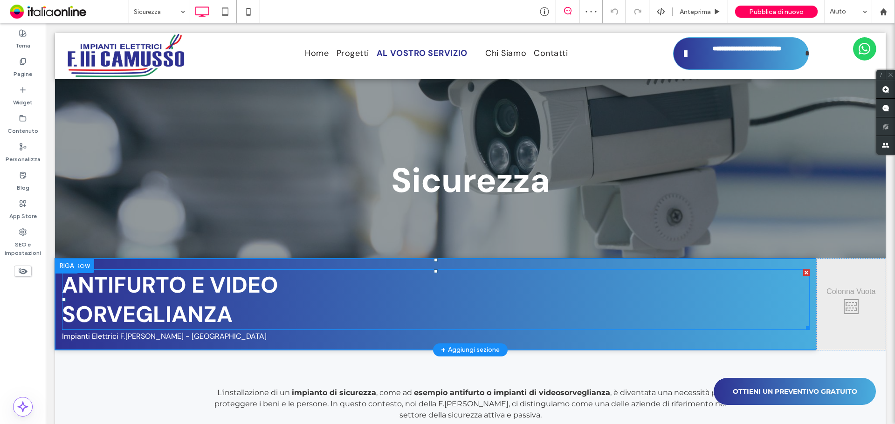
click at [209, 329] on div "ANTIFURTO E VIDEO ﻿ SORVEGLIANZA" at bounding box center [435, 299] width 747 height 61
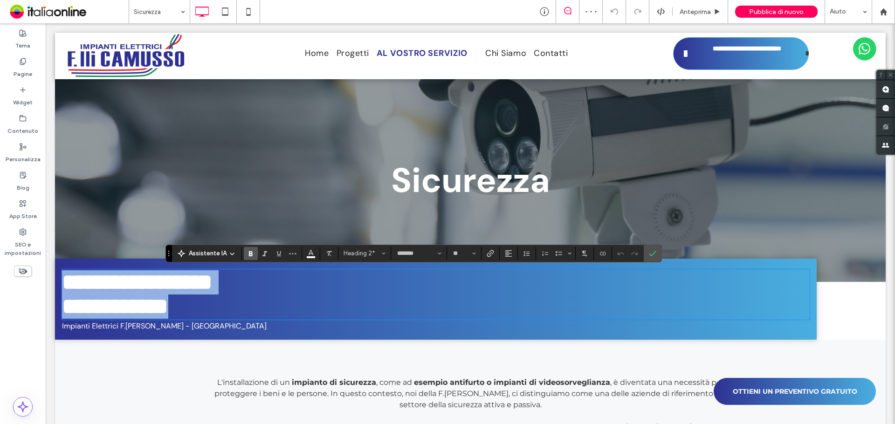
click at [210, 332] on p "Impianti Elettrici F.lli Camusso - Torino" at bounding box center [341, 326] width 559 height 11
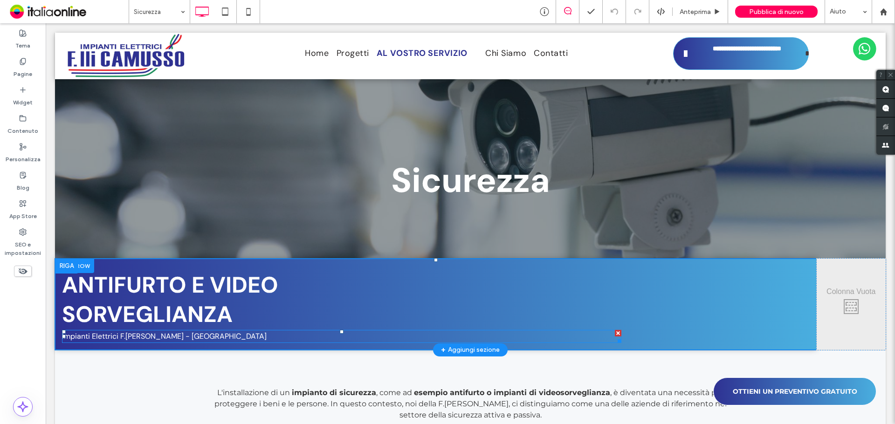
click at [210, 341] on p "Impianti Elettrici F.lli Camusso - Torino" at bounding box center [341, 336] width 559 height 11
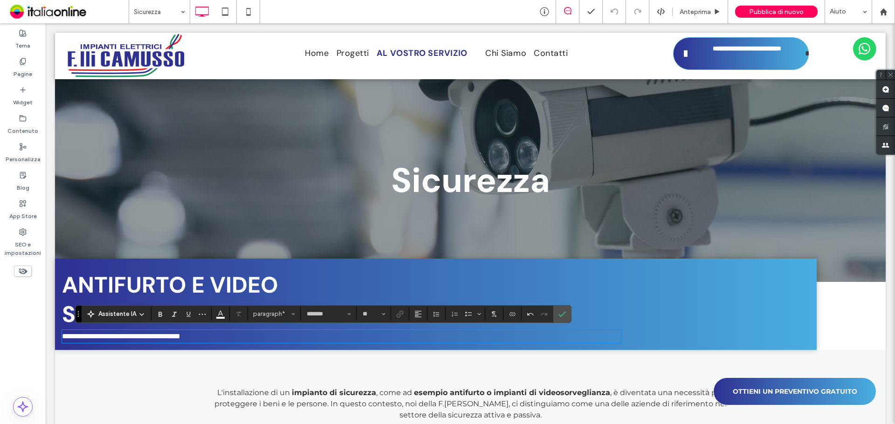
type input "**********"
type input "**"
click at [561, 311] on icon "Conferma" at bounding box center [561, 313] width 7 height 7
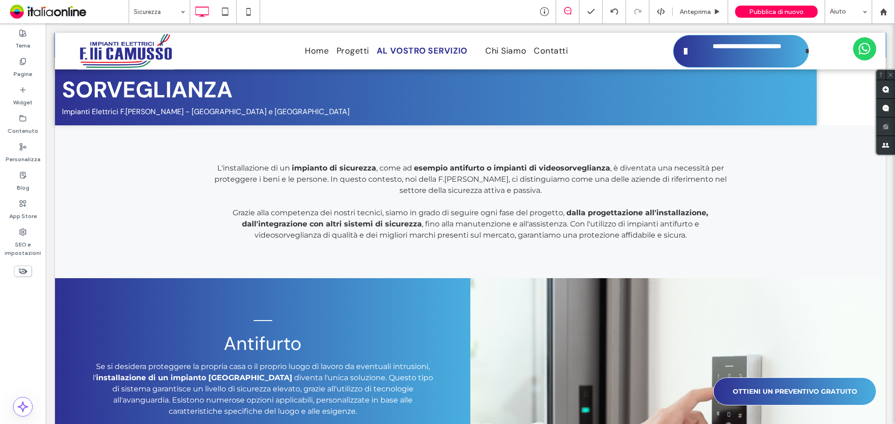
scroll to position [131, 0]
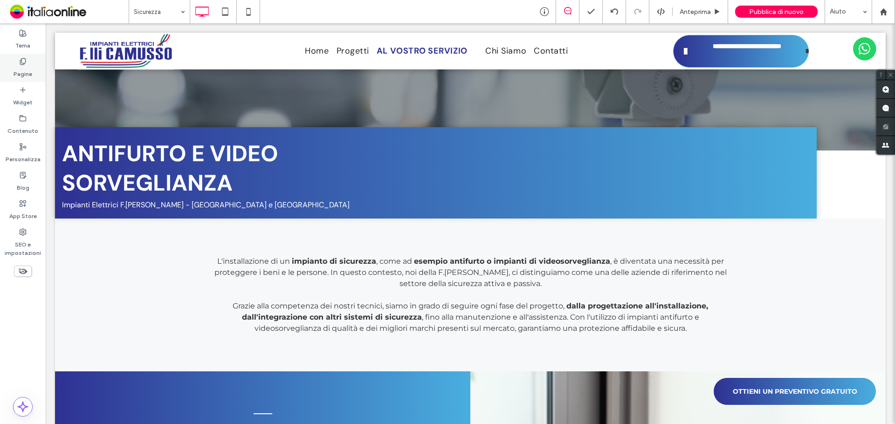
click at [20, 63] on use at bounding box center [22, 61] width 5 height 6
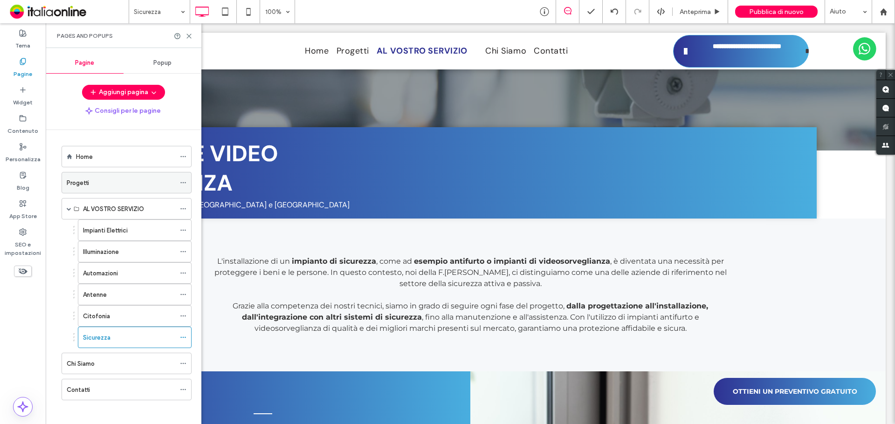
click at [92, 184] on div "Progetti" at bounding box center [121, 183] width 109 height 10
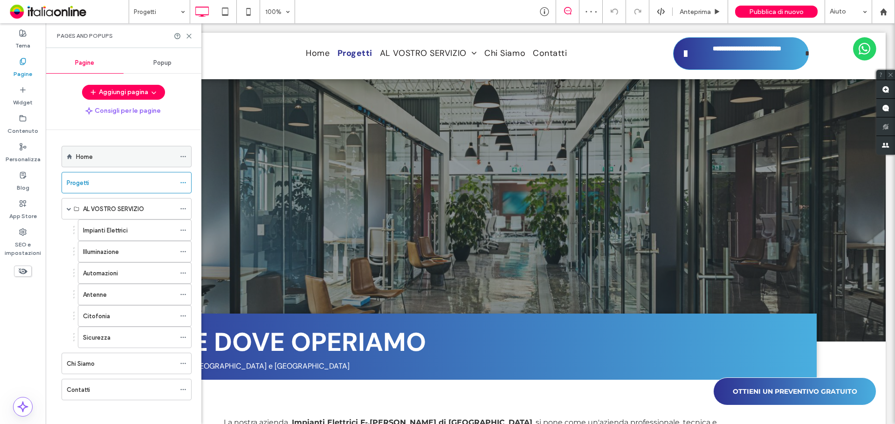
click at [94, 156] on div "Home" at bounding box center [125, 157] width 99 height 10
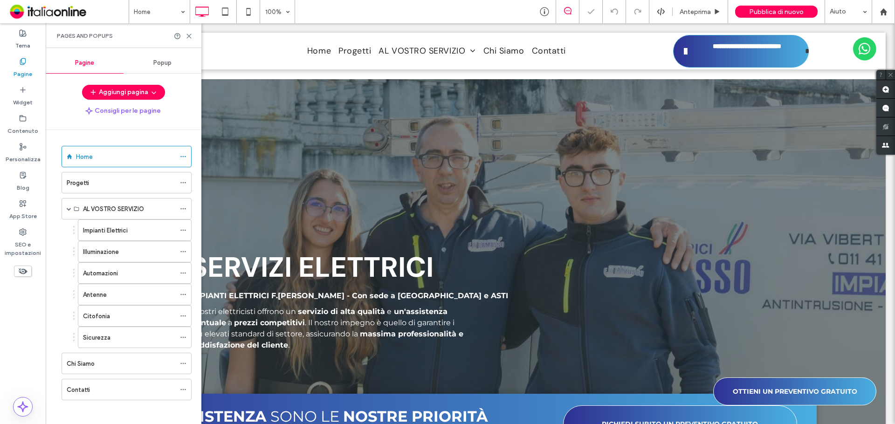
scroll to position [130, 0]
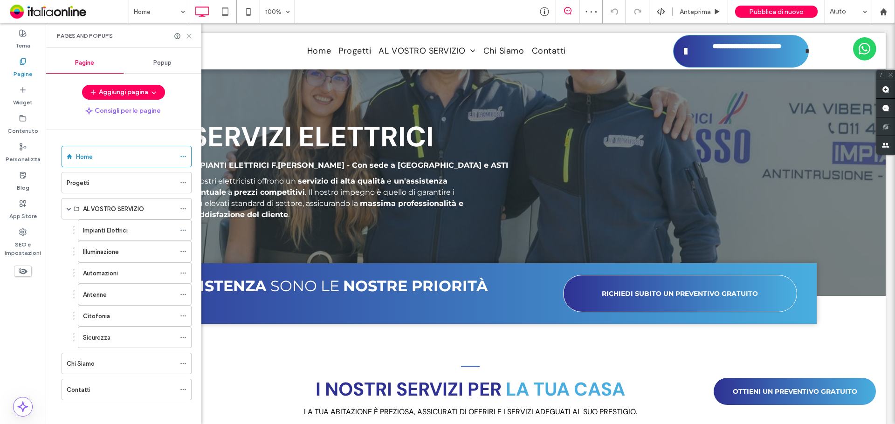
click at [188, 36] on icon at bounding box center [188, 36] width 7 height 7
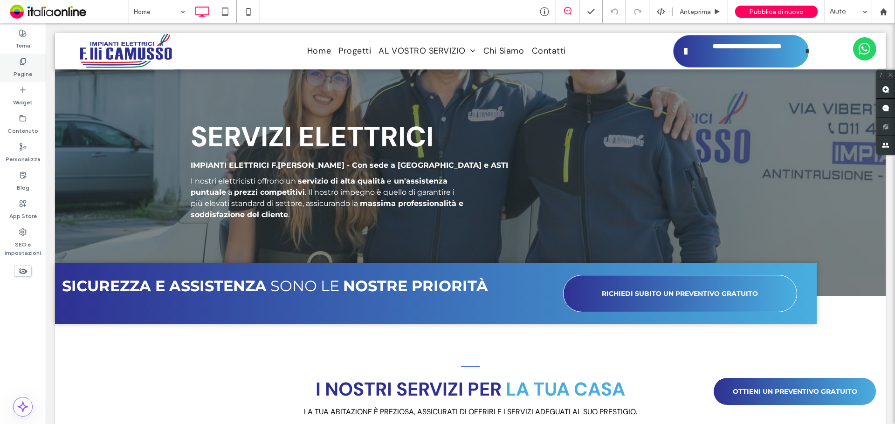
click at [10, 64] on div "Pagine" at bounding box center [23, 68] width 46 height 28
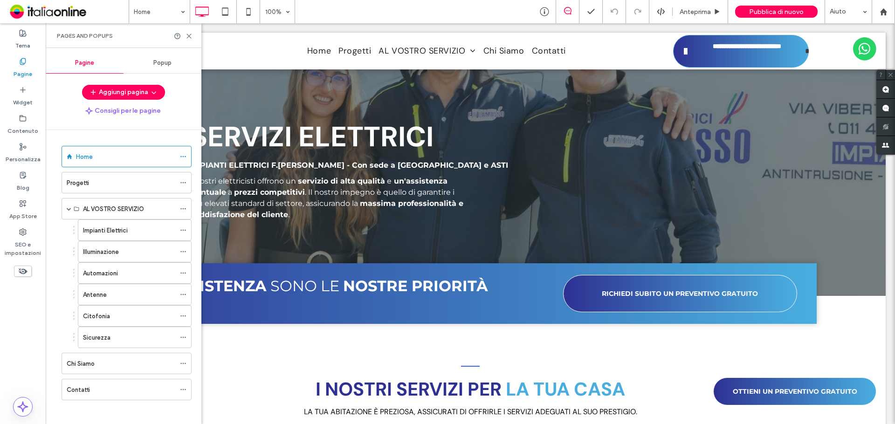
click at [95, 361] on label "Chi Siamo" at bounding box center [81, 363] width 28 height 16
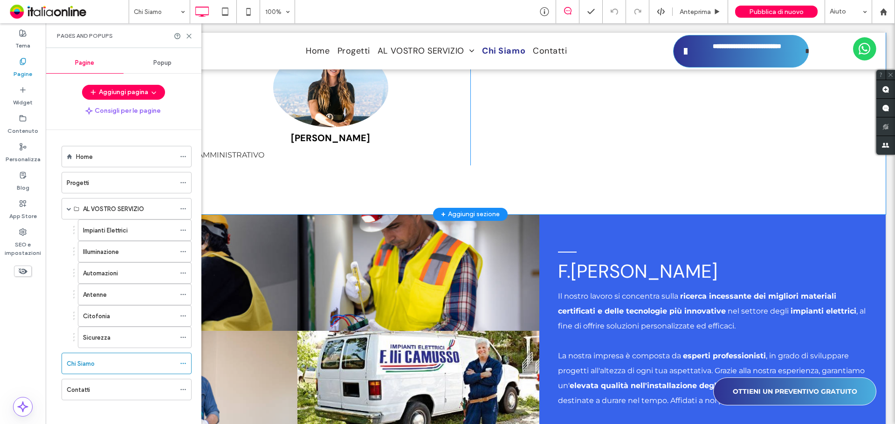
scroll to position [1362, 0]
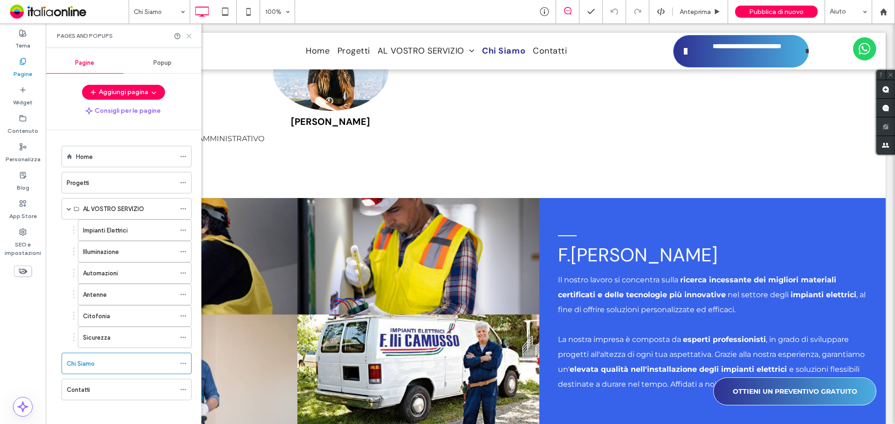
click at [189, 34] on icon at bounding box center [188, 36] width 7 height 7
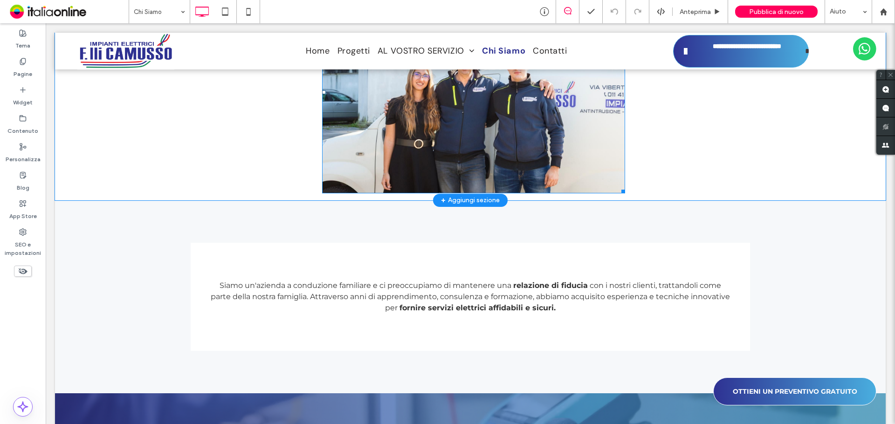
scroll to position [570, 0]
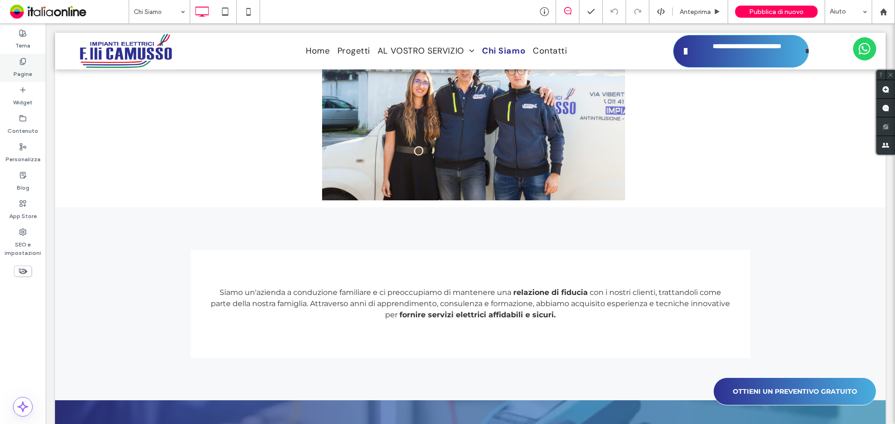
click at [27, 65] on label "Pagine" at bounding box center [23, 71] width 19 height 13
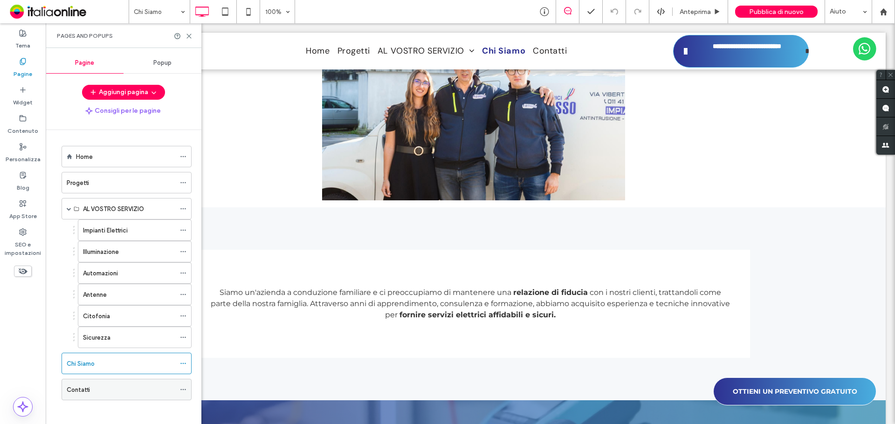
click at [103, 387] on div "Contatti" at bounding box center [121, 390] width 109 height 10
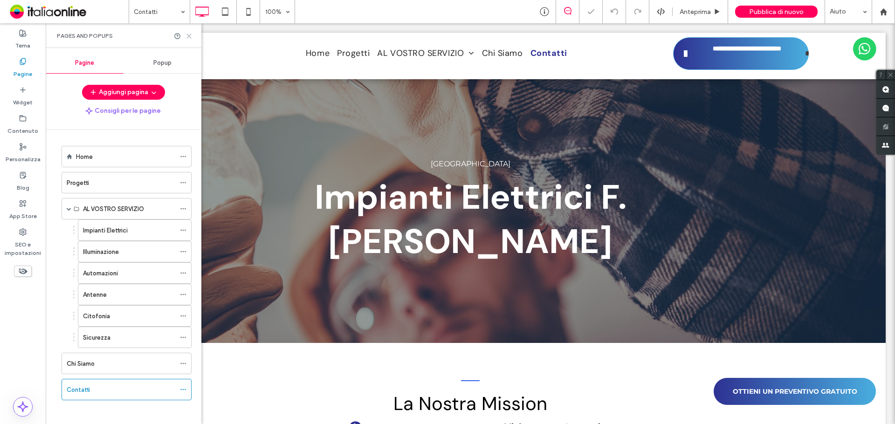
drag, startPoint x: 145, startPoint y: 9, endPoint x: 189, endPoint y: 32, distance: 49.4
click at [189, 33] on icon at bounding box center [188, 36] width 7 height 7
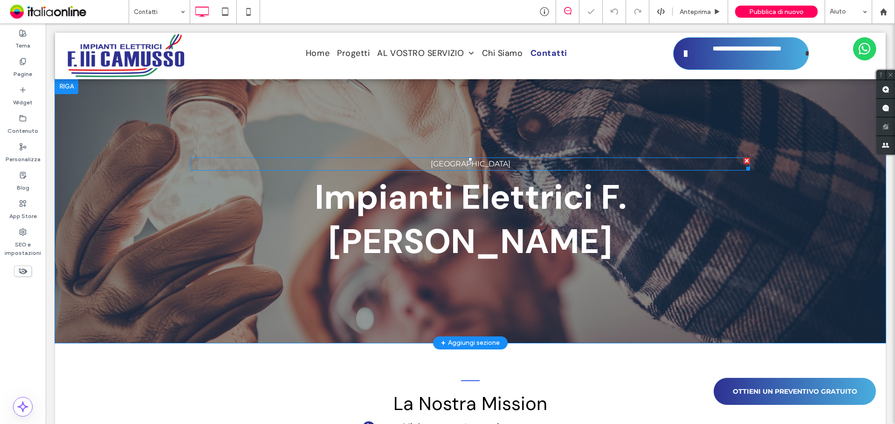
click at [480, 161] on span "TORINO" at bounding box center [470, 163] width 80 height 9
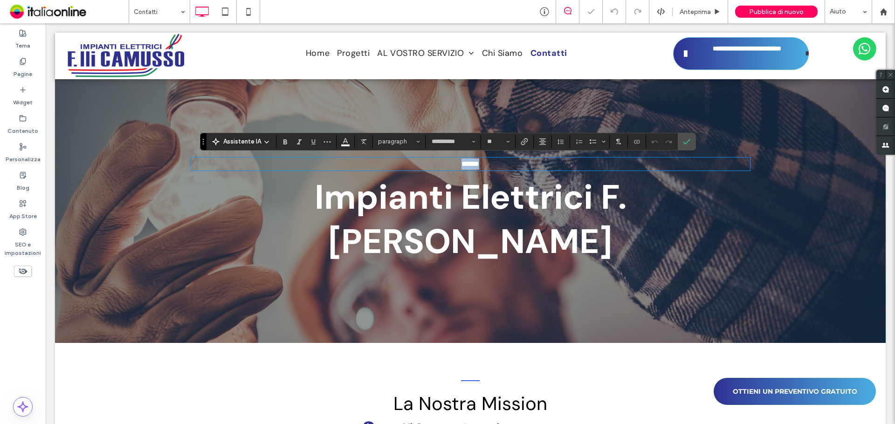
click at [489, 163] on p "******" at bounding box center [470, 163] width 559 height 11
click at [684, 138] on icon "Conferma" at bounding box center [686, 141] width 7 height 7
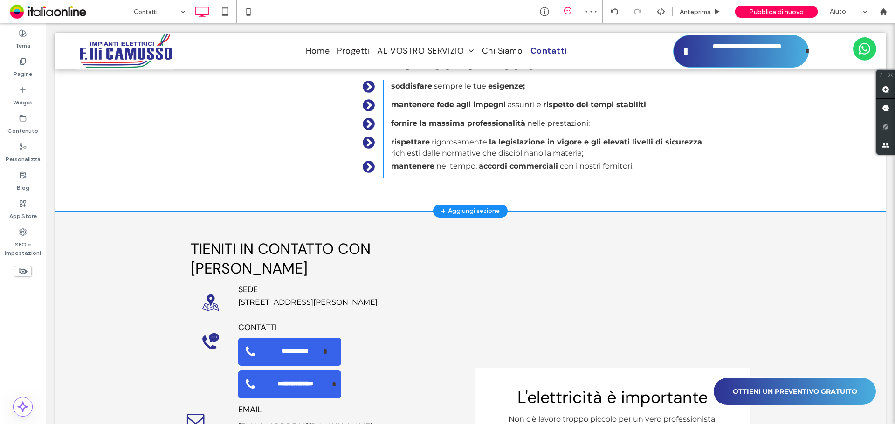
scroll to position [373, 0]
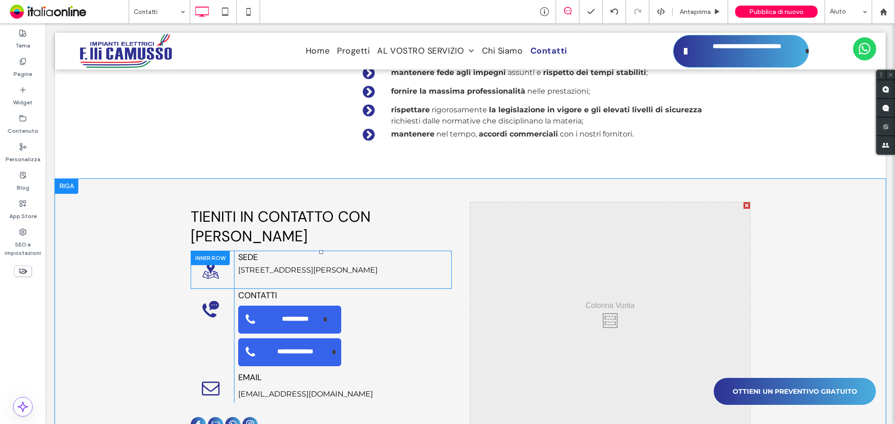
click at [215, 251] on div at bounding box center [210, 258] width 39 height 14
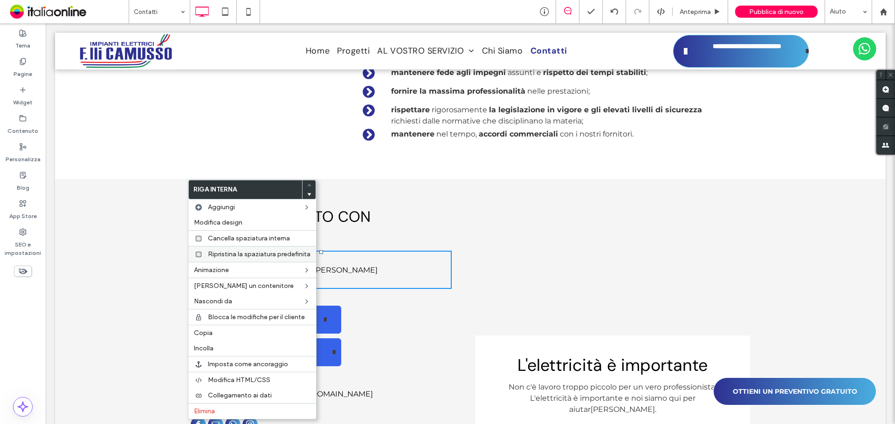
drag, startPoint x: 199, startPoint y: 334, endPoint x: 220, endPoint y: 256, distance: 80.6
click at [199, 334] on span "Copia" at bounding box center [203, 333] width 19 height 8
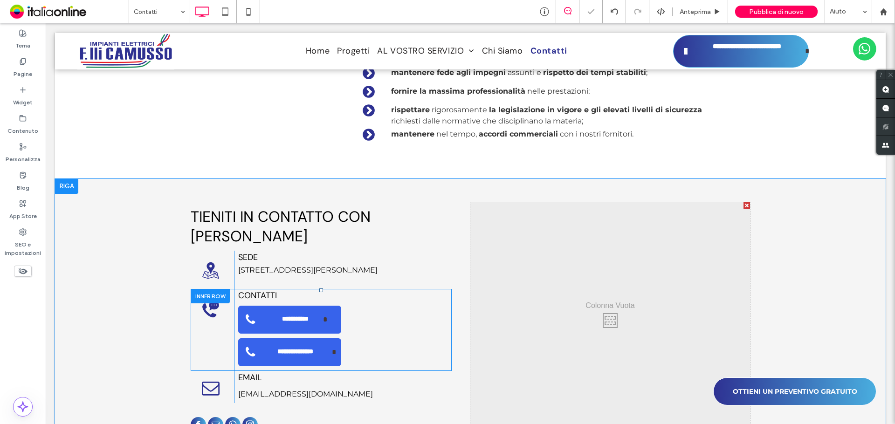
click at [213, 289] on div at bounding box center [210, 296] width 39 height 14
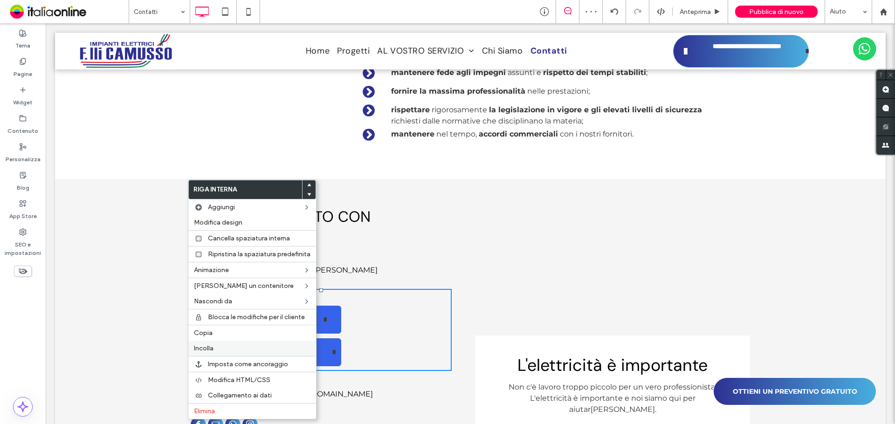
click at [206, 345] on span "Incolla" at bounding box center [204, 348] width 20 height 8
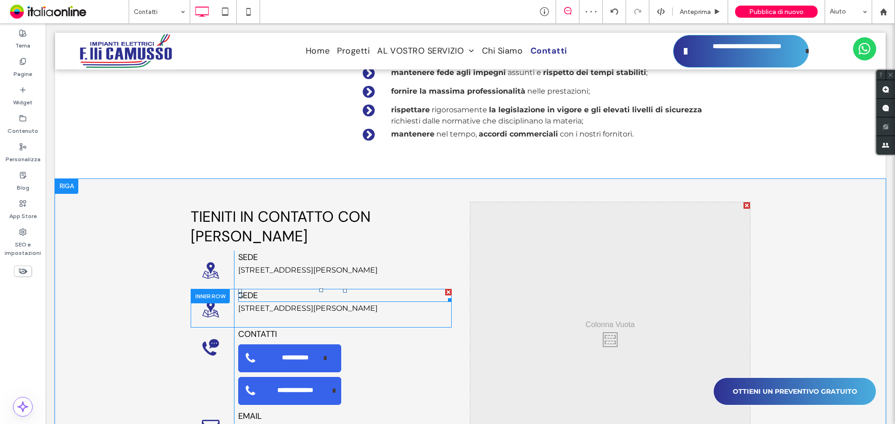
click at [259, 290] on h3 "SEDE" at bounding box center [344, 295] width 213 height 11
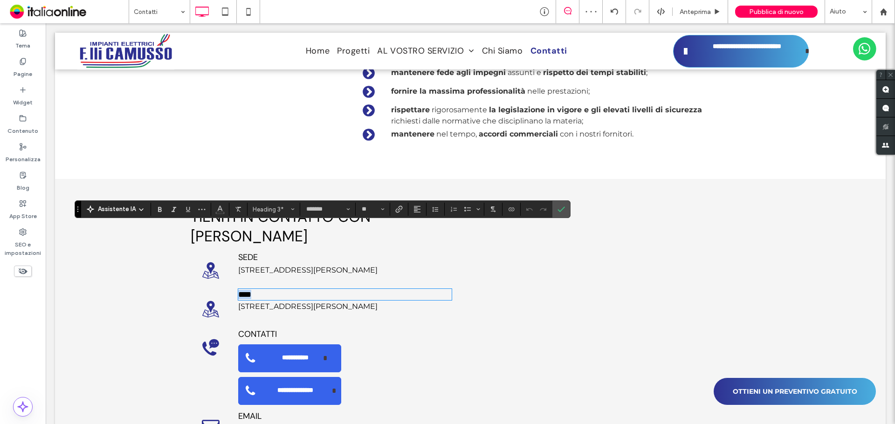
click at [259, 290] on h3 "****" at bounding box center [344, 294] width 213 height 9
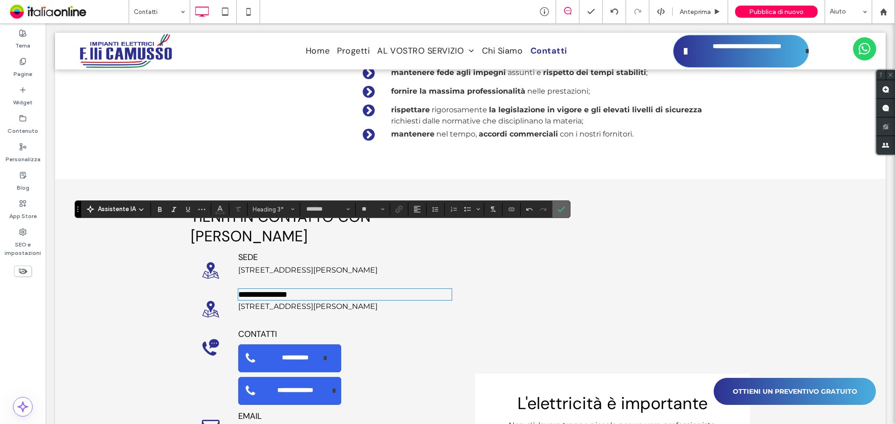
click at [560, 209] on icon "Conferma" at bounding box center [560, 208] width 7 height 7
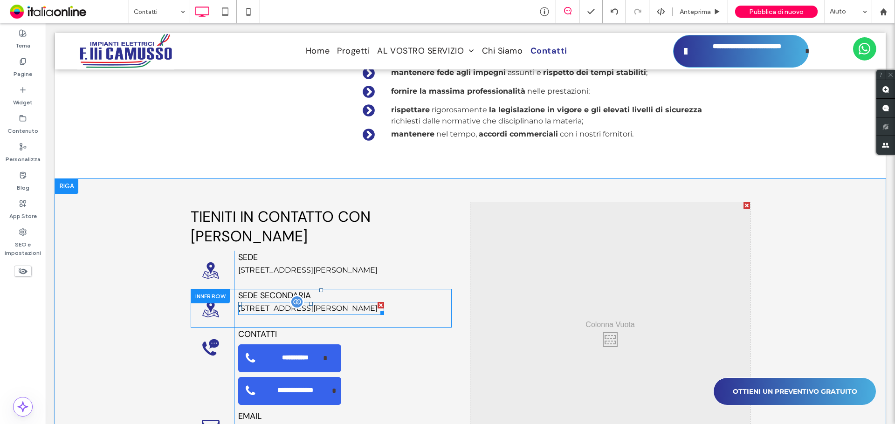
click at [263, 302] on div "[STREET_ADDRESS][PERSON_NAME]" at bounding box center [311, 308] width 146 height 13
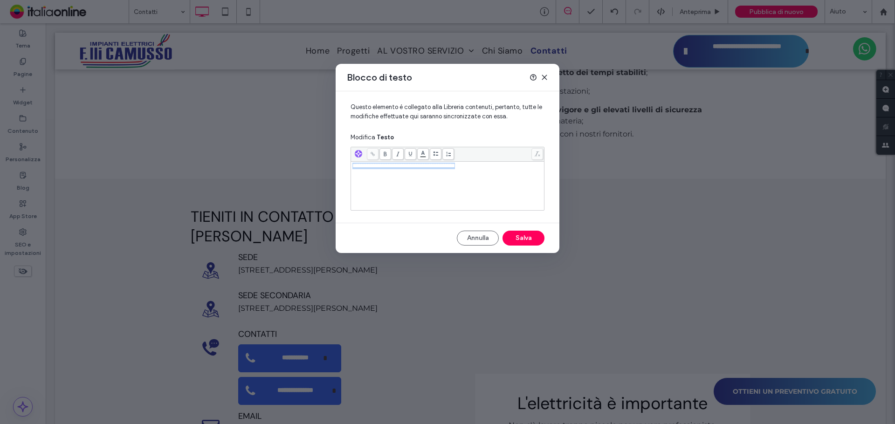
drag, startPoint x: 473, startPoint y: 166, endPoint x: 347, endPoint y: 164, distance: 126.7
click at [347, 164] on div "**********" at bounding box center [447, 153] width 224 height 124
click at [507, 234] on button "Salva" at bounding box center [523, 238] width 42 height 15
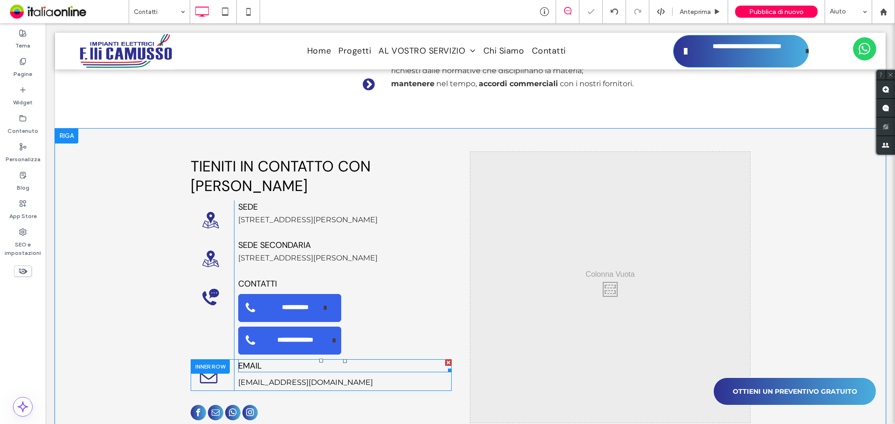
scroll to position [419, 0]
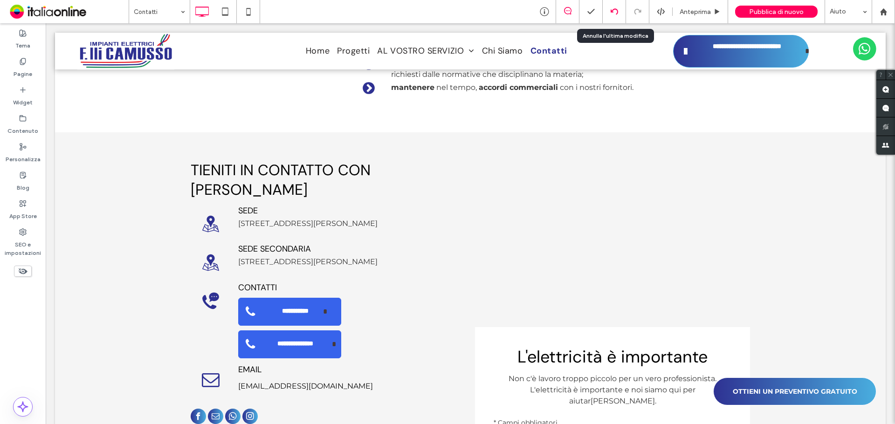
click at [619, 14] on div at bounding box center [613, 11] width 23 height 7
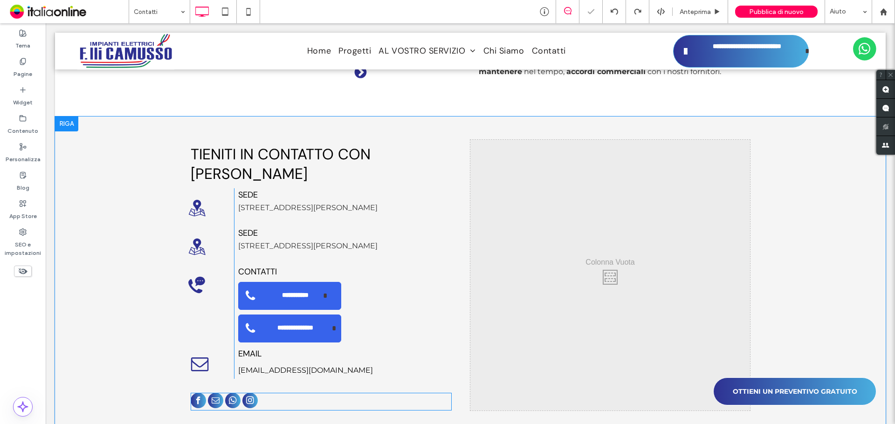
scroll to position [512, 0]
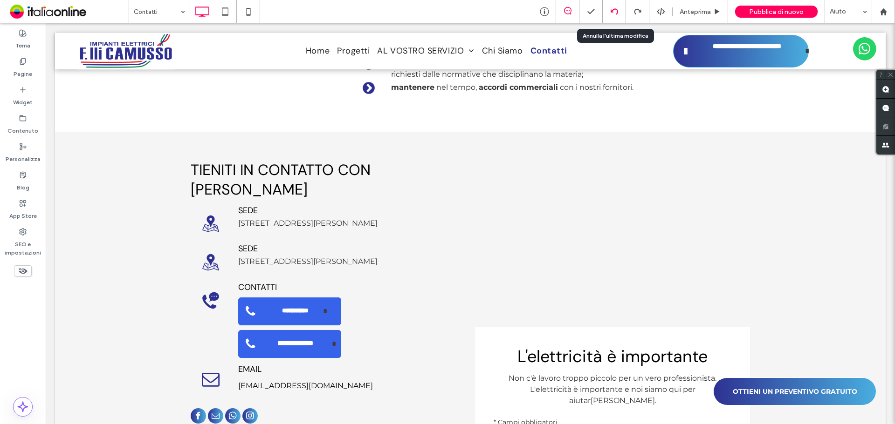
click at [617, 12] on icon at bounding box center [613, 11] width 7 height 7
click at [546, 9] on icon at bounding box center [543, 11] width 9 height 9
